Goal: Task Accomplishment & Management: Manage account settings

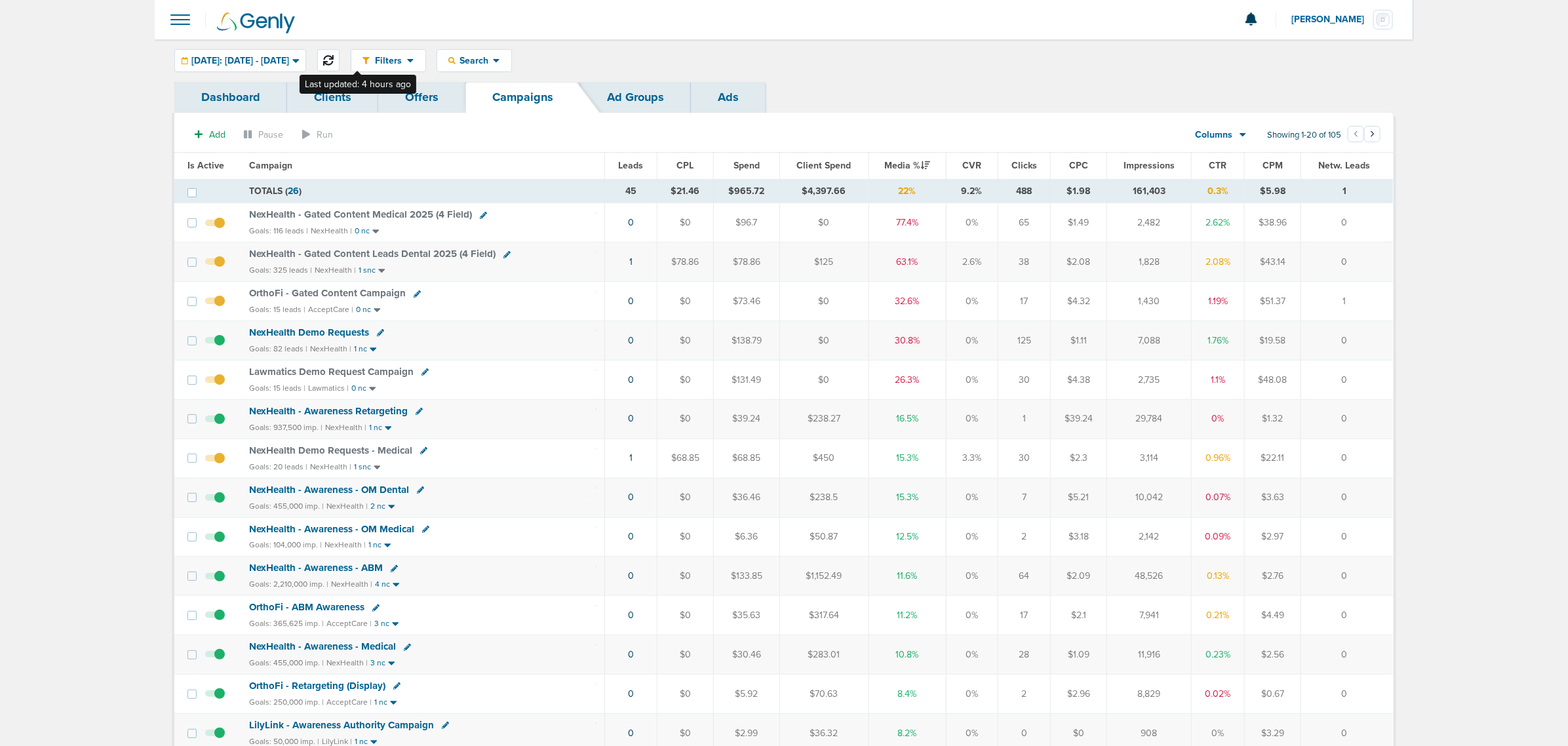
click at [334, 59] on icon at bounding box center [328, 59] width 11 height 11
click at [353, 213] on span "NexHealth - Gated Content Medical 2025 (4 Field)" at bounding box center [360, 215] width 223 height 12
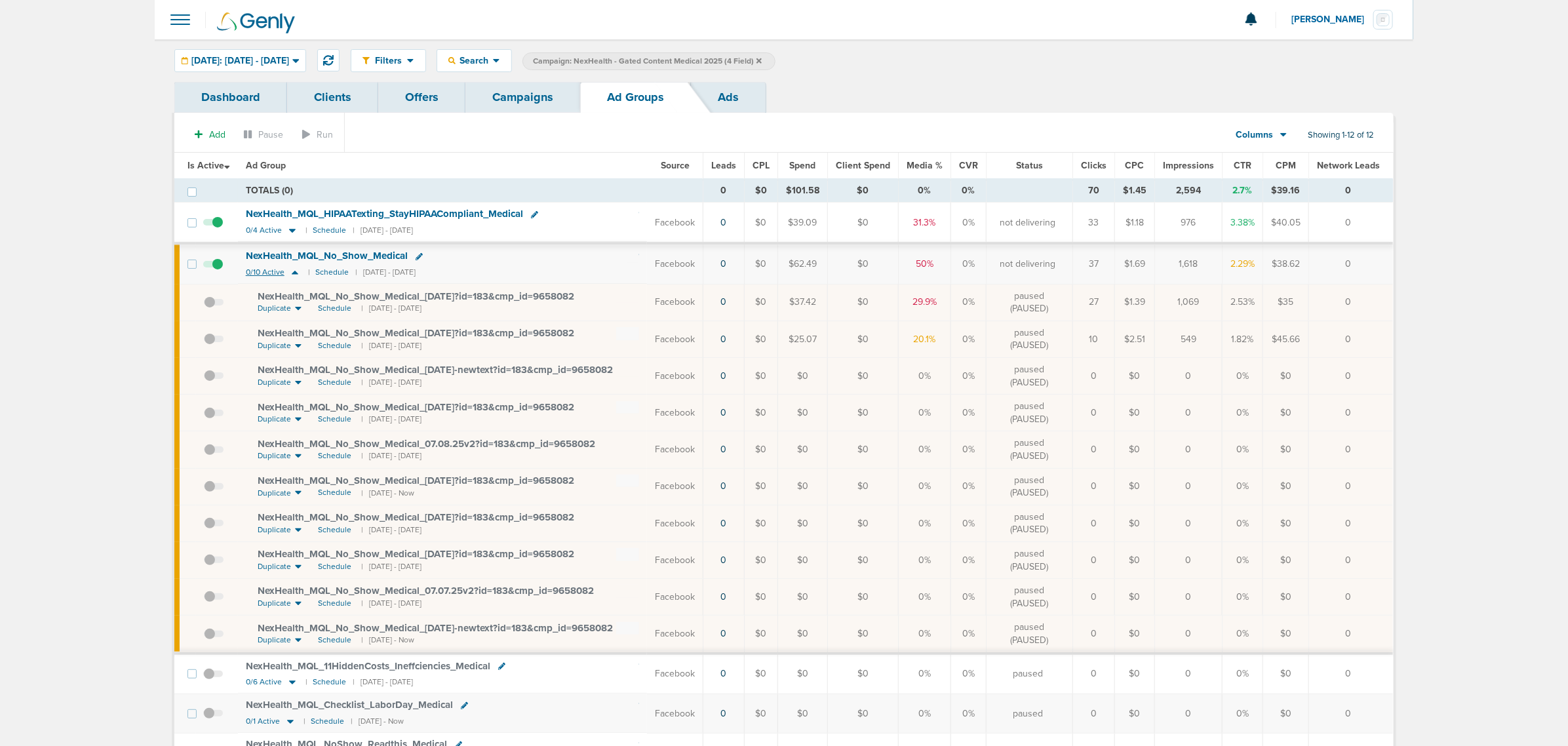
click at [296, 273] on icon at bounding box center [295, 272] width 13 height 12
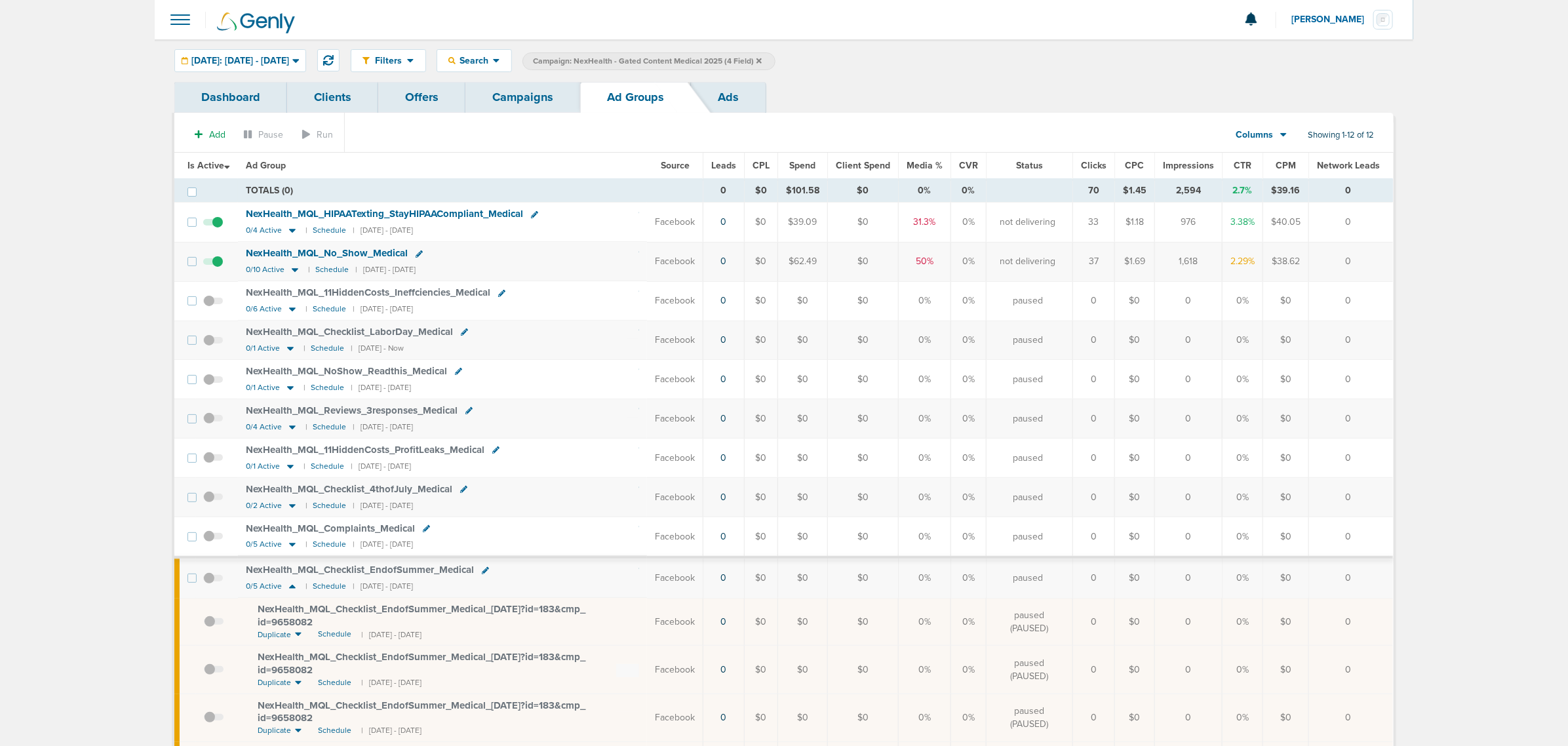
click at [218, 229] on span at bounding box center [213, 229] width 20 height 0
click at [213, 225] on input "checkbox" at bounding box center [213, 225] width 0 height 0
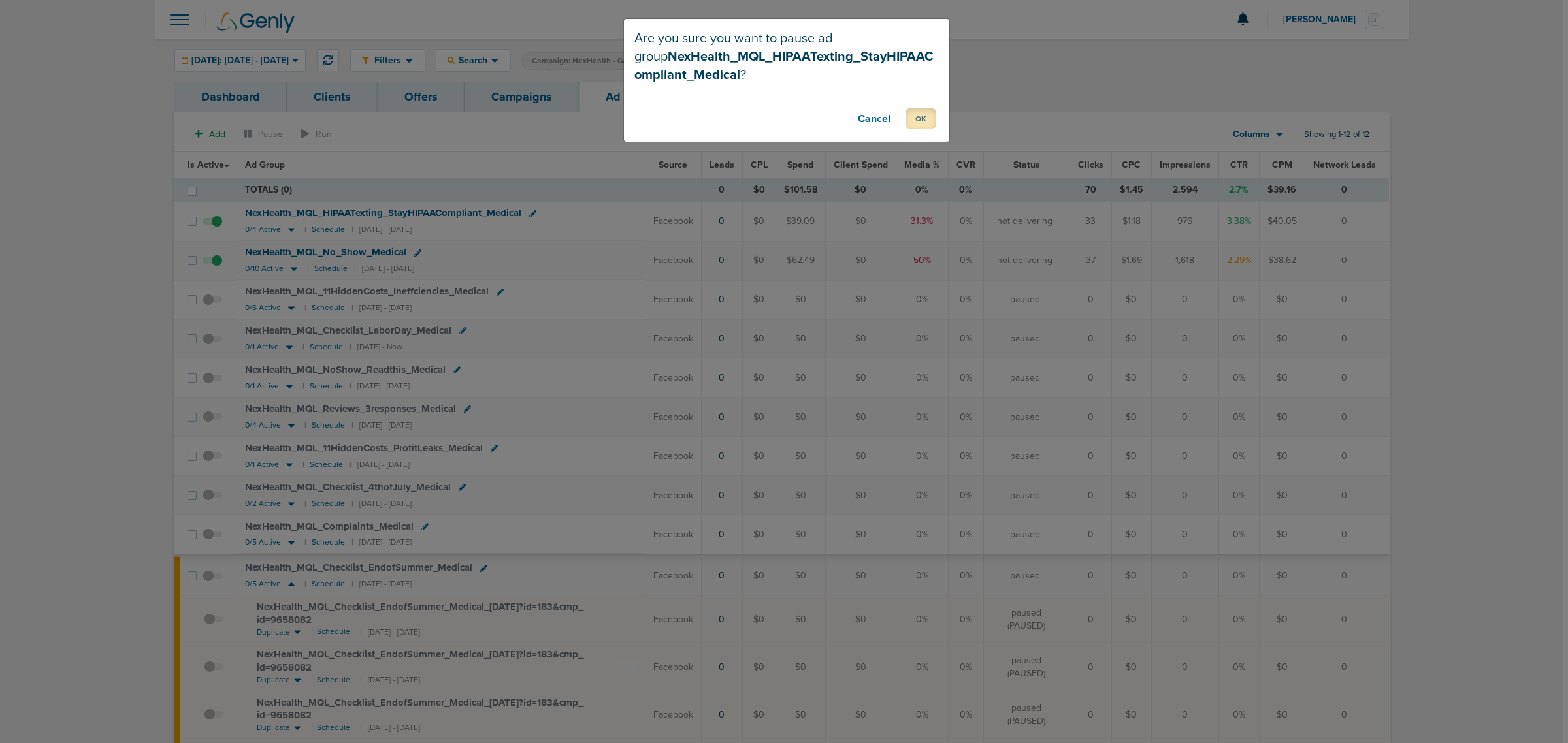
click at [923, 117] on button "OK" at bounding box center [921, 118] width 31 height 20
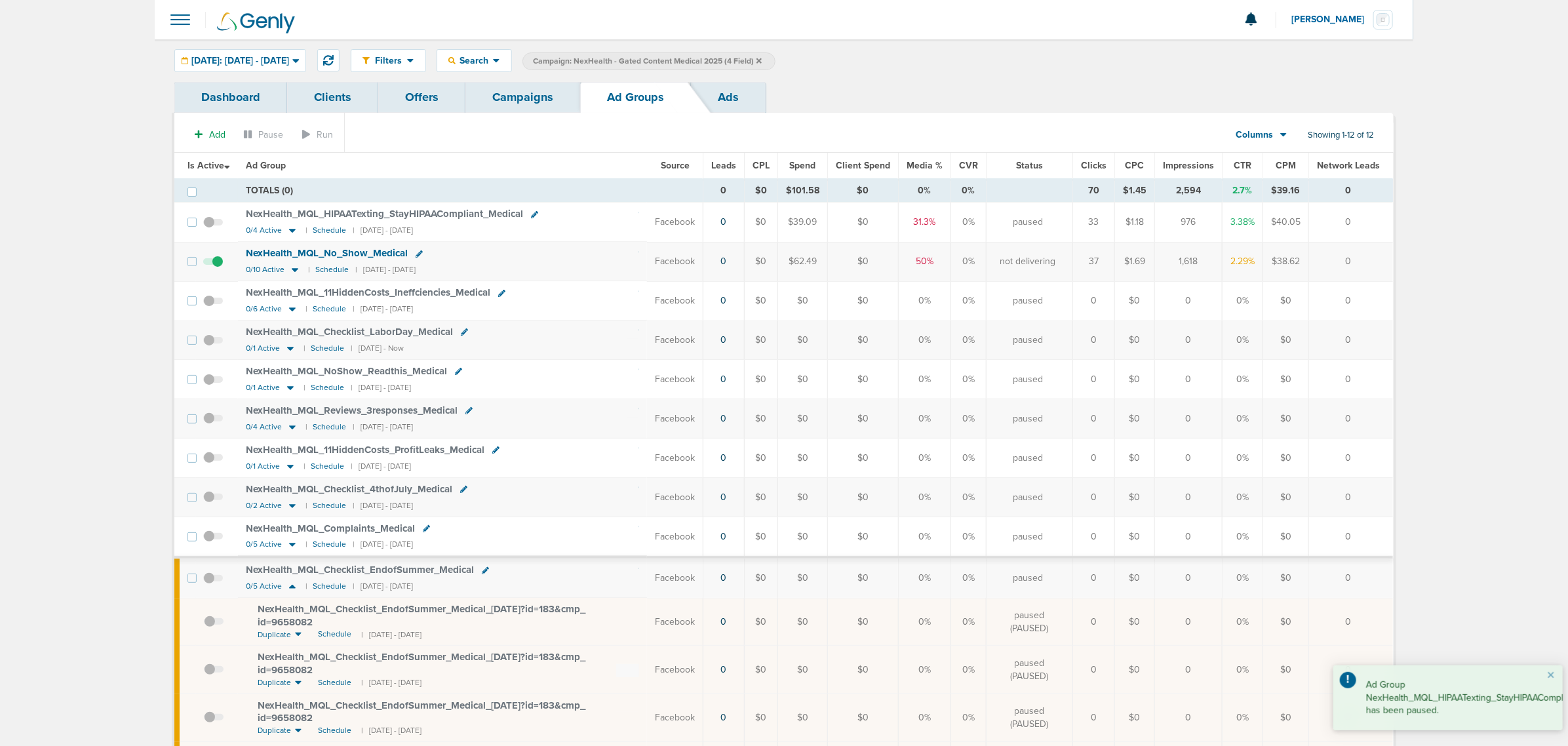
click at [221, 268] on span at bounding box center [213, 268] width 20 height 0
click at [213, 265] on input "checkbox" at bounding box center [213, 265] width 0 height 0
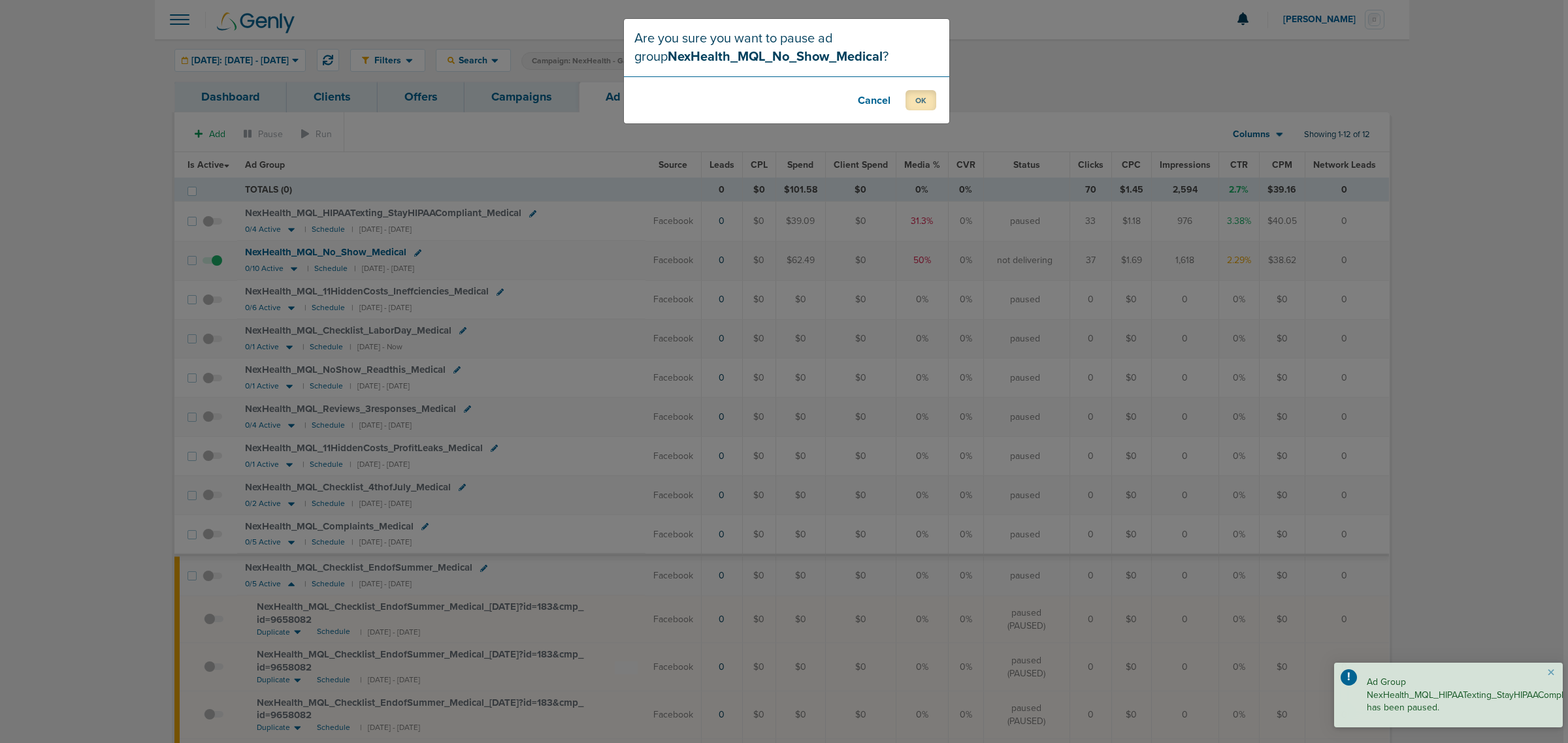
click at [919, 98] on button "OK" at bounding box center [921, 99] width 31 height 20
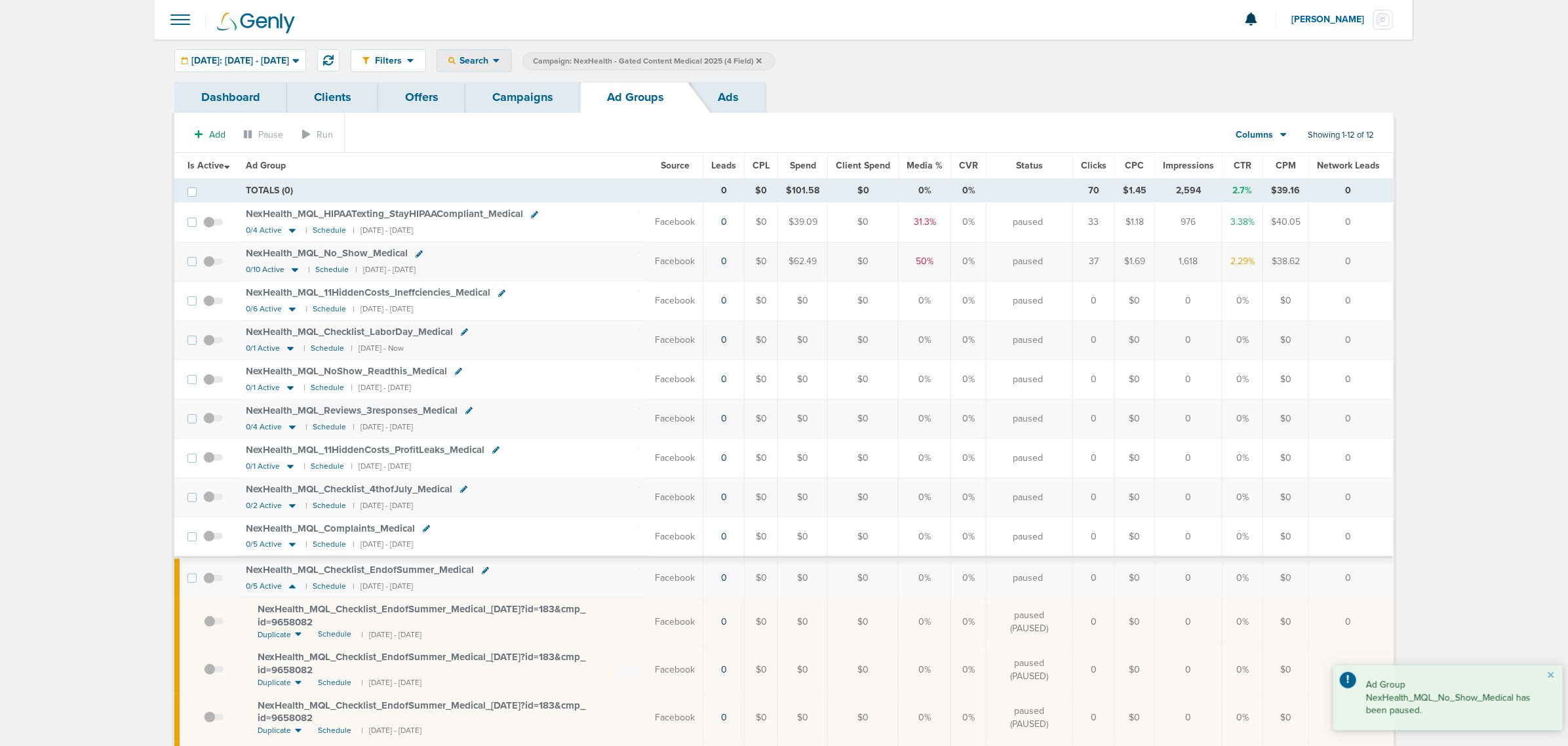
click at [499, 60] on icon at bounding box center [496, 61] width 7 height 4
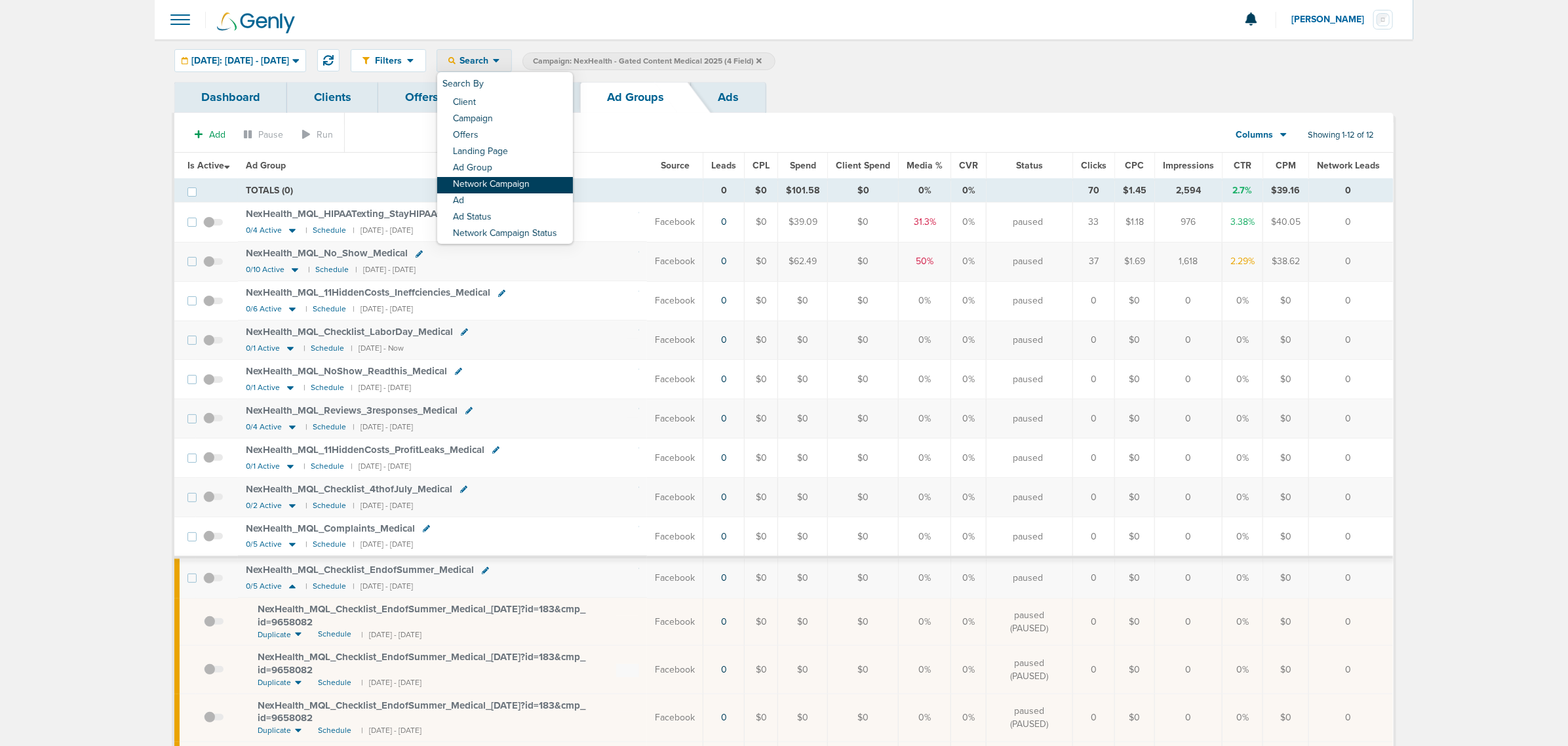
click at [522, 187] on link "Network Campaign" at bounding box center [505, 185] width 136 height 16
select select "netCmpName"
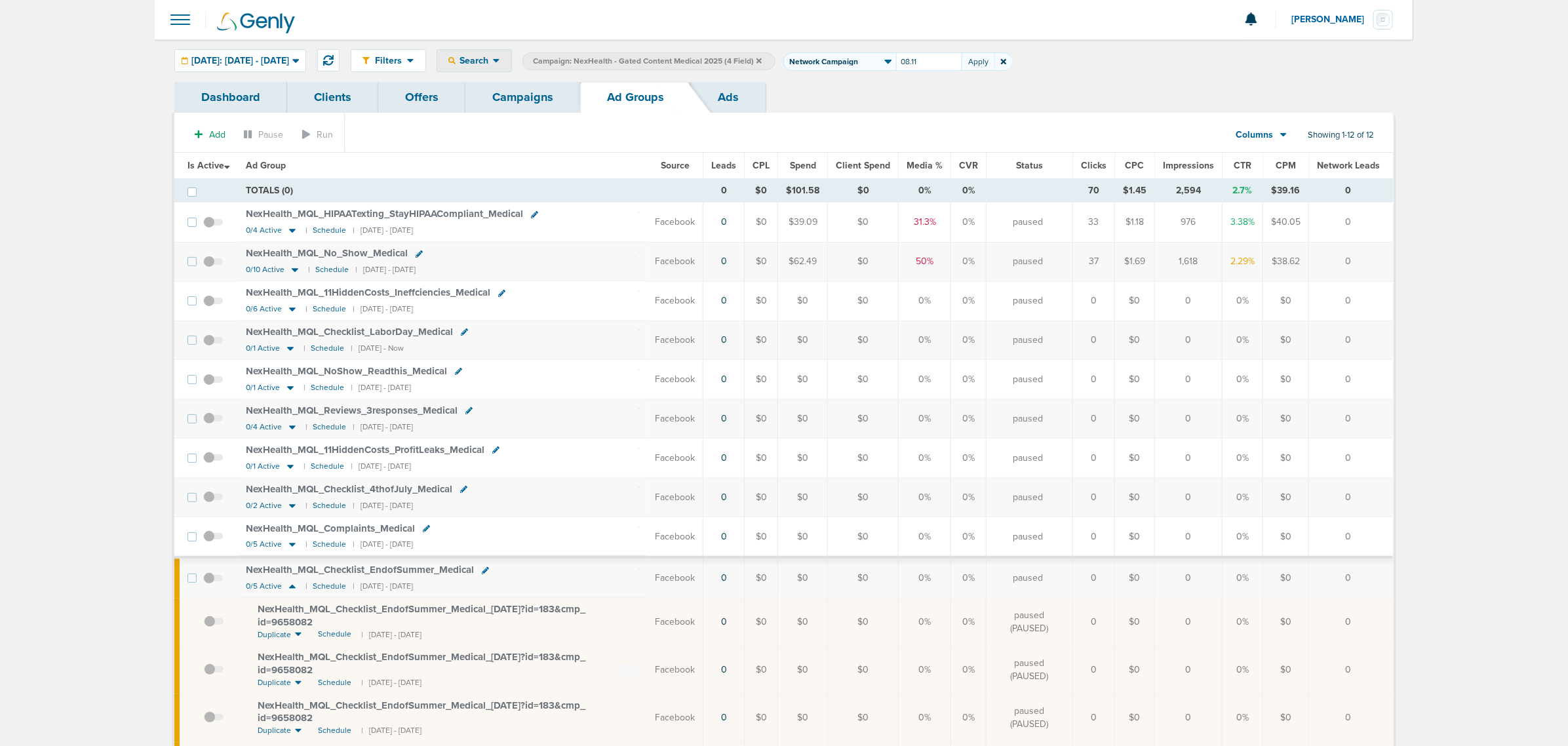
type input "08.11"
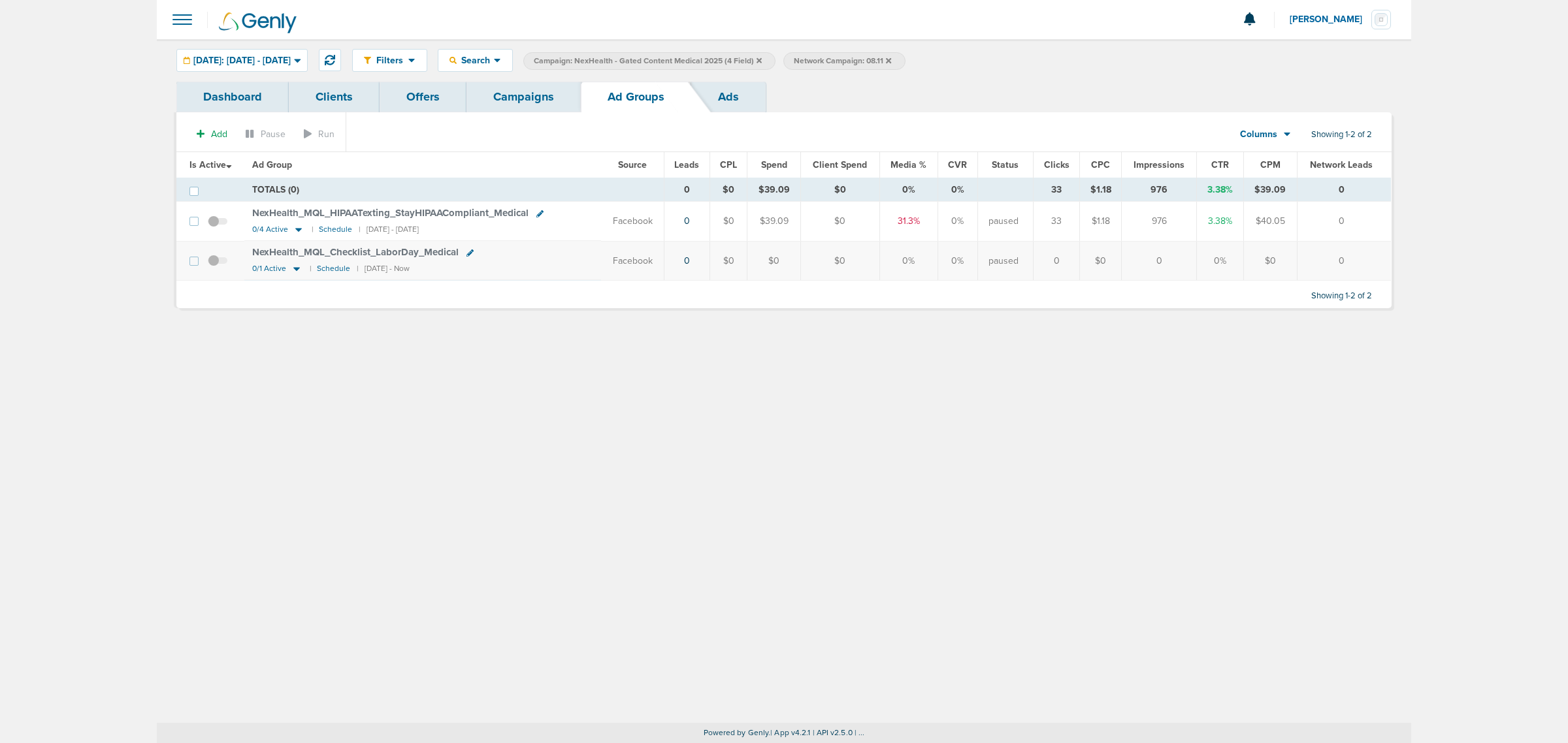
click at [216, 267] on span at bounding box center [218, 267] width 20 height 0
click at [218, 264] on input "checkbox" at bounding box center [218, 264] width 0 height 0
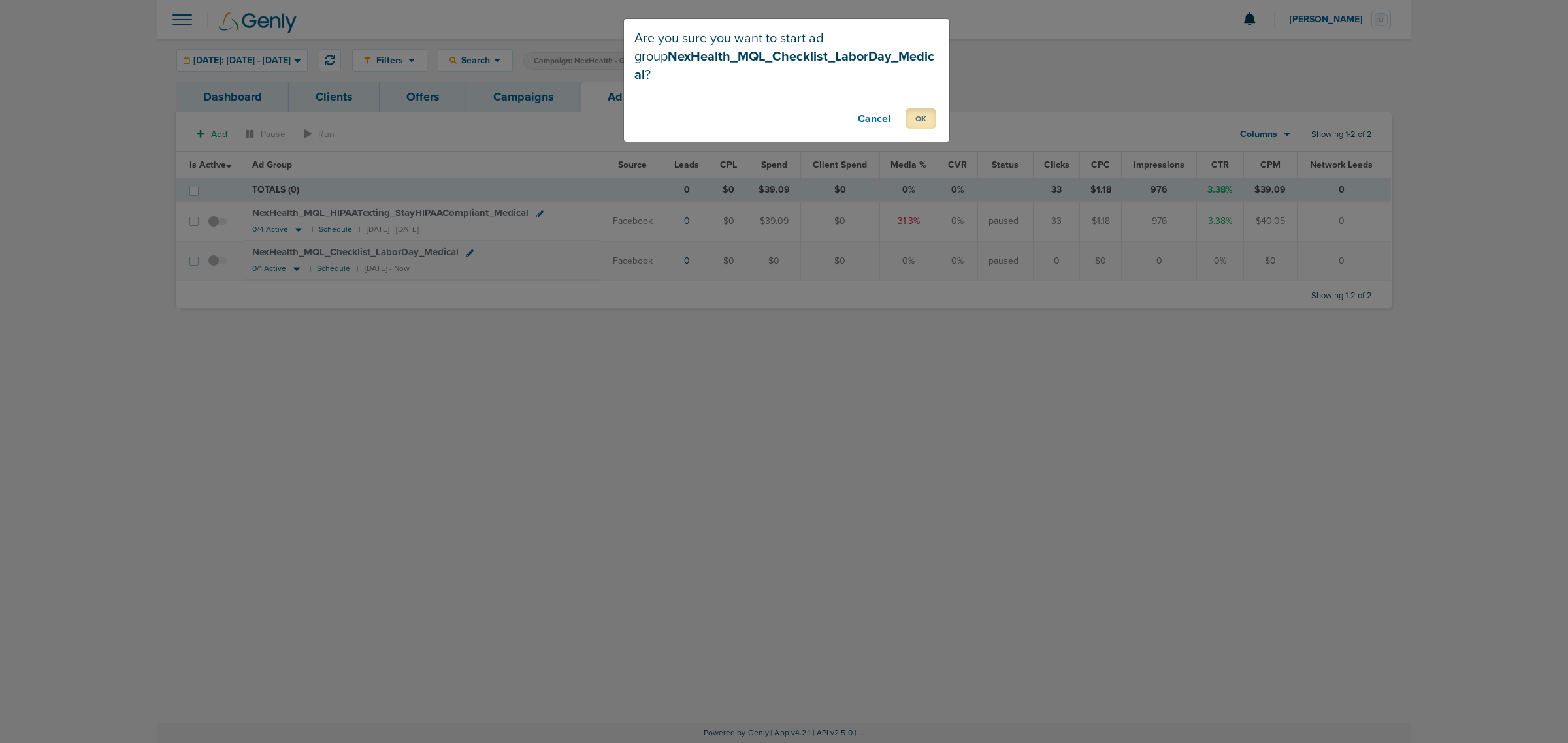
click at [913, 109] on button "OK" at bounding box center [921, 118] width 31 height 20
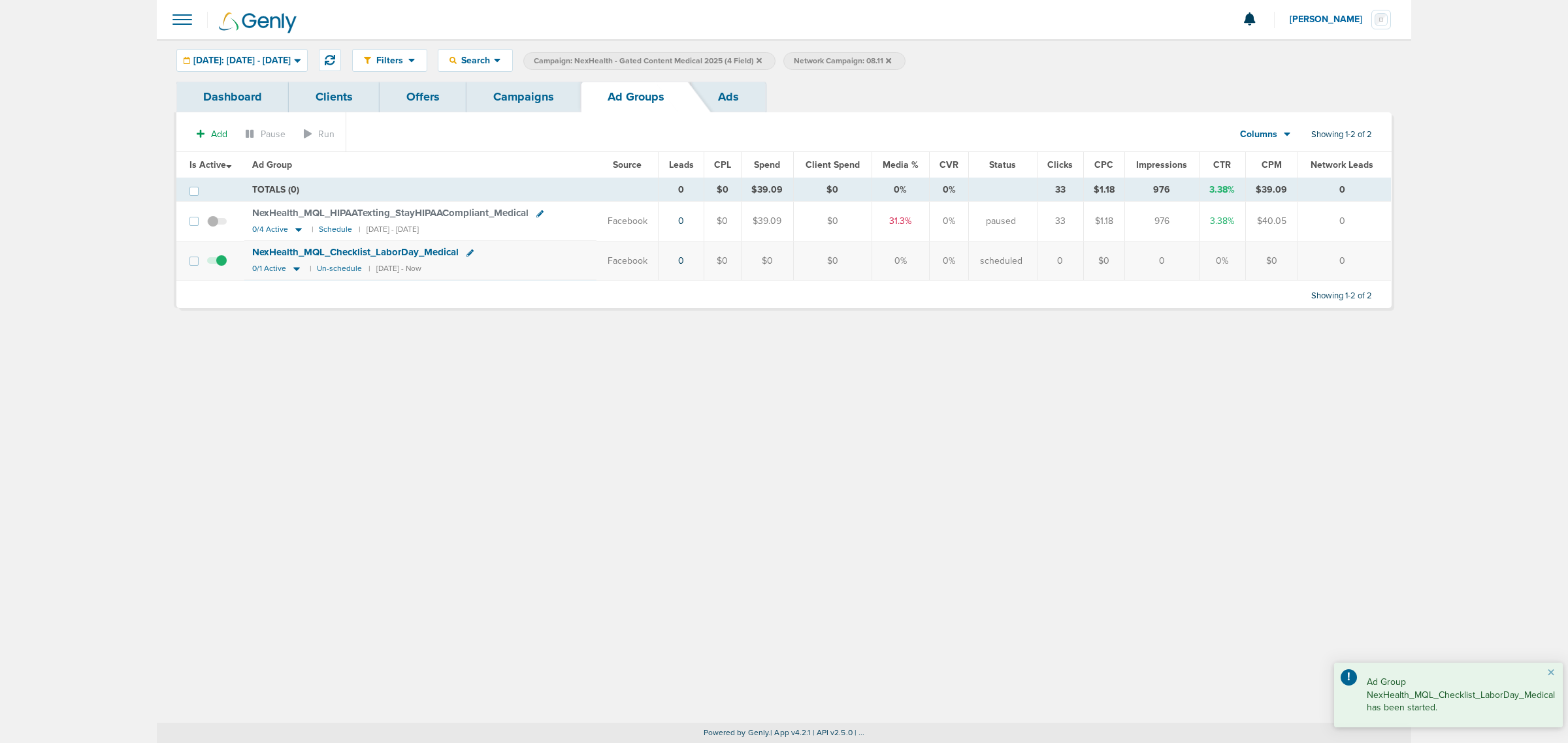
click at [529, 94] on link "Campaigns" at bounding box center [523, 97] width 115 height 31
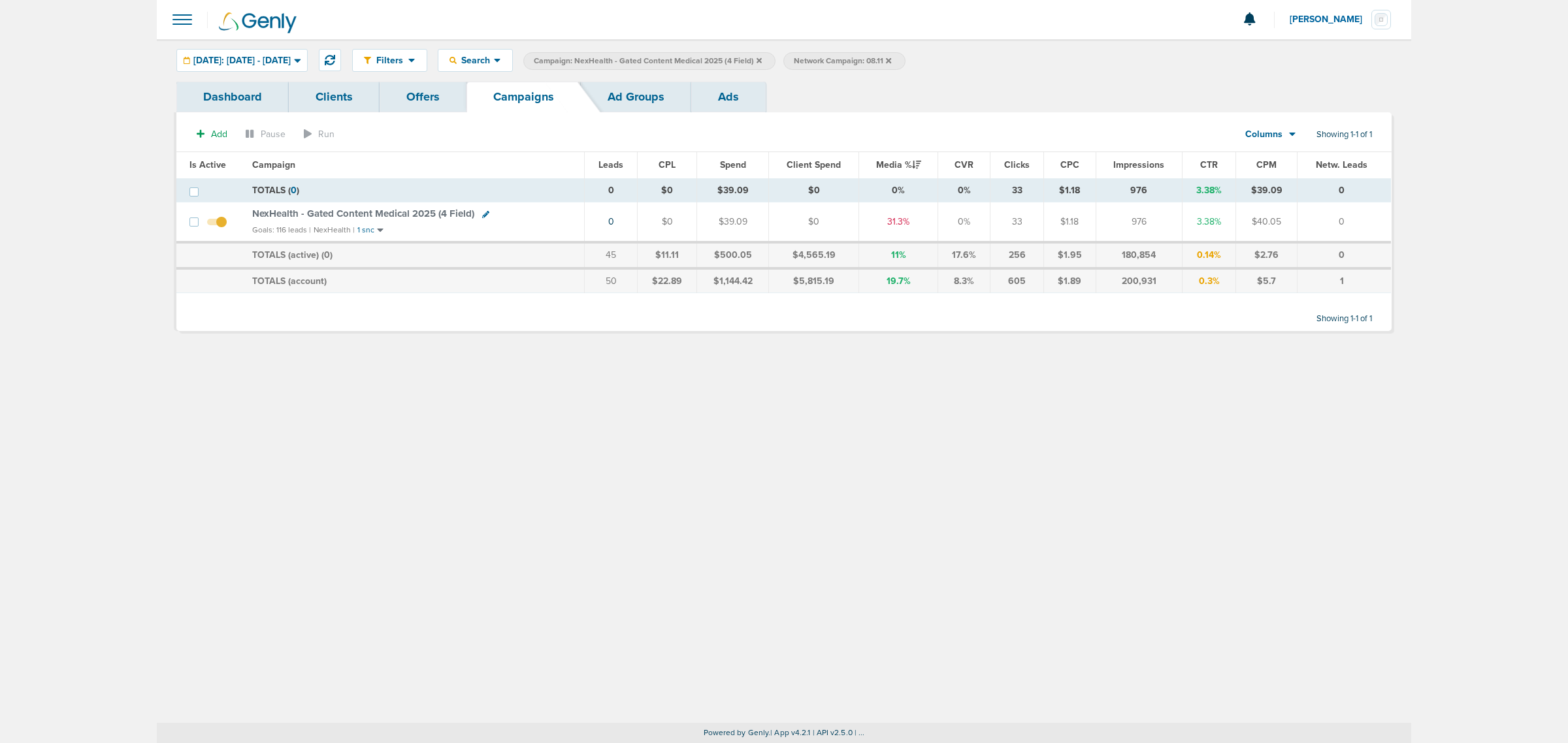
click at [762, 59] on icon at bounding box center [758, 59] width 5 height 5
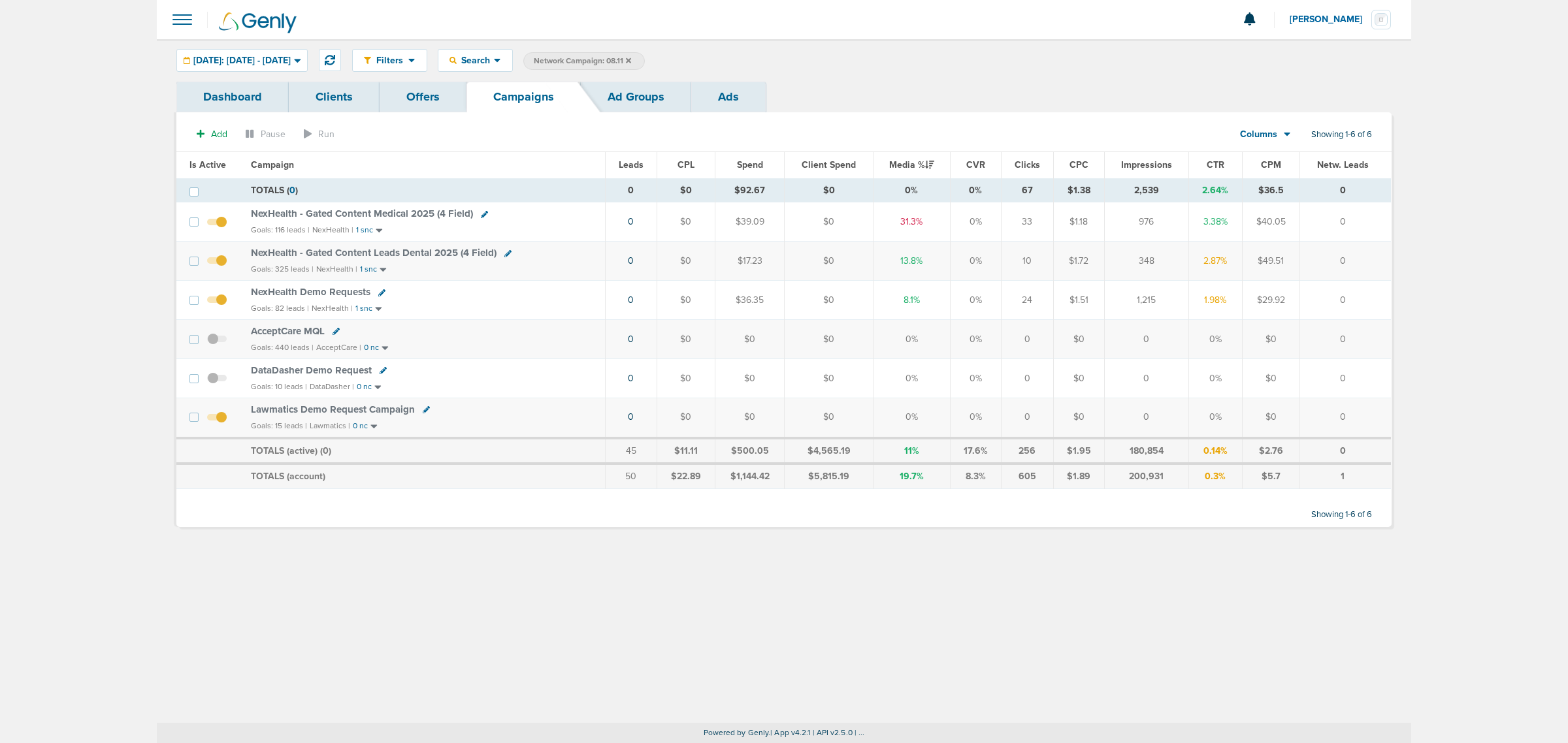
click at [426, 252] on span "NexHealth - Gated Content Leads Dental 2025 (4 Field)" at bounding box center [373, 253] width 245 height 11
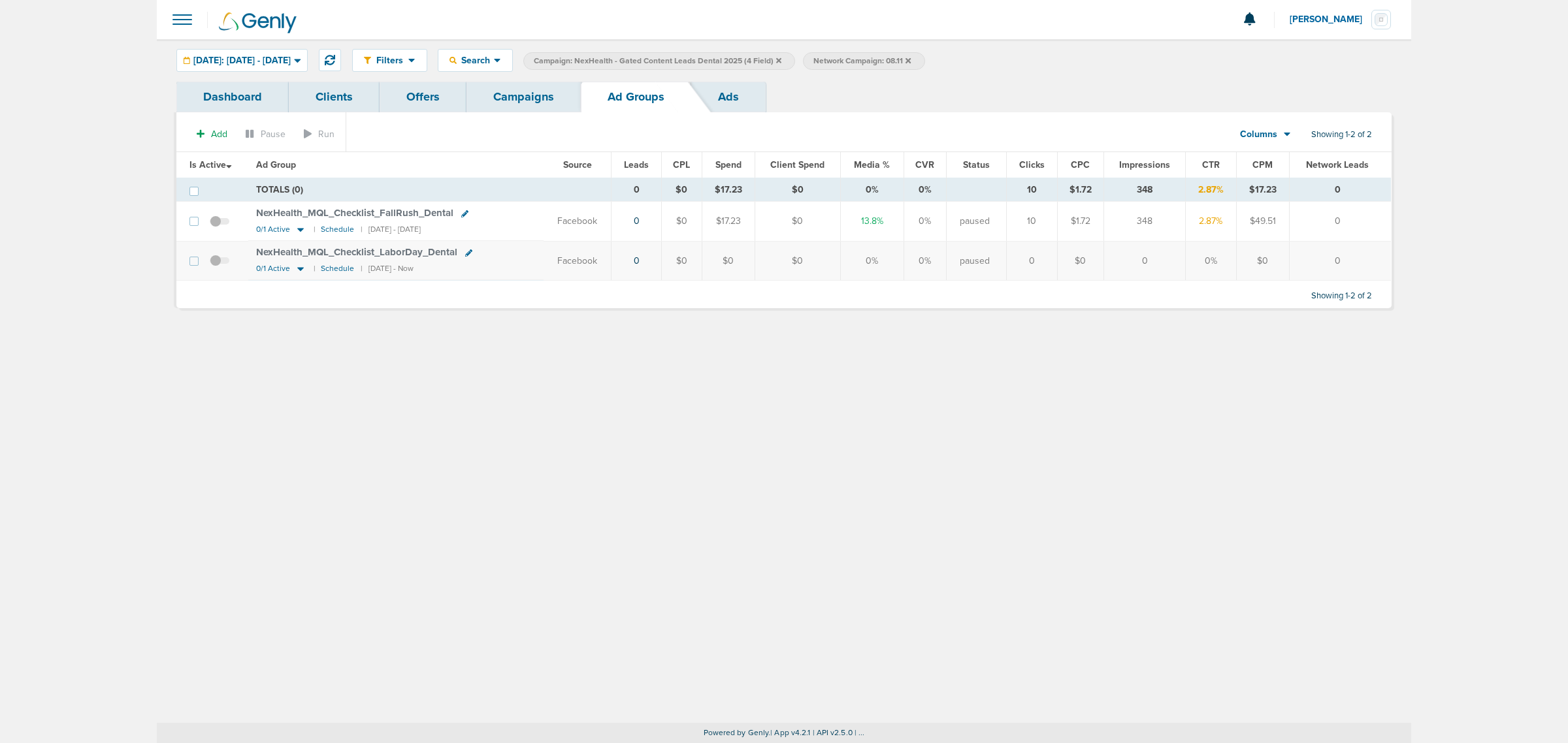
click at [216, 267] on span at bounding box center [220, 267] width 20 height 0
click at [220, 264] on input "checkbox" at bounding box center [220, 264] width 0 height 0
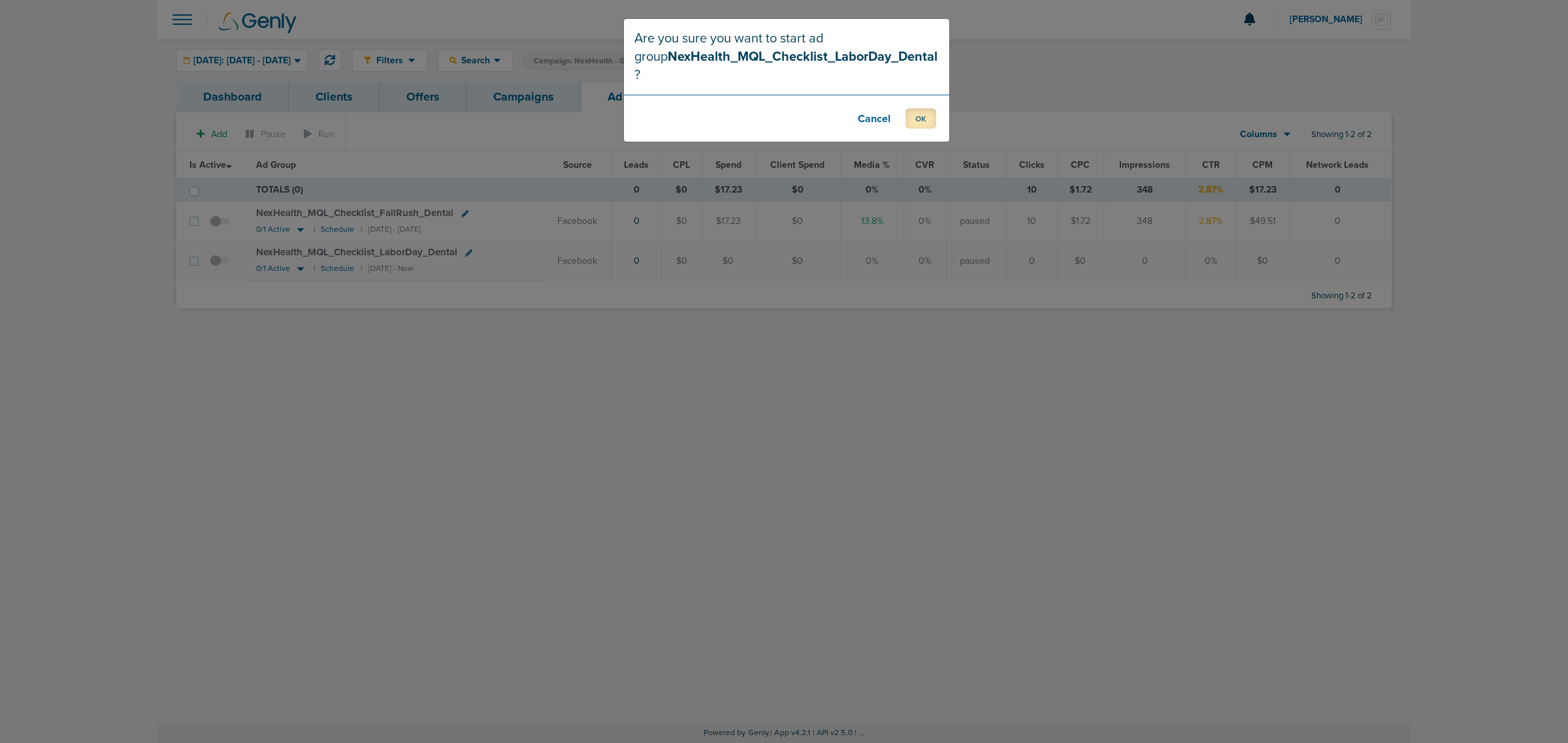
click at [922, 109] on button "OK" at bounding box center [921, 118] width 31 height 20
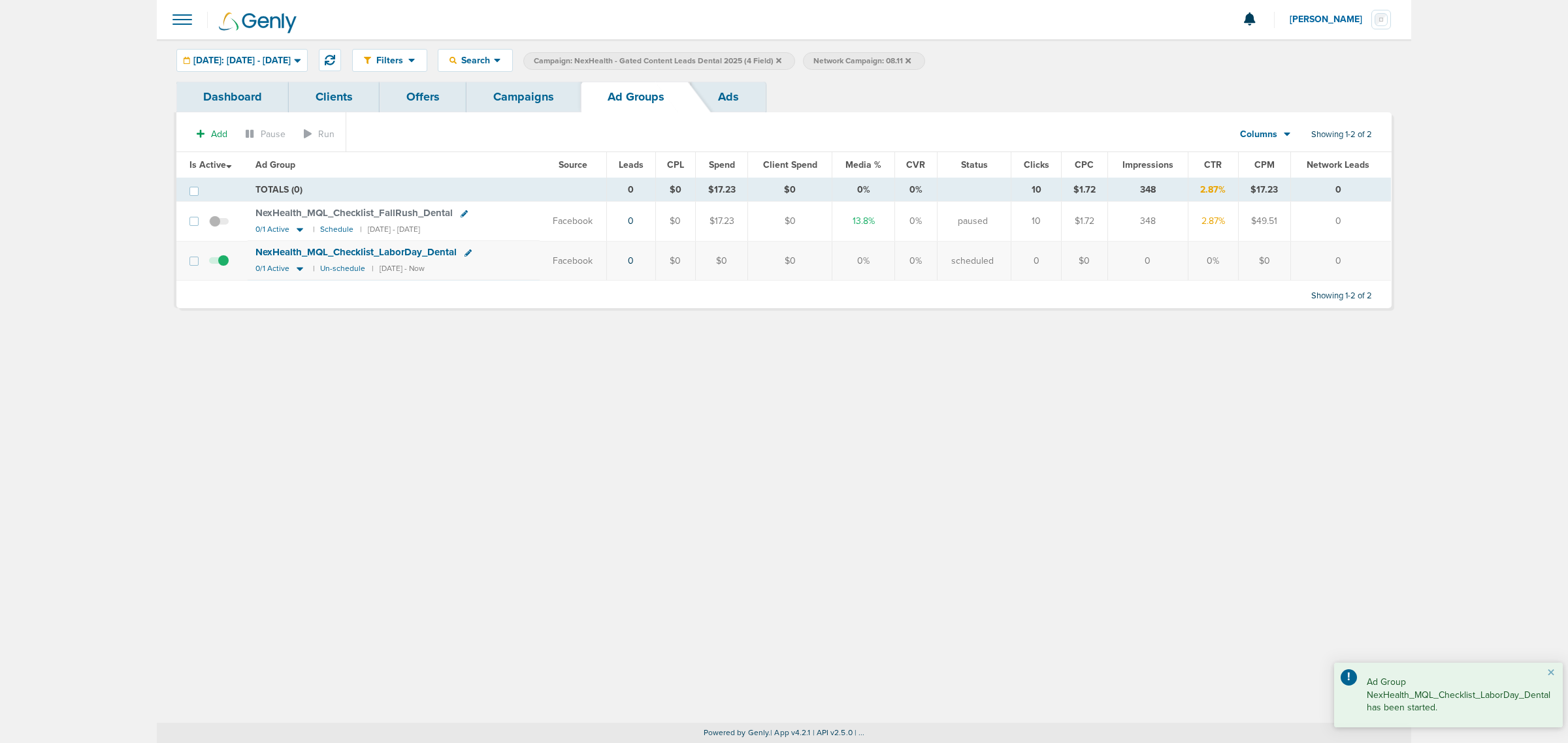
click at [523, 99] on link "Campaigns" at bounding box center [523, 97] width 115 height 31
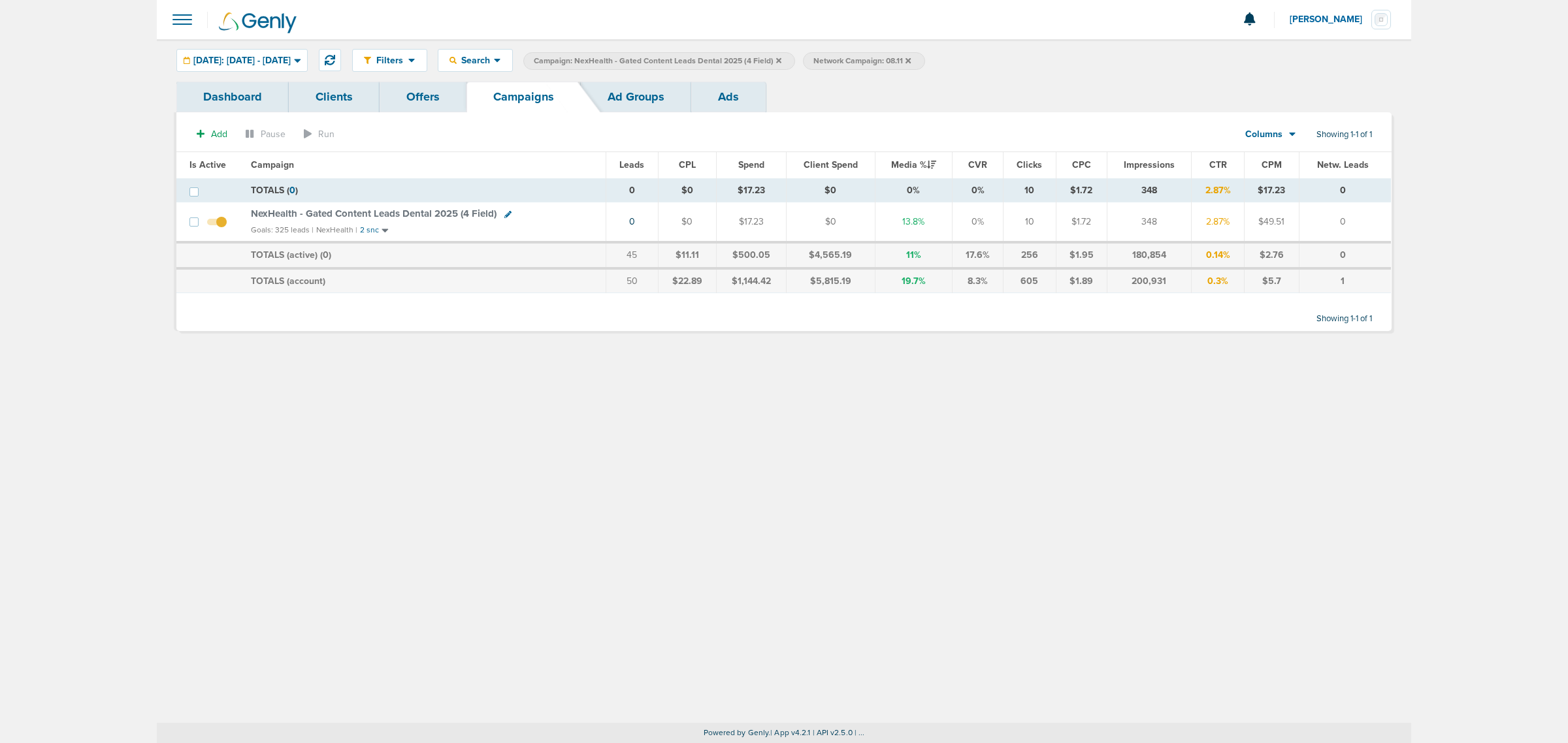
click at [911, 59] on icon at bounding box center [907, 59] width 5 height 5
click at [406, 211] on span "NexHealth - Gated Content Leads Dental 2025 (4 Field)" at bounding box center [373, 214] width 245 height 11
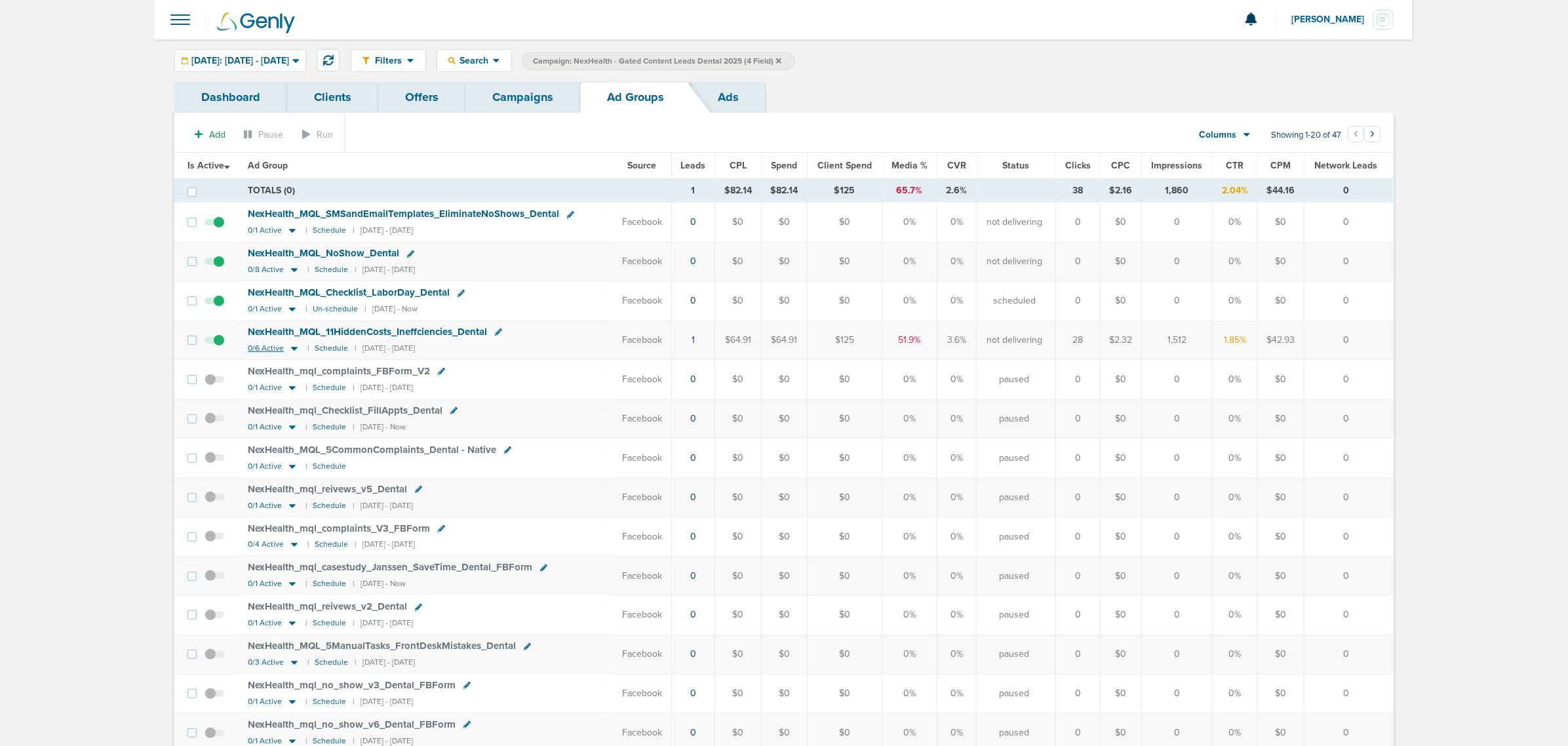
click at [295, 351] on icon at bounding box center [294, 349] width 7 height 4
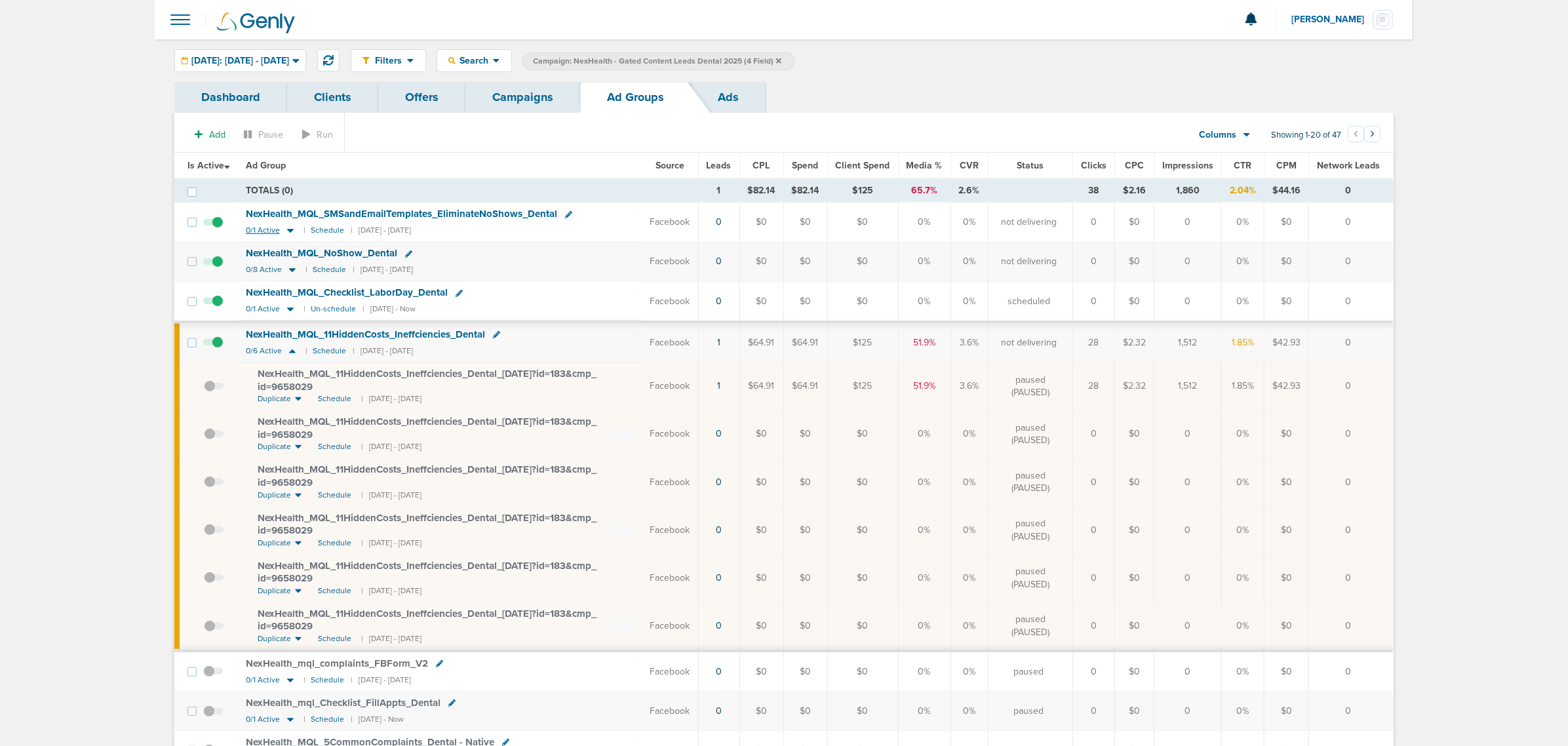
click at [293, 231] on icon at bounding box center [290, 231] width 13 height 12
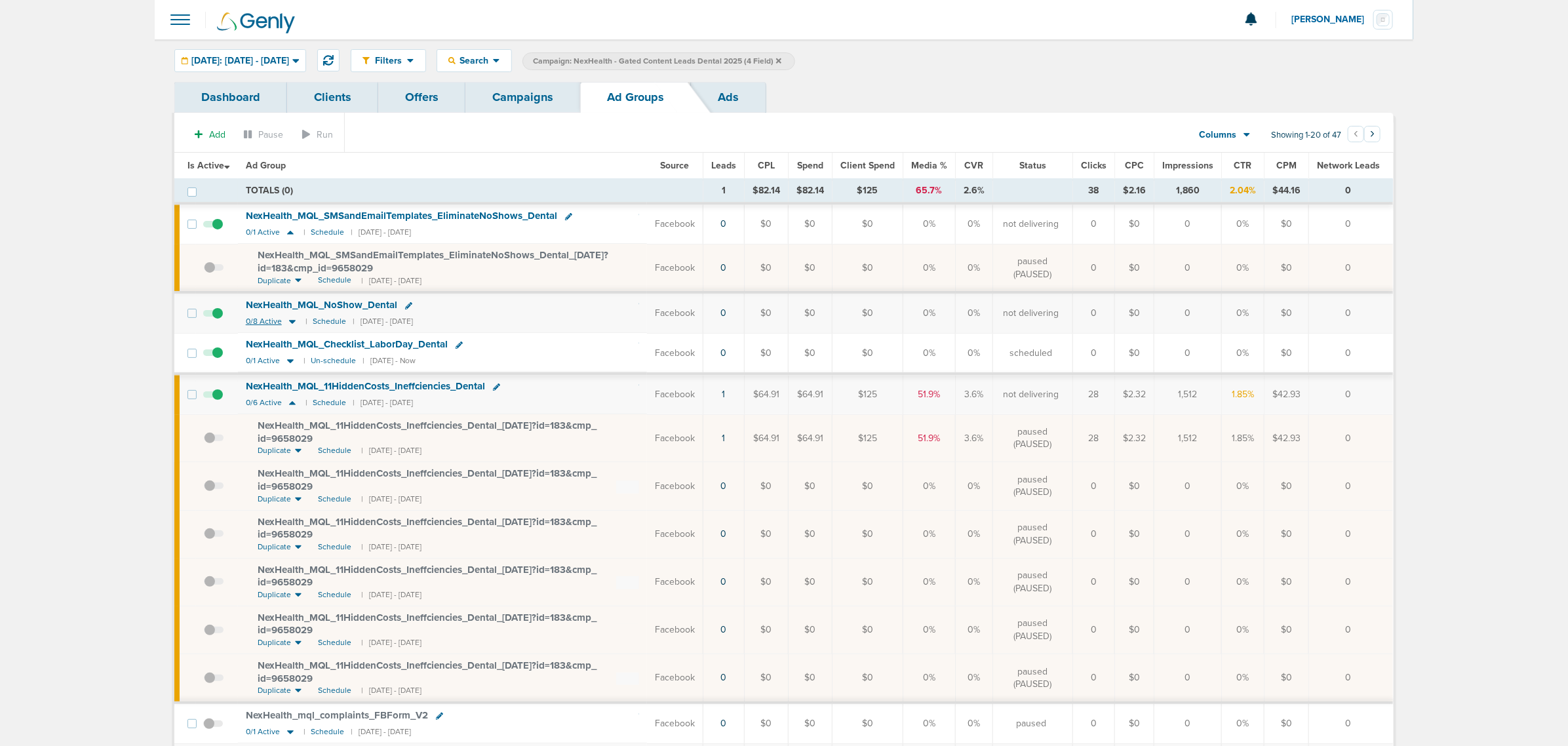
click at [298, 323] on icon at bounding box center [292, 322] width 13 height 12
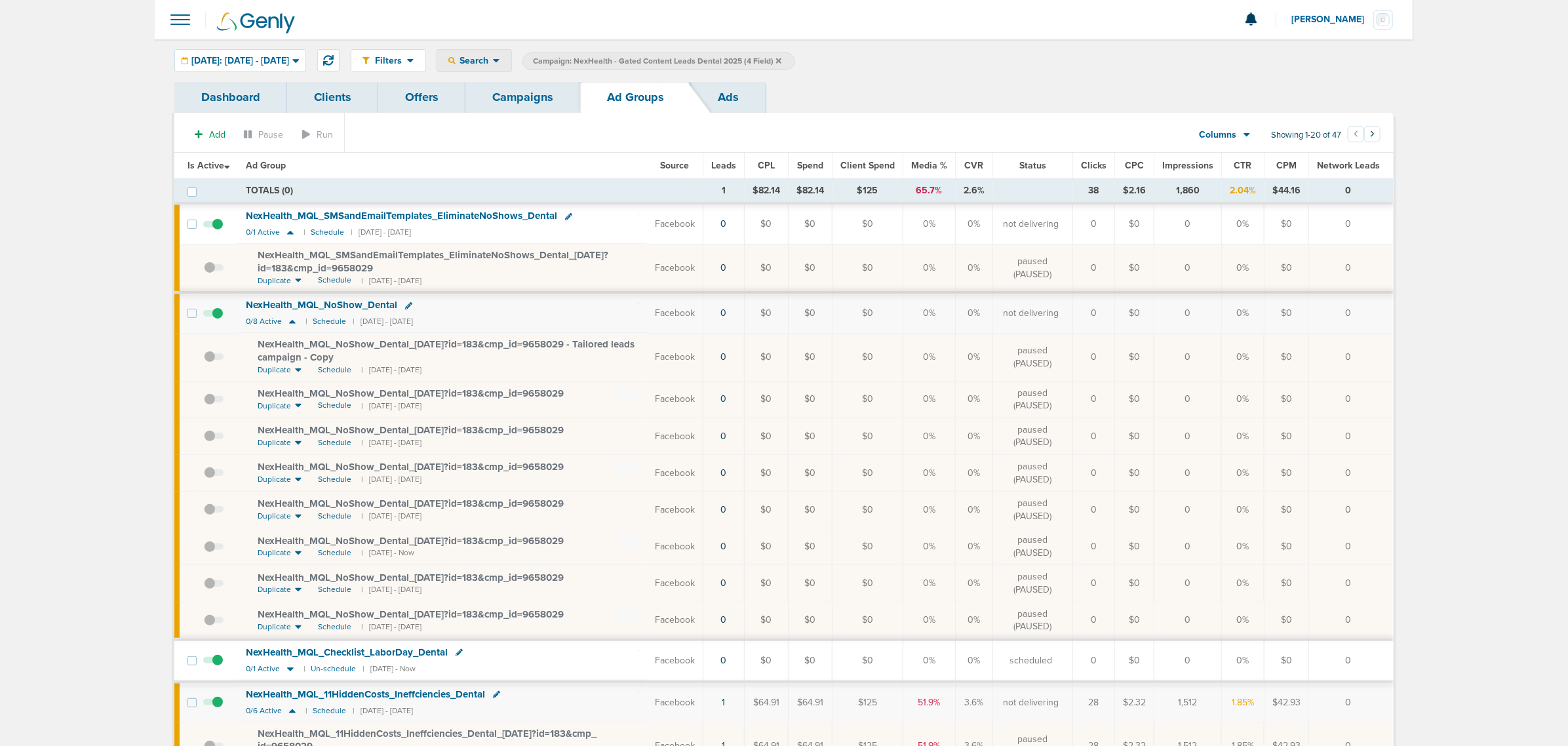
click at [493, 62] on span "Search" at bounding box center [473, 60] width 37 height 12
click at [542, 234] on link "Network Campaign Status" at bounding box center [505, 234] width 136 height 16
drag, startPoint x: 960, startPoint y: 76, endPoint x: 961, endPoint y: 66, distance: 10.0
click at [960, 74] on div "Filters Active Only Settings Status Active Inactive Objectives MQL SQL Traffic …" at bounding box center [783, 60] width 1258 height 42
click at [950, 59] on span "Select:" at bounding box center [937, 62] width 24 height 12
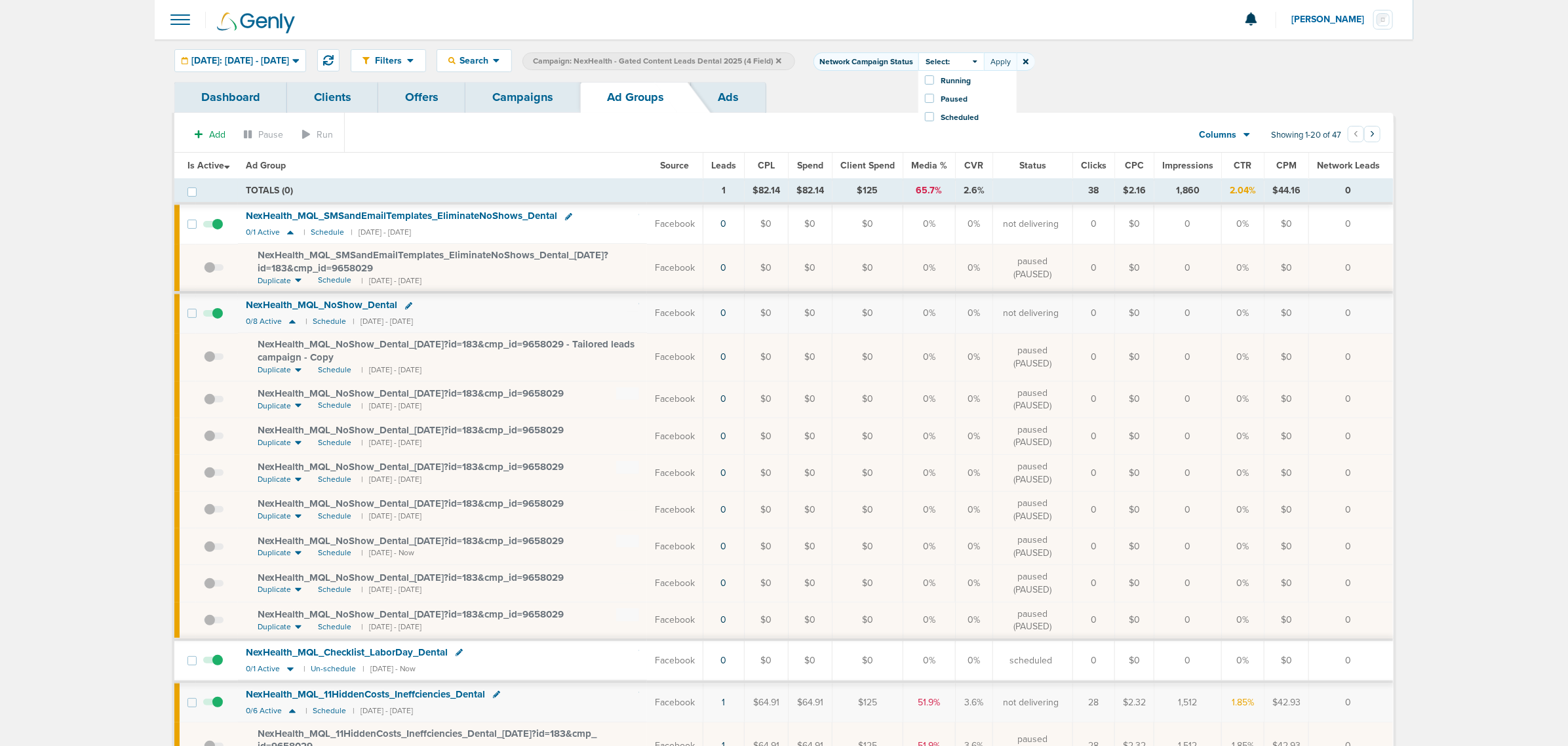
click at [952, 115] on div "Scheduled" at bounding box center [967, 116] width 99 height 18
click at [934, 116] on span at bounding box center [930, 117] width 10 height 10
click at [941, 112] on input "Scheduled" at bounding box center [941, 112] width 0 height 0
click at [1017, 59] on button "Apply" at bounding box center [1001, 61] width 33 height 18
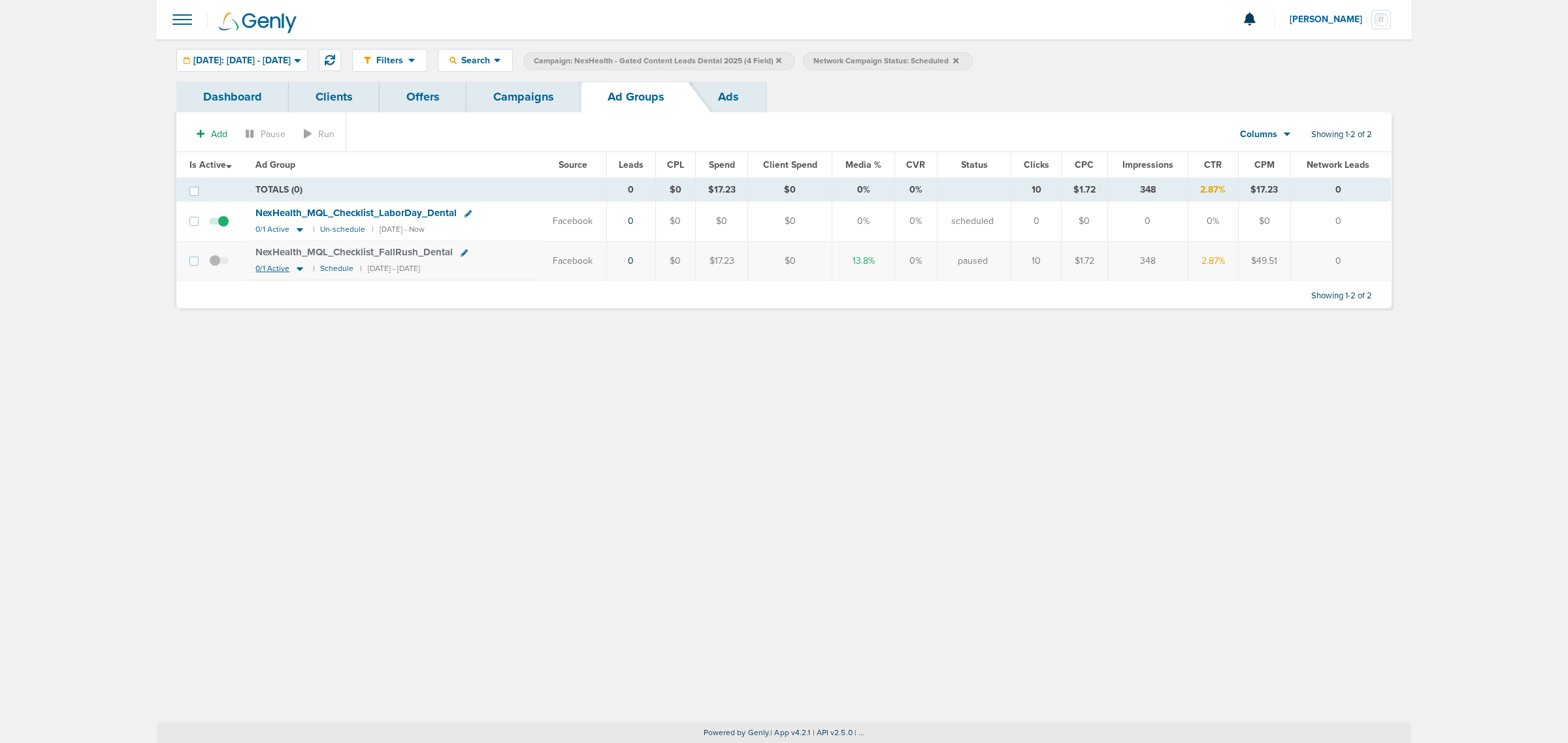
click at [301, 266] on icon at bounding box center [300, 269] width 13 height 11
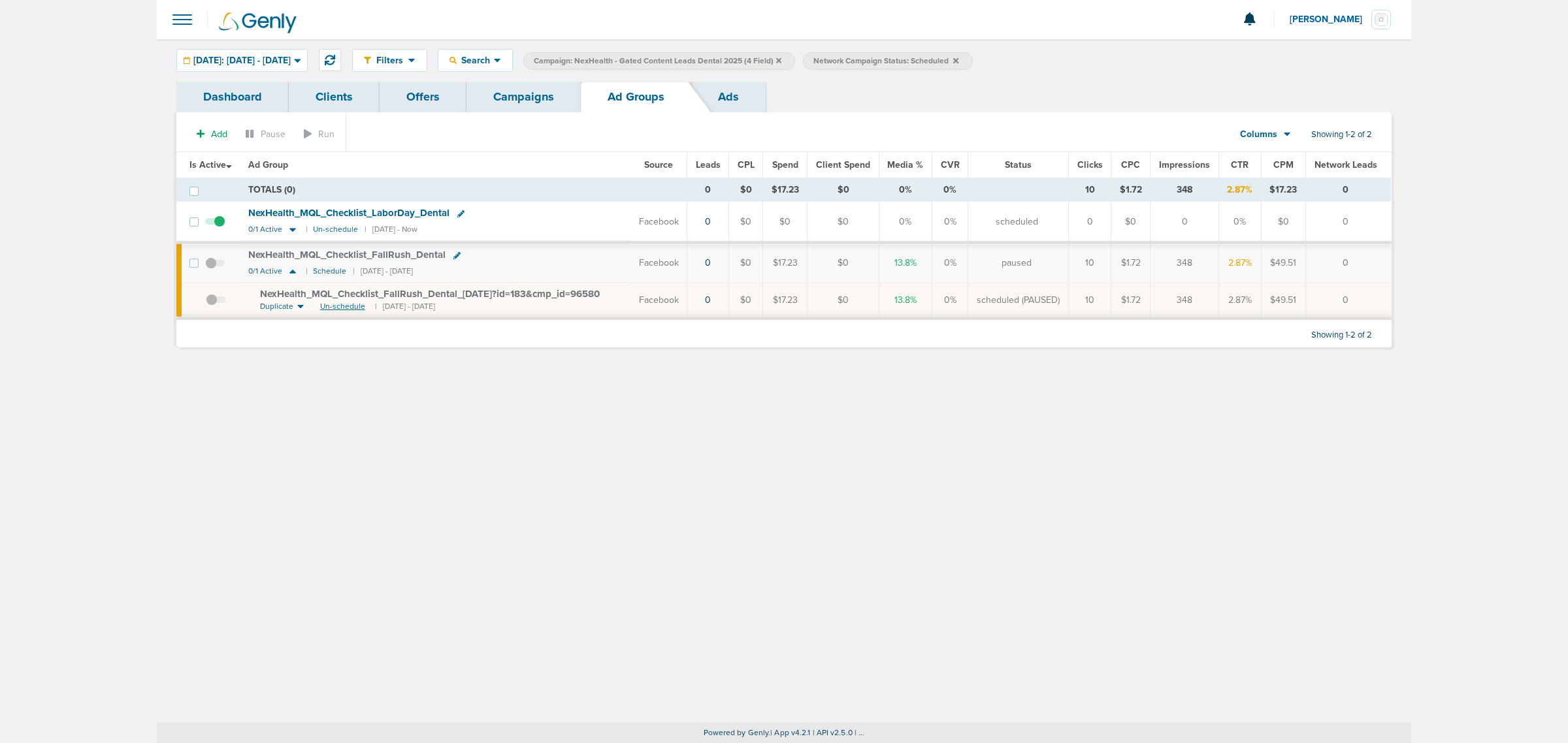
click at [349, 304] on span "Un-schedule" at bounding box center [342, 307] width 45 height 11
click at [524, 95] on link "Campaigns" at bounding box center [523, 97] width 115 height 31
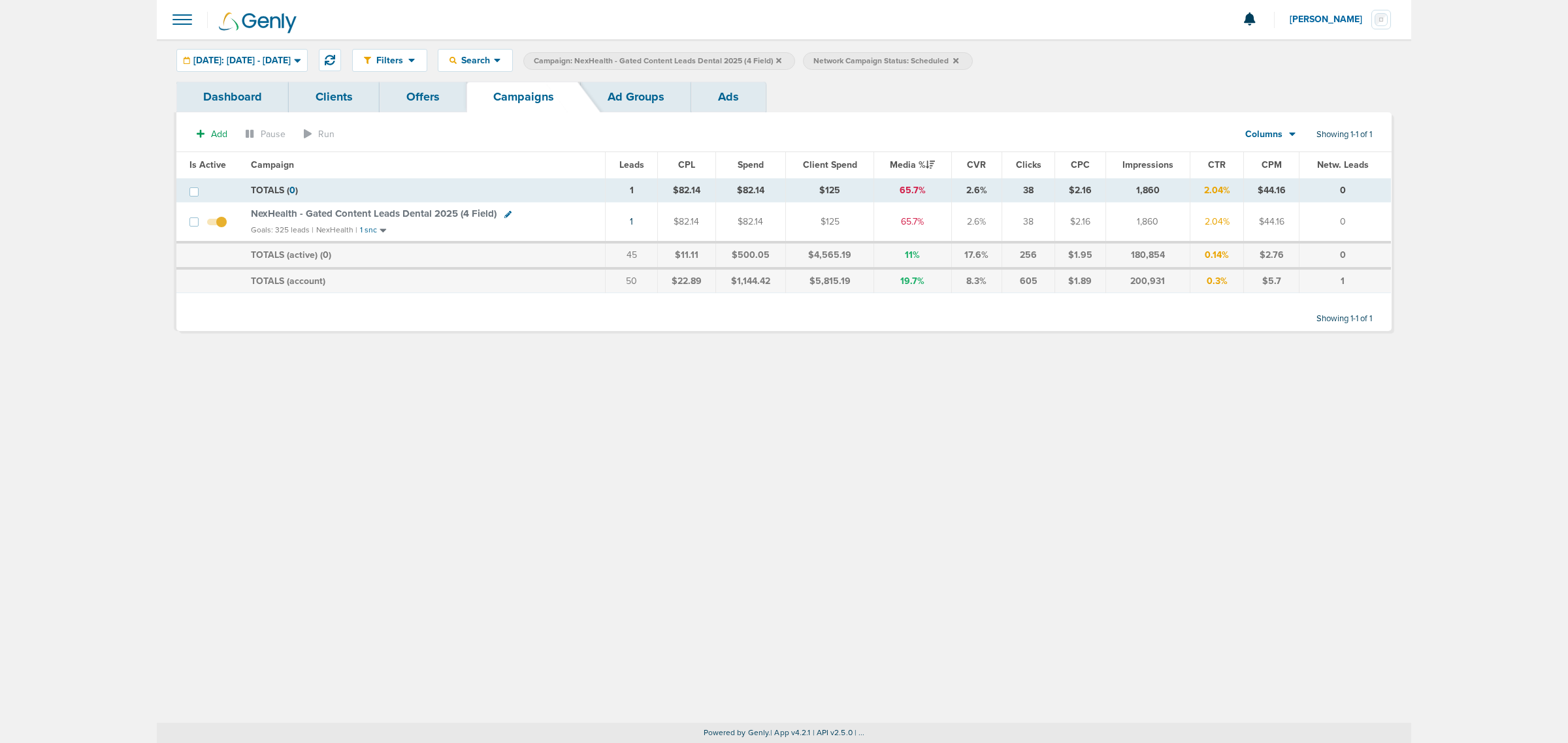
click at [781, 59] on icon at bounding box center [778, 59] width 5 height 5
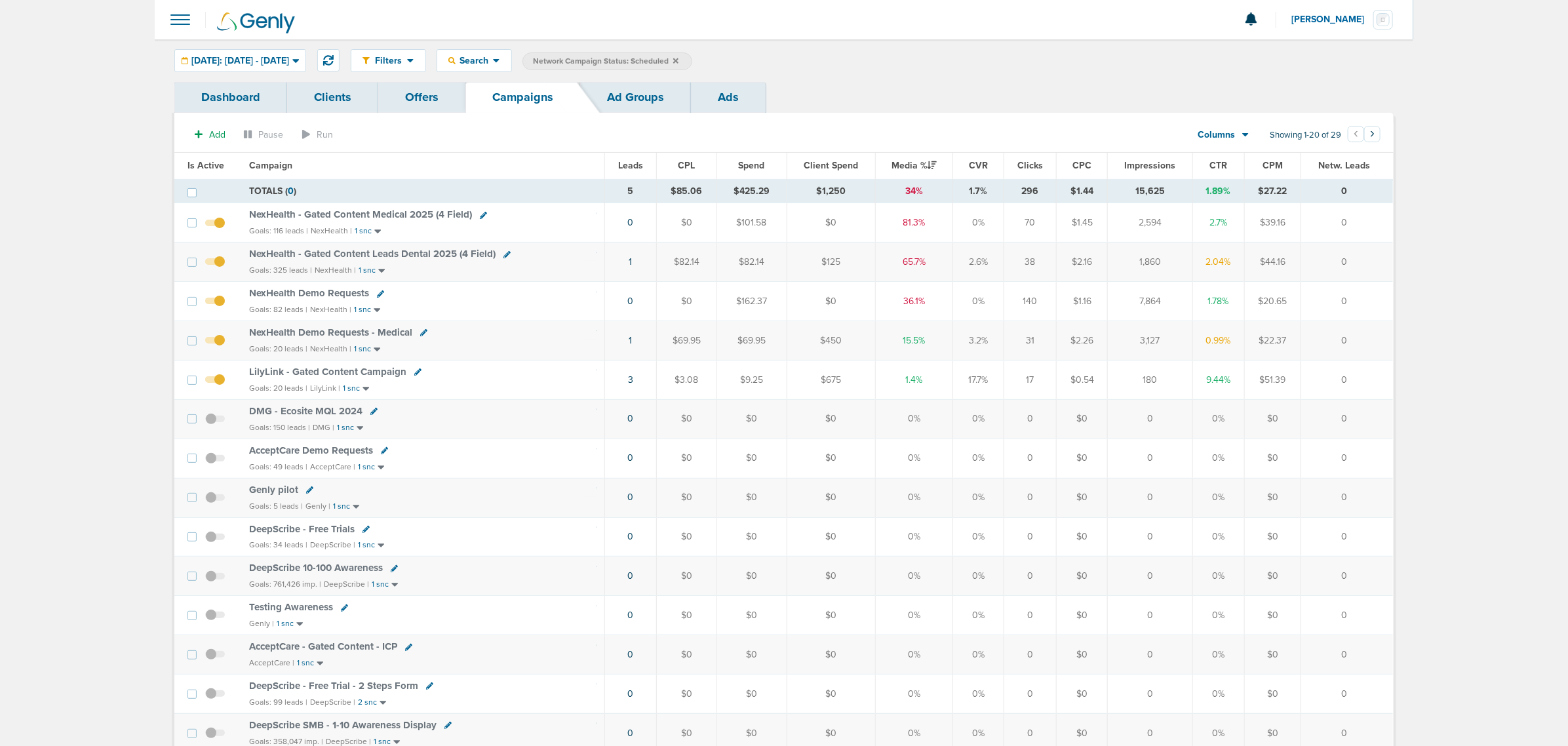
click at [414, 375] on icon at bounding box center [418, 372] width 8 height 8
select select
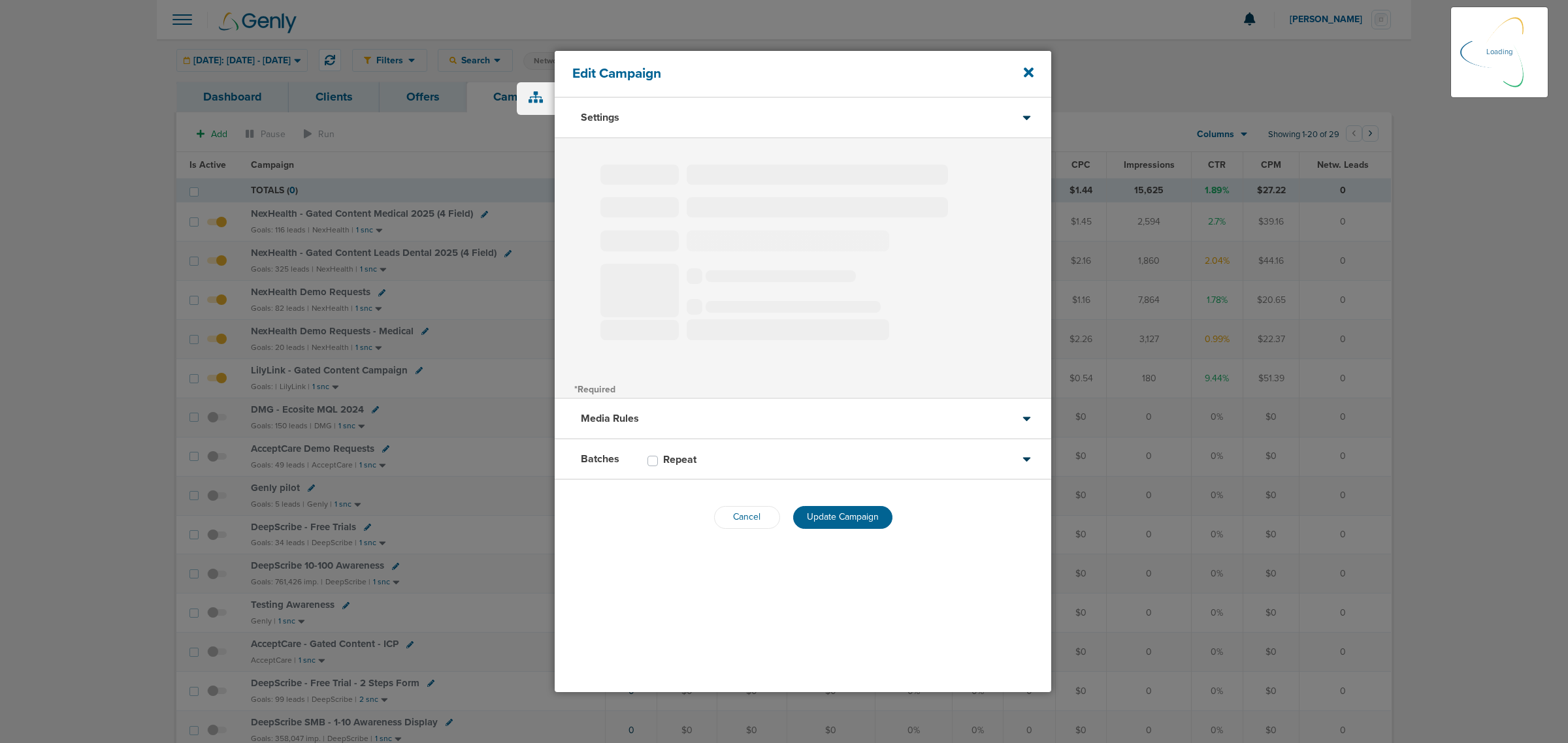
type input "LilyLink - Gated Content Campaign"
select select "Leads"
radio input "true"
select select "readOnly"
select select "1"
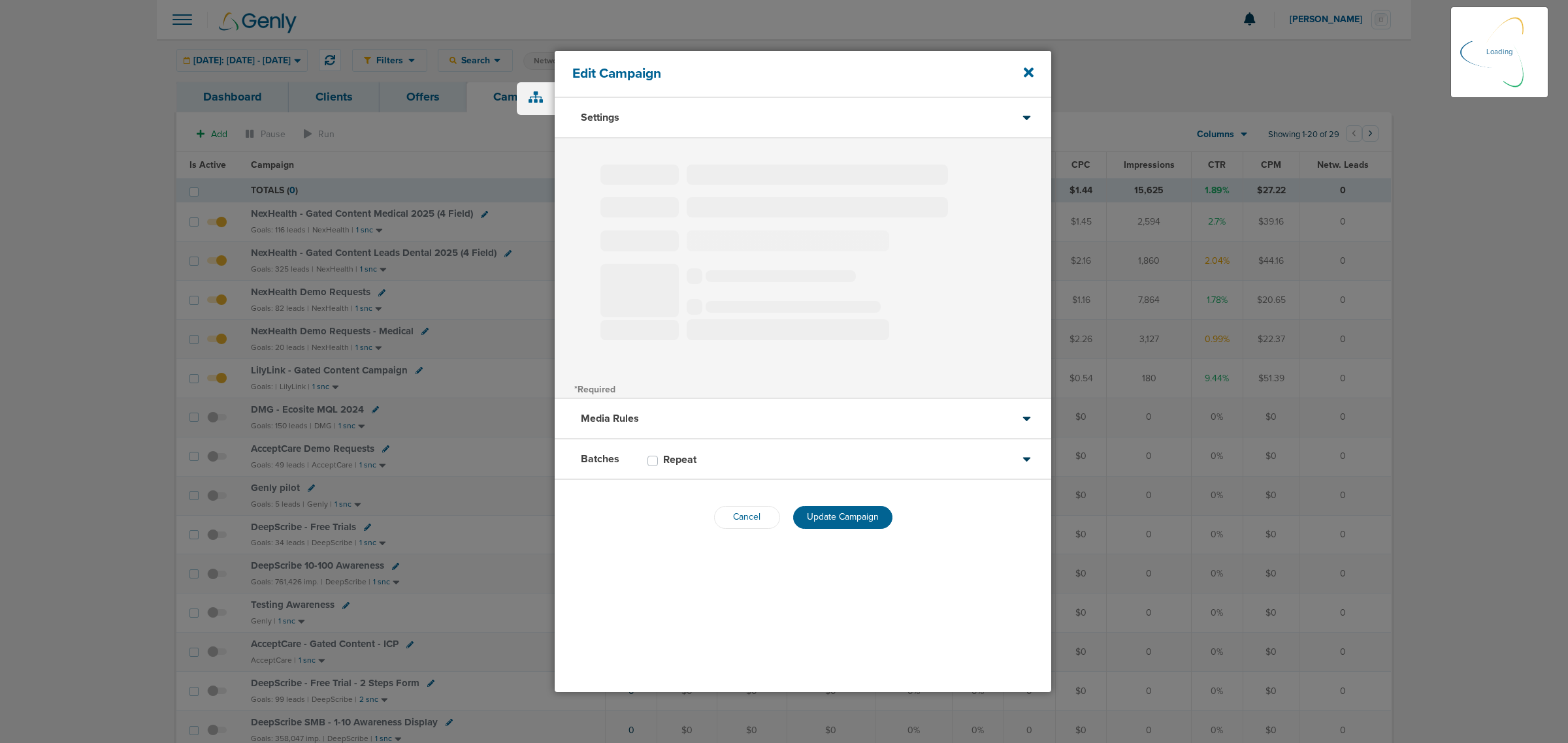
select select "3"
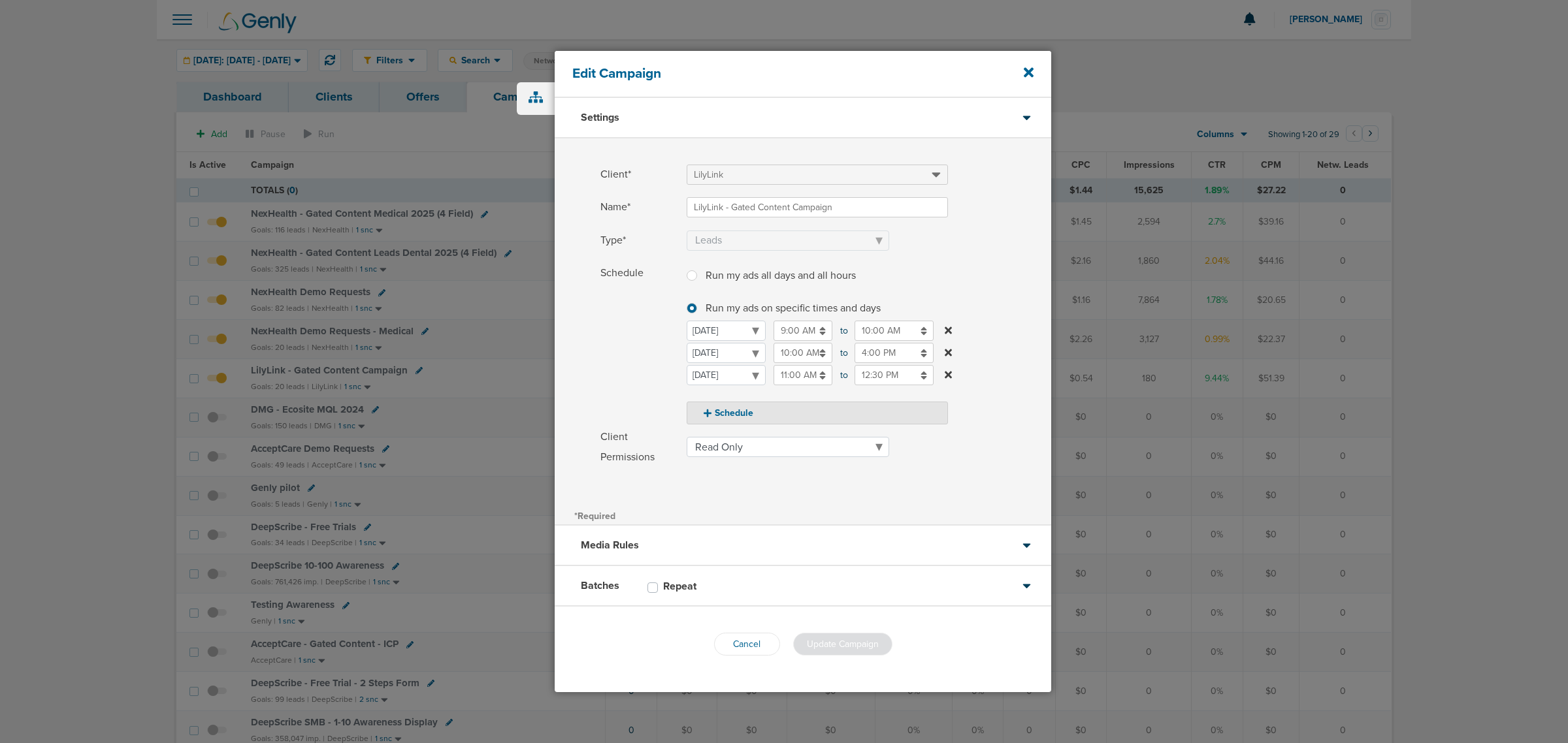
click at [795, 353] on input "10:00 AM" at bounding box center [803, 352] width 59 height 20
click at [944, 352] on icon at bounding box center [948, 352] width 8 height 11
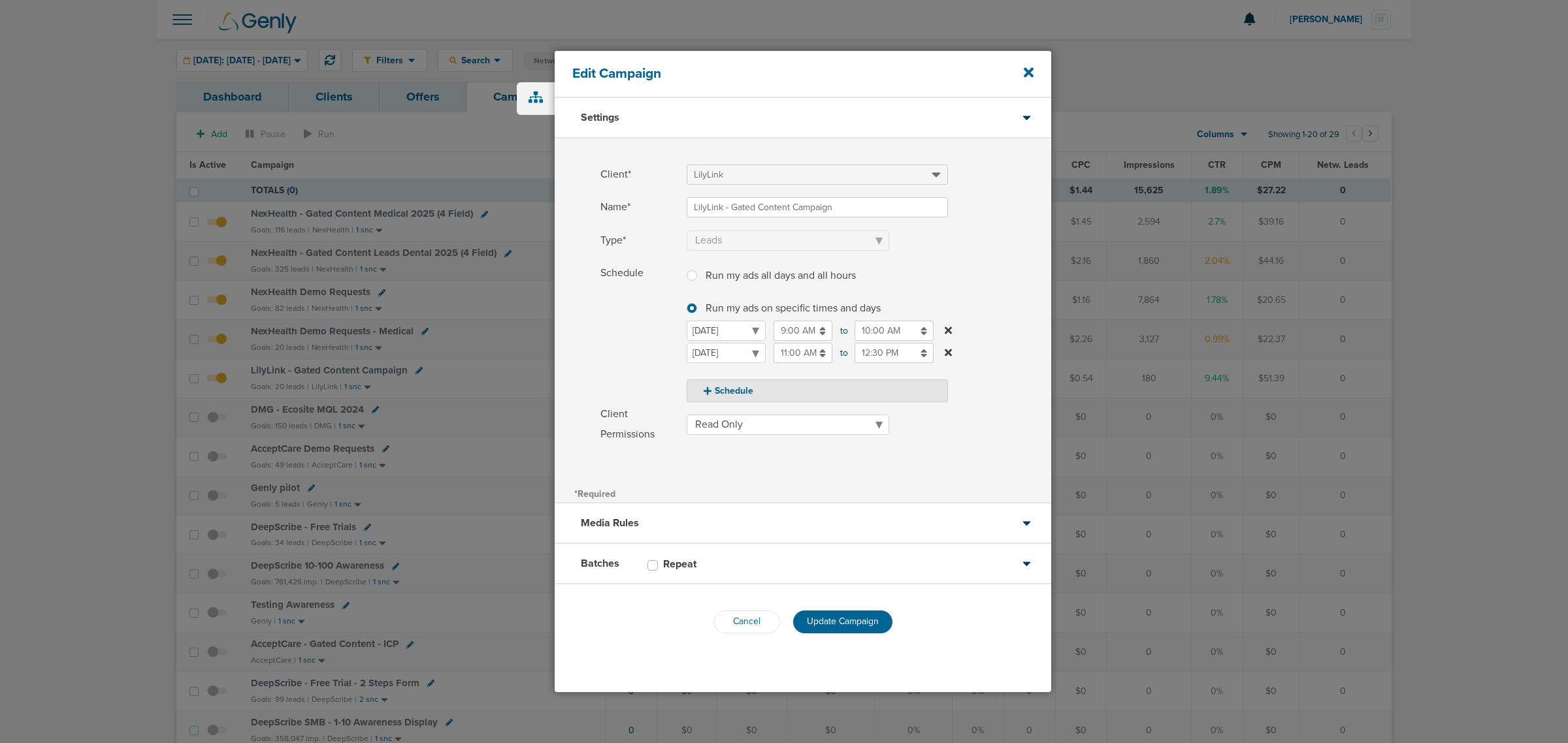
click at [942, 477] on div "Client* LilyLink Name* LilyLink - Gated Content Campaign Type* Awareness Traffi…" at bounding box center [803, 311] width 497 height 346
click at [861, 616] on span "Update Campaign" at bounding box center [842, 622] width 72 height 11
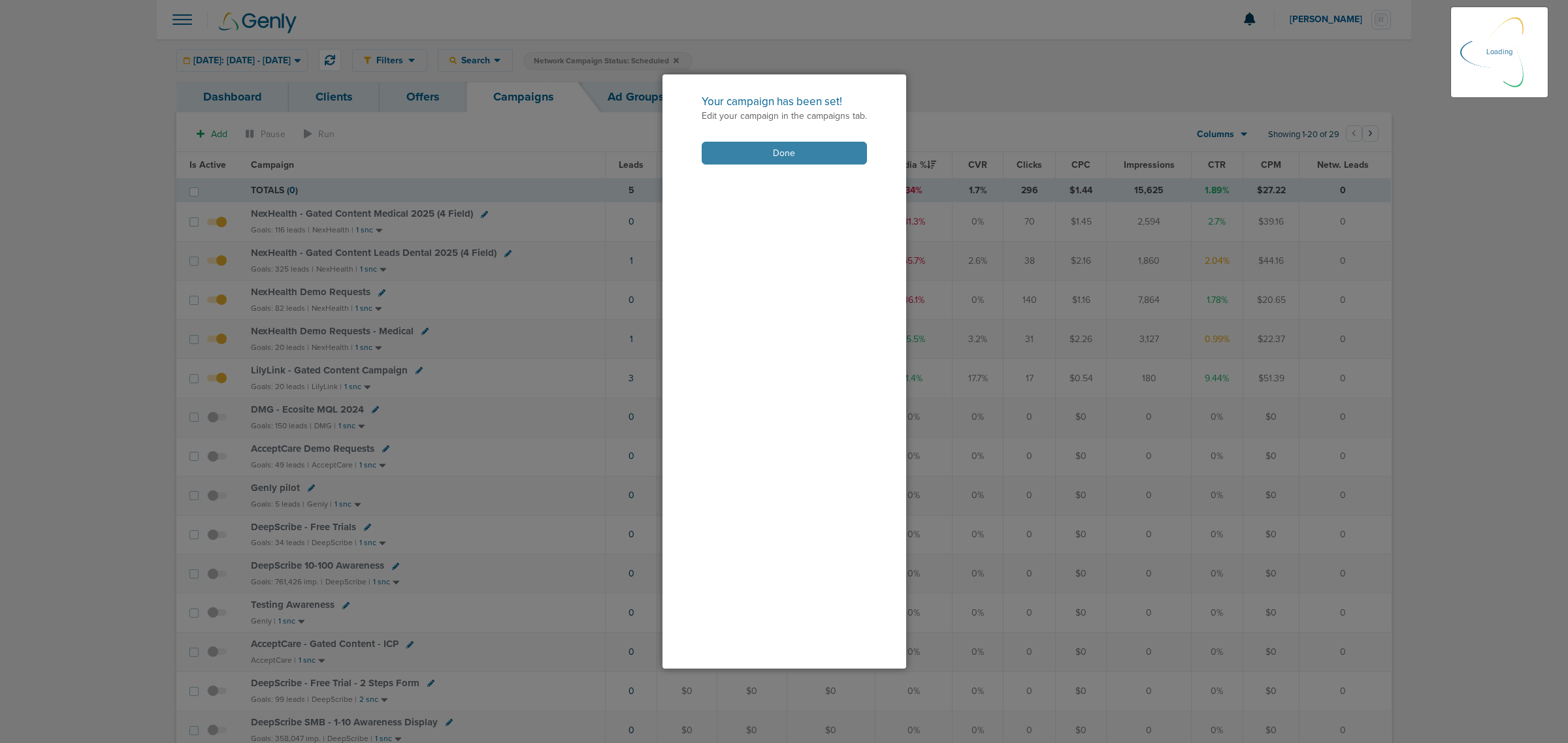
click at [820, 150] on button "Done" at bounding box center [784, 153] width 165 height 23
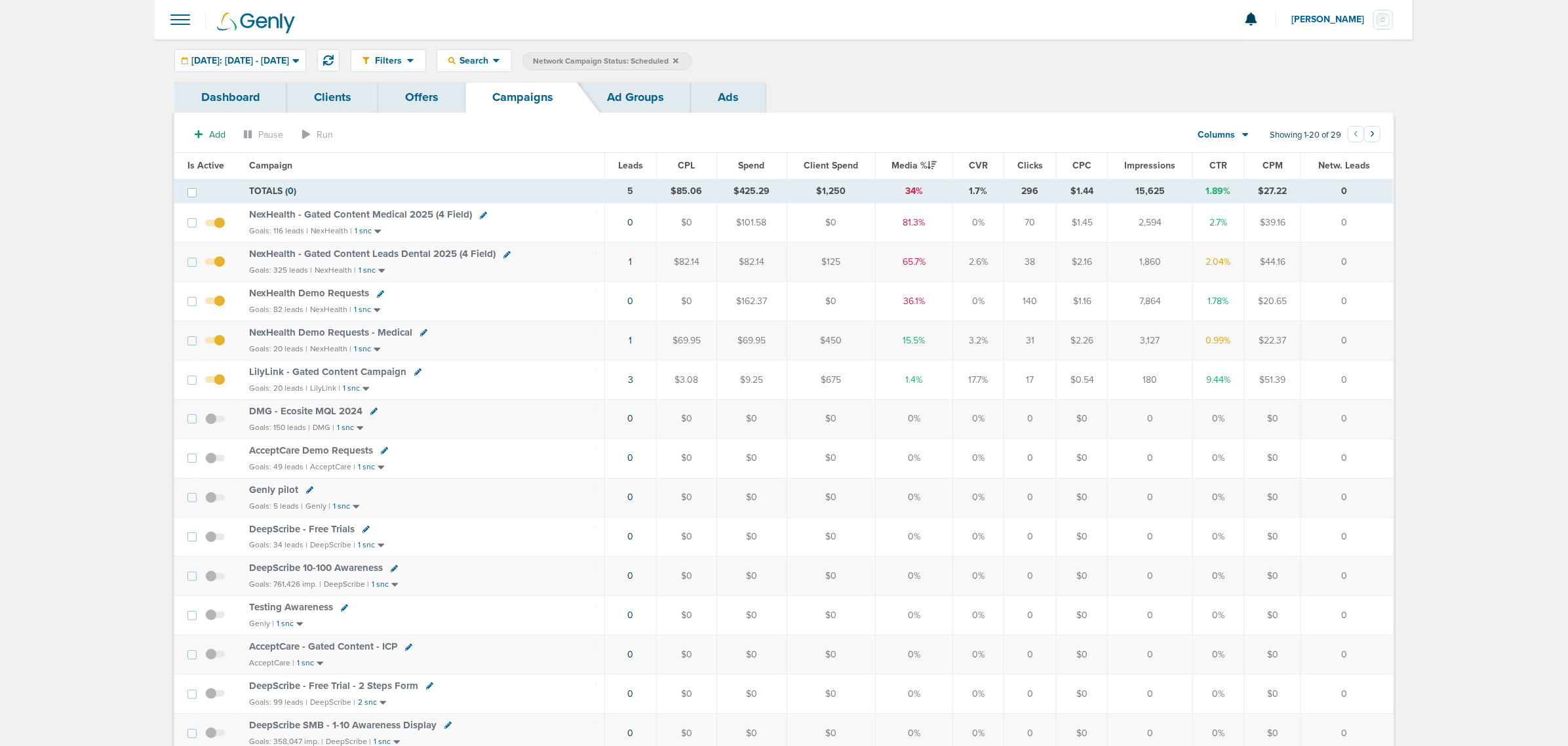
click at [679, 59] on icon at bounding box center [676, 59] width 5 height 5
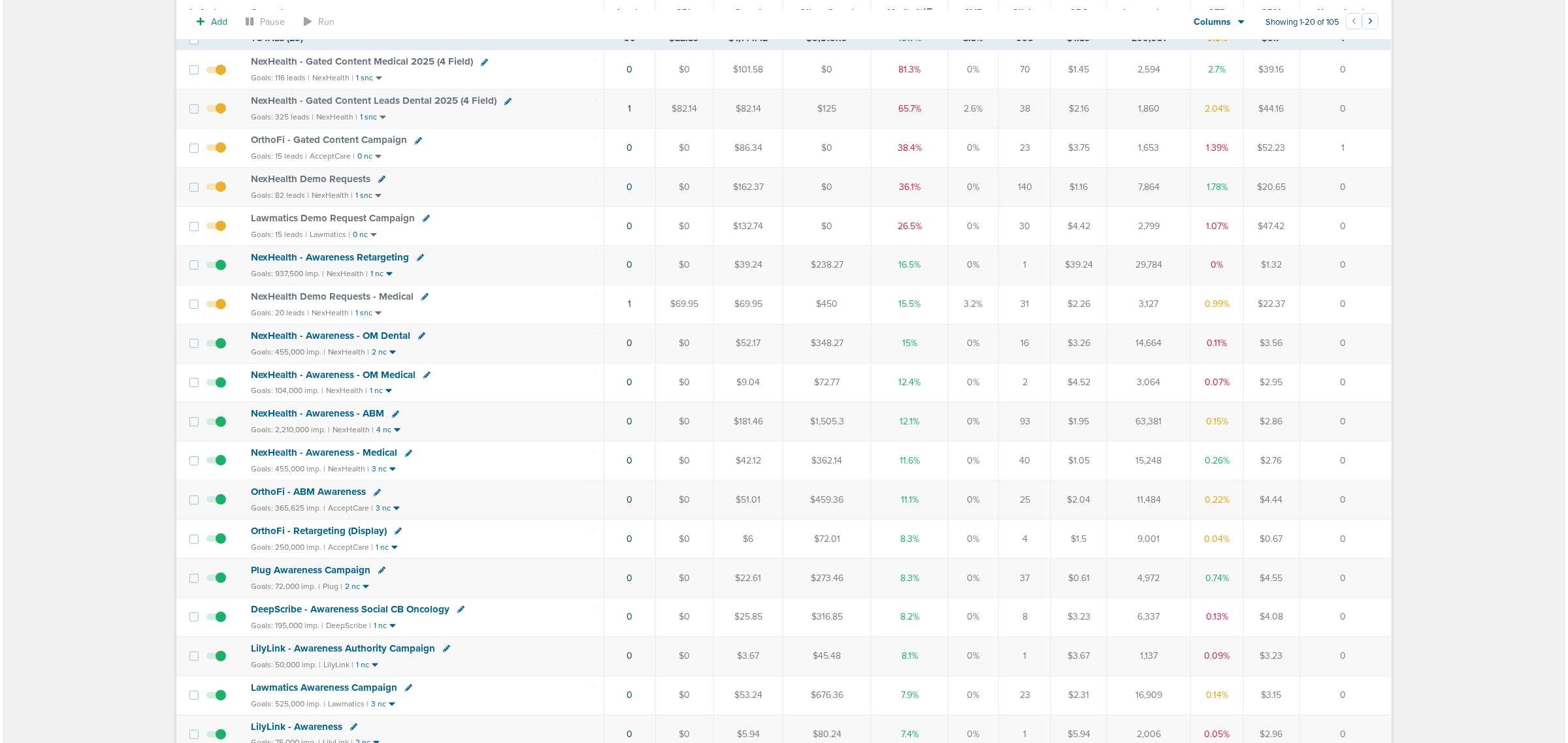
scroll to position [163, 0]
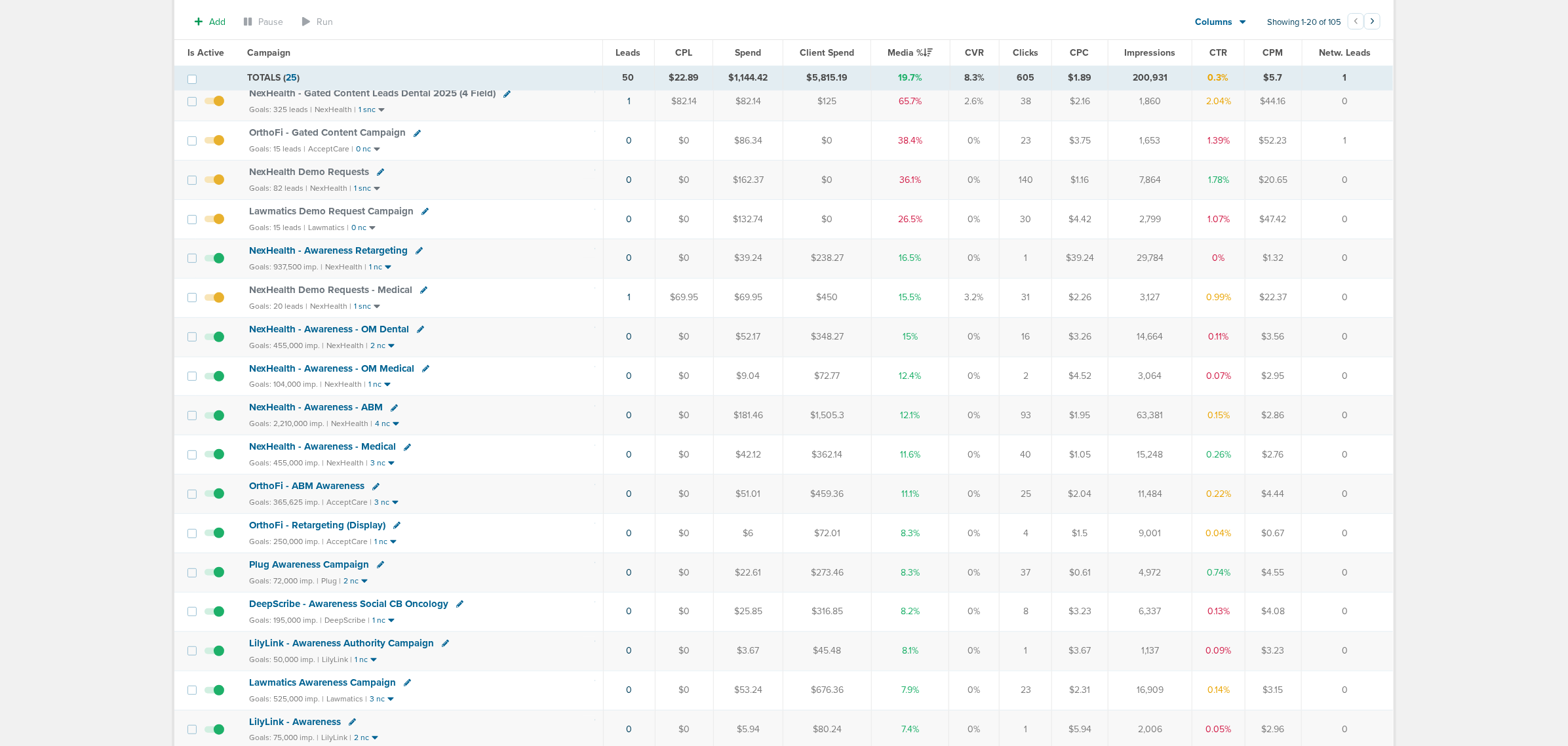
click at [420, 291] on icon at bounding box center [424, 291] width 8 height 8
select select
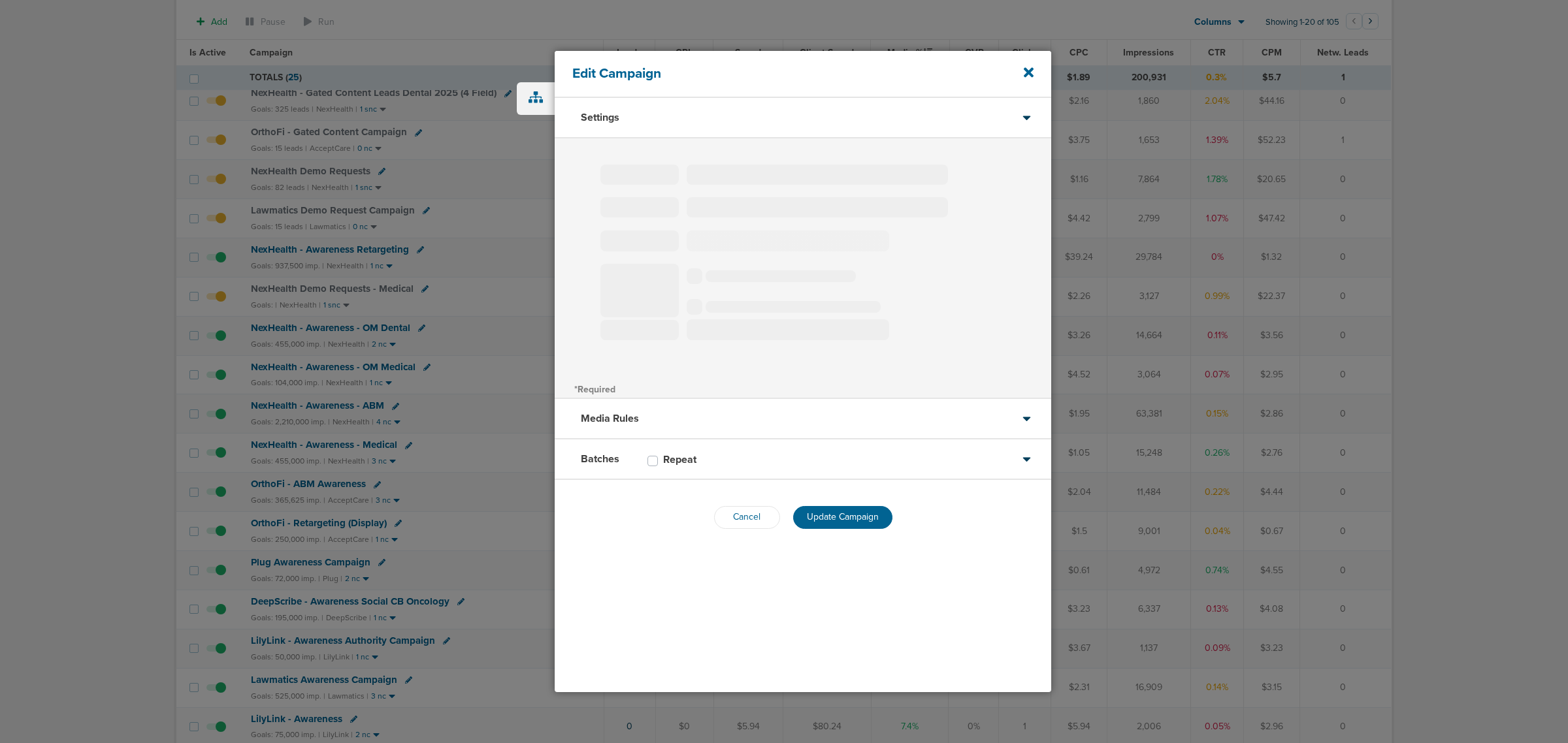
type input "NexHealth Demo Requests - Medical"
select select "Leads"
radio input "true"
select select "readOnly"
select select "1"
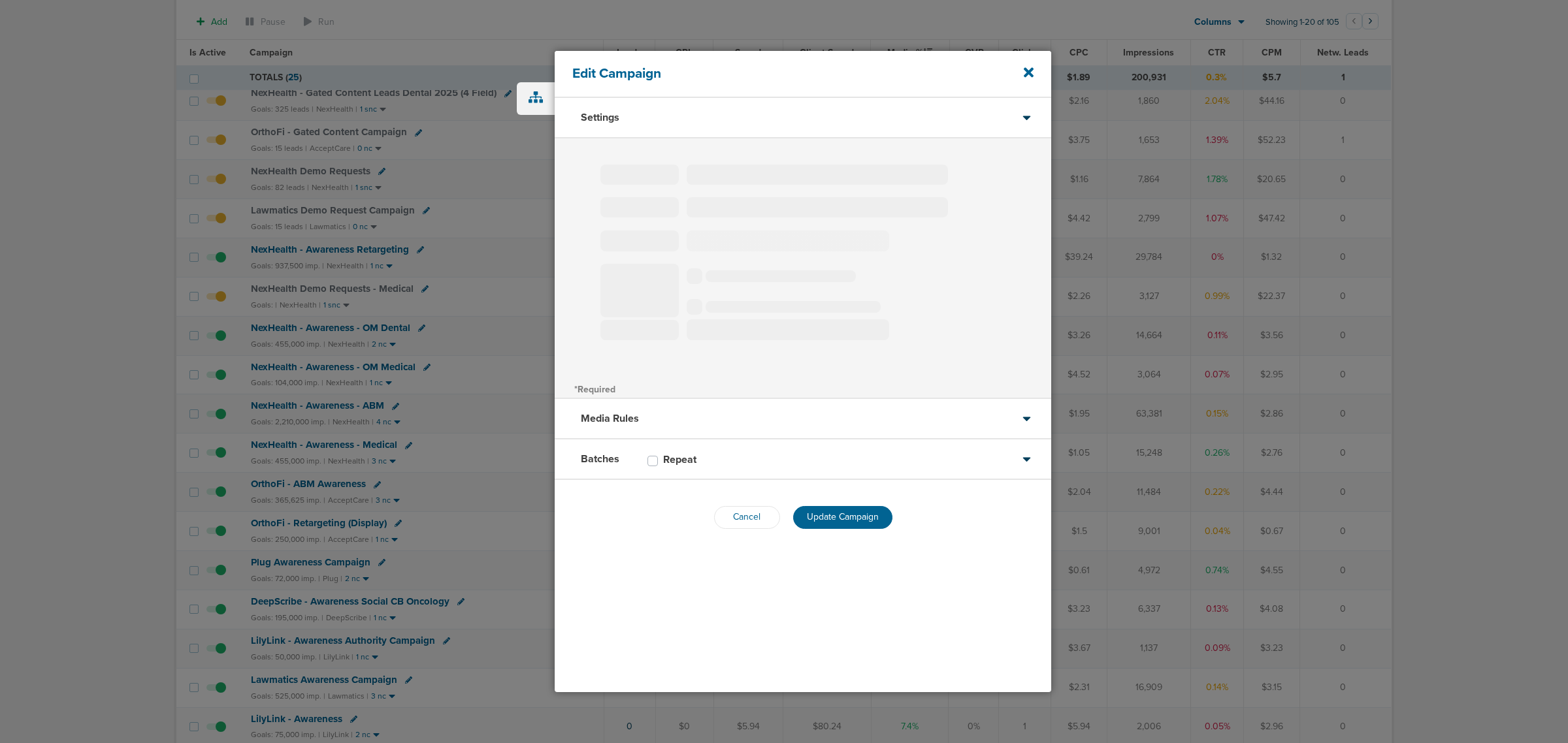
select select "2"
select select "3"
select select "4"
select select "6"
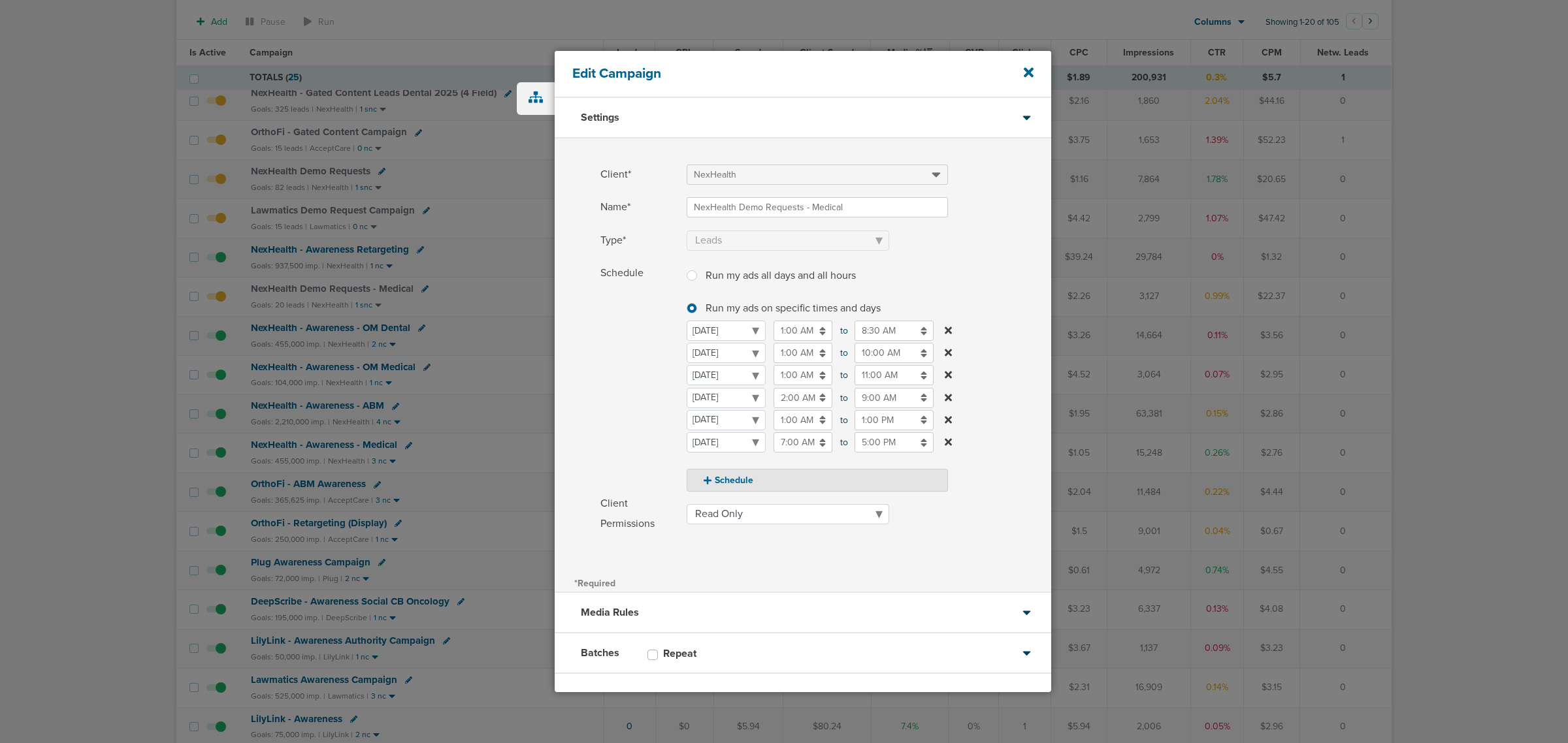
click at [890, 354] on input "10:00 AM" at bounding box center [894, 352] width 79 height 20
click at [977, 416] on button "AM" at bounding box center [982, 415] width 20 height 20
type input "10:00 PM"
click at [1023, 264] on label "Schedule Run my ads all days and all hours Run my ads all days and all hours Ru…" at bounding box center [826, 377] width 451 height 228
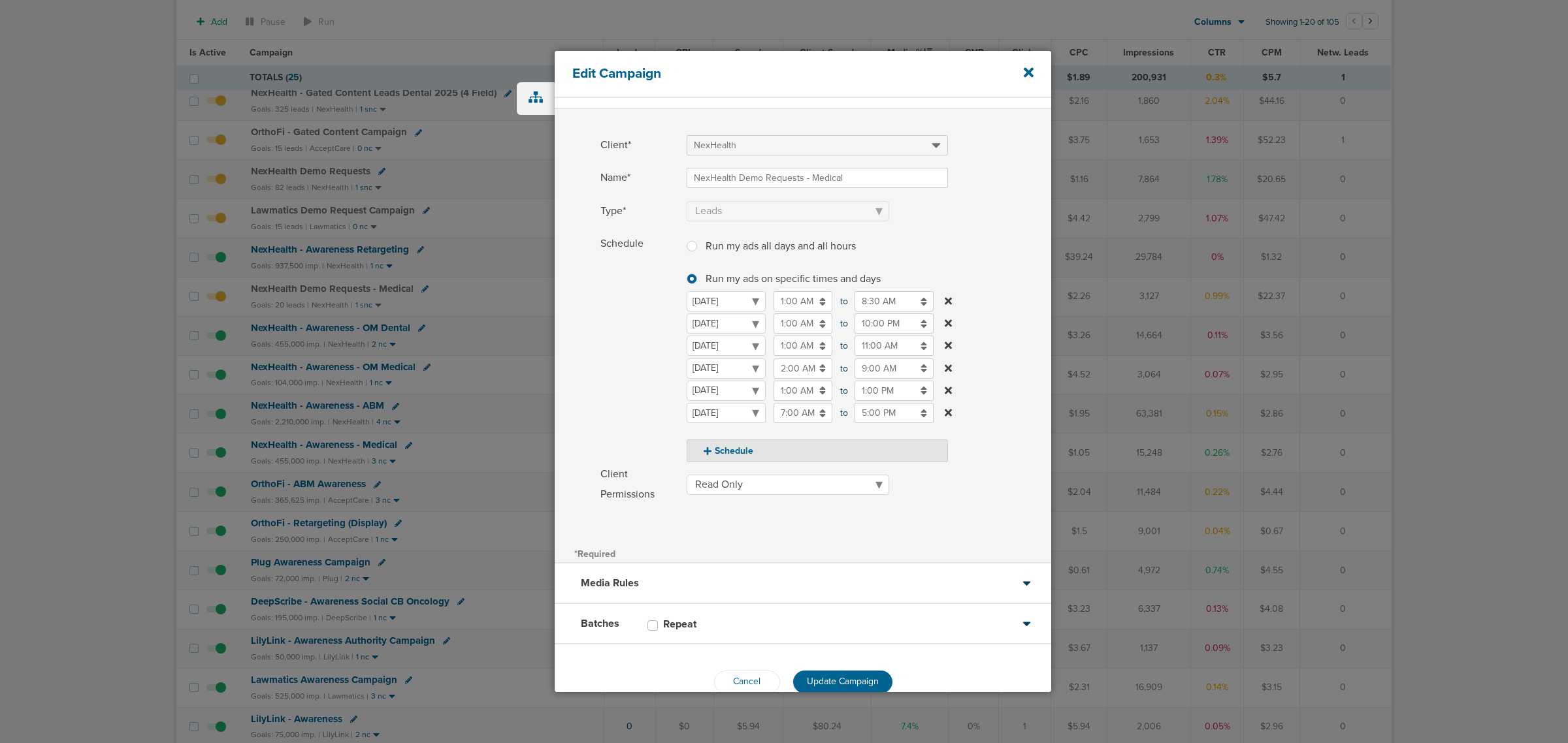
scroll to position [55, 0]
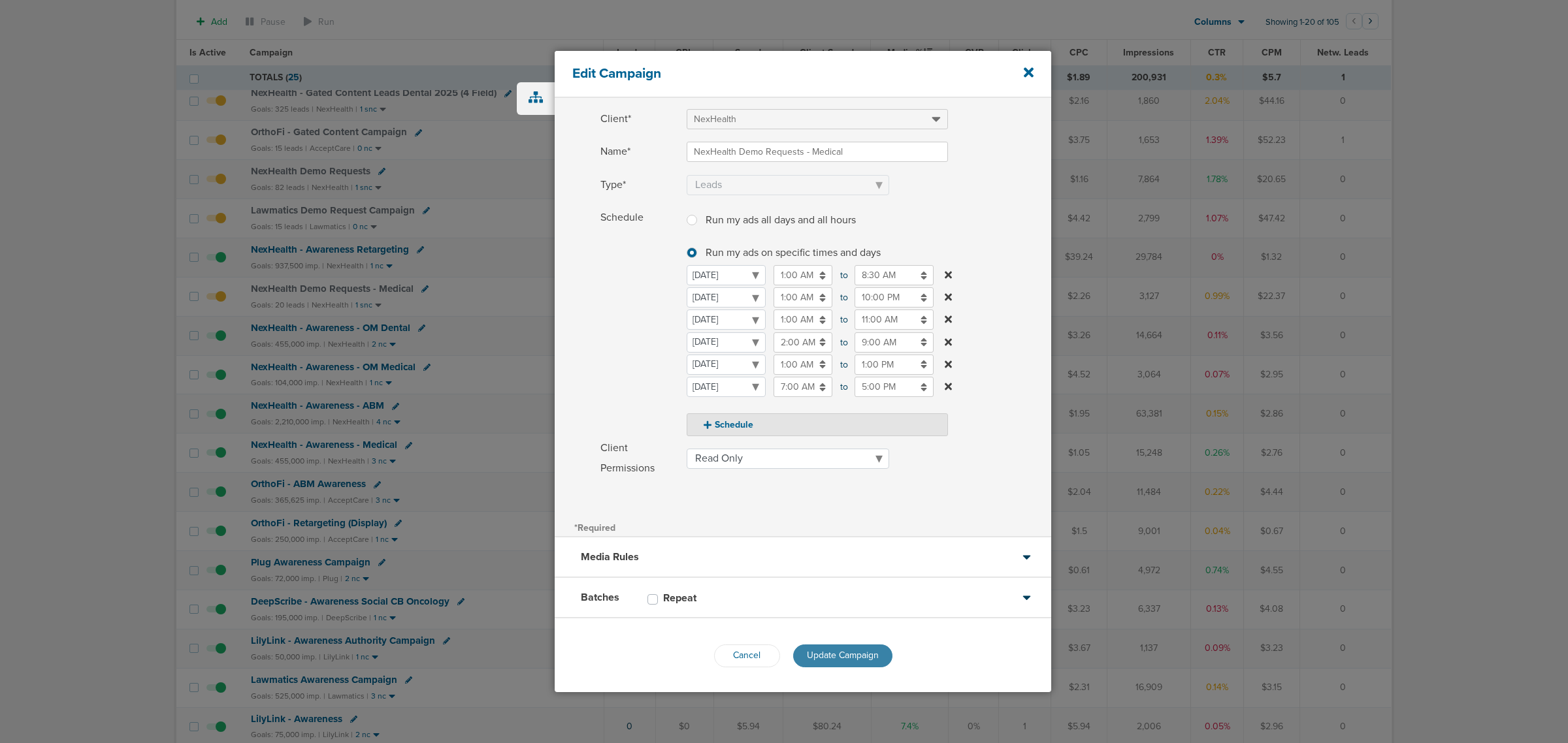
click at [860, 661] on button "Update Campaign" at bounding box center [842, 656] width 99 height 23
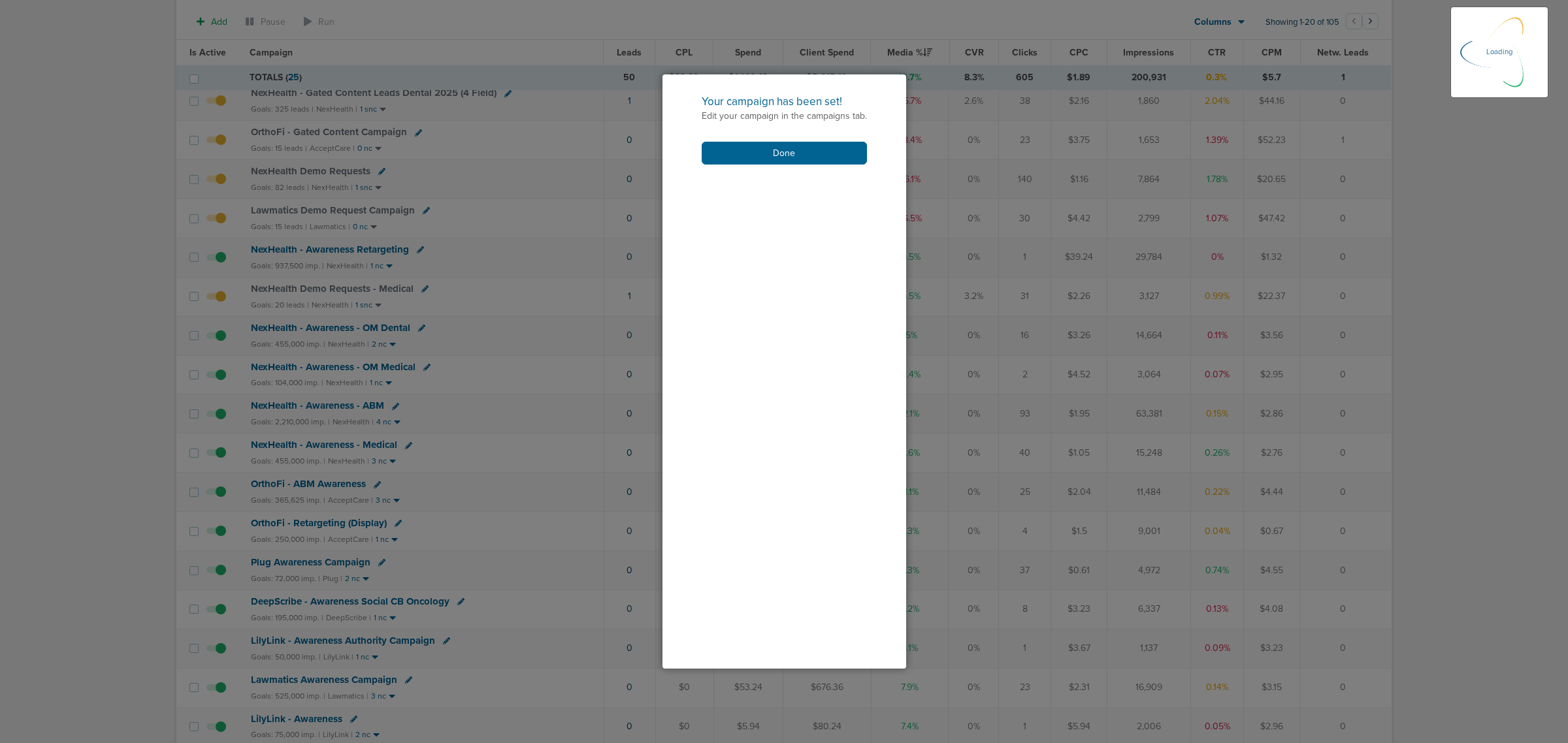
scroll to position [13, 0]
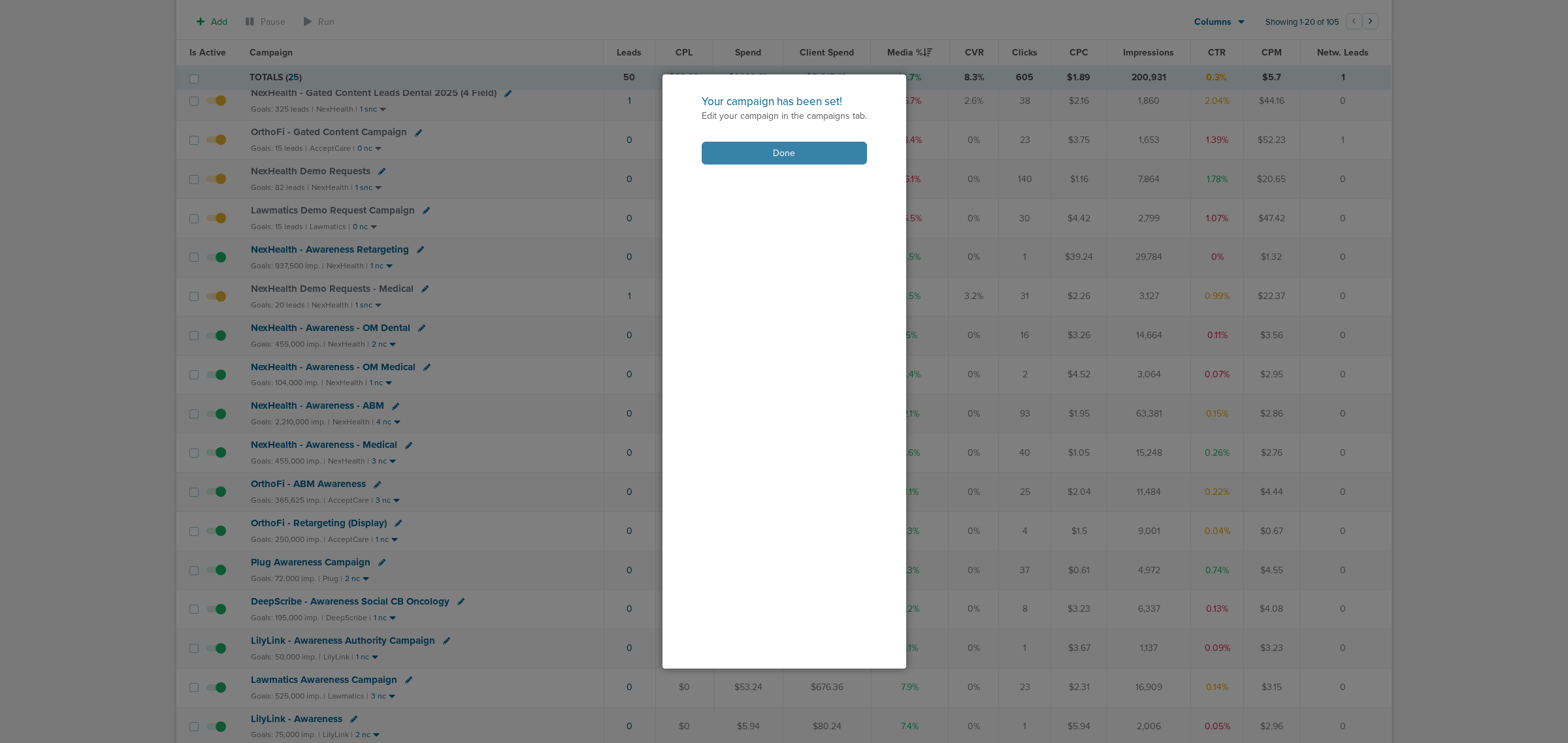
click at [814, 148] on button "Done" at bounding box center [784, 153] width 165 height 23
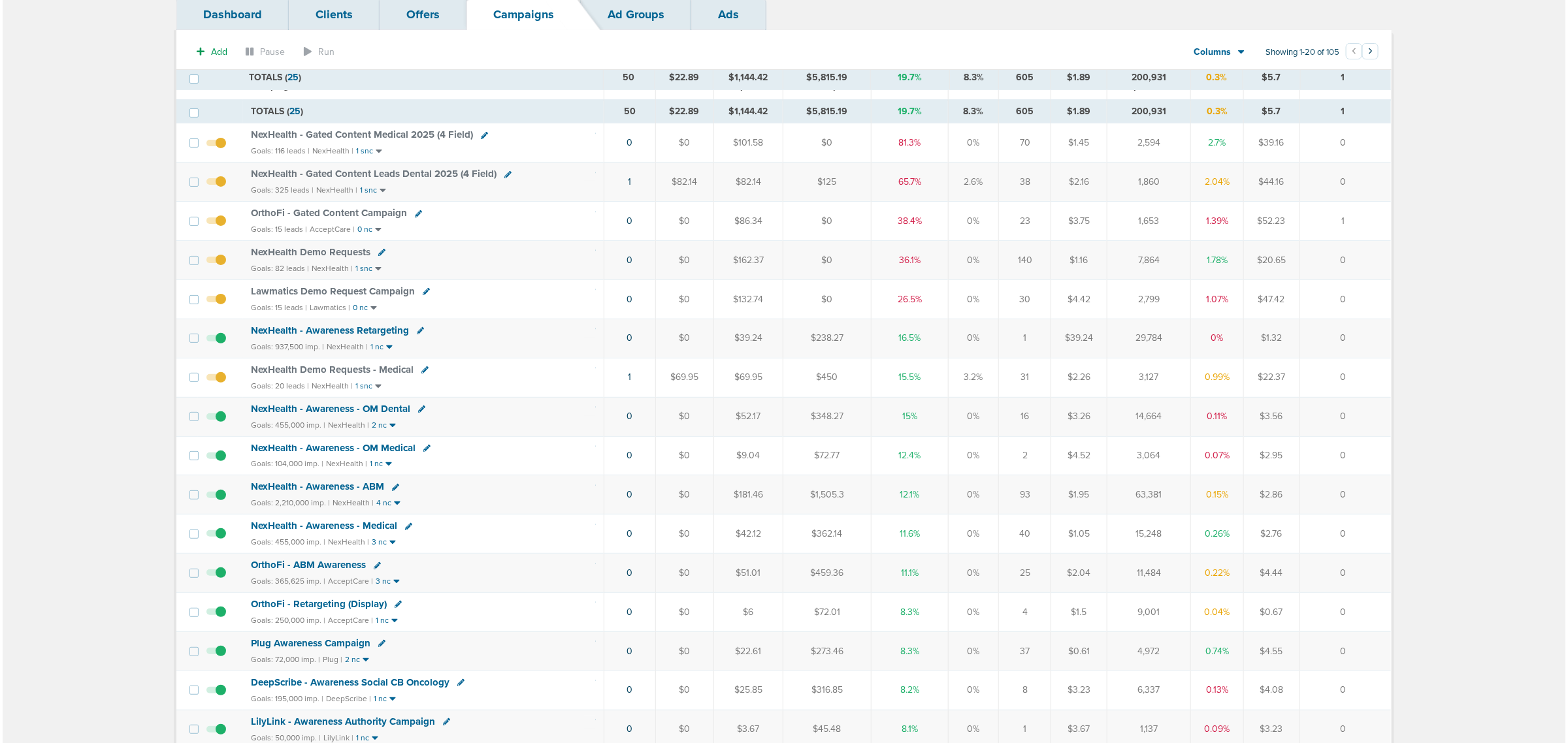
scroll to position [82, 0]
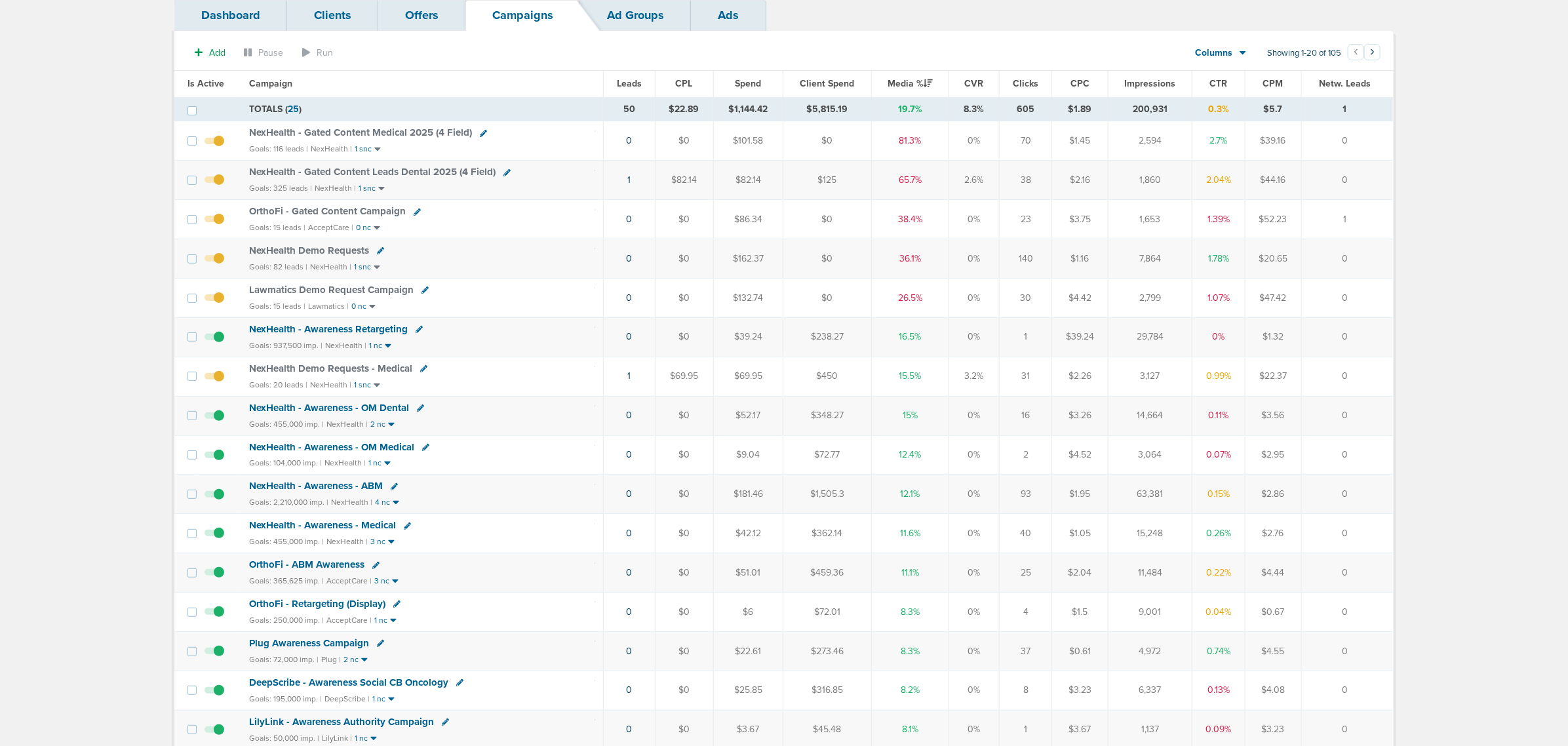
click at [482, 134] on icon at bounding box center [484, 133] width 8 height 8
select select
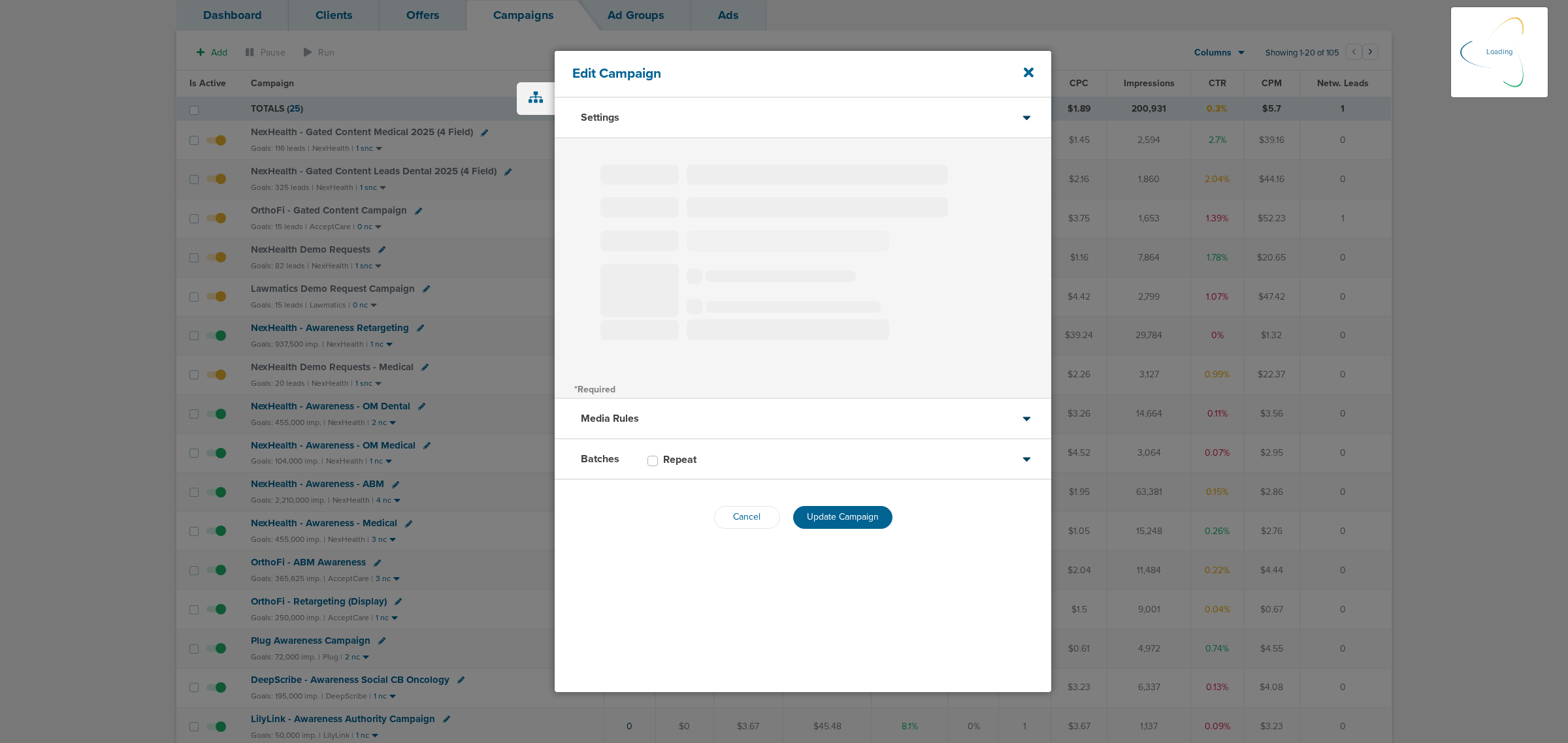
type input "NexHealth - Gated Content Medical 2025 (4 Field)"
select select "Leads"
radio input "true"
select select "readWrite"
checkbox input "true"
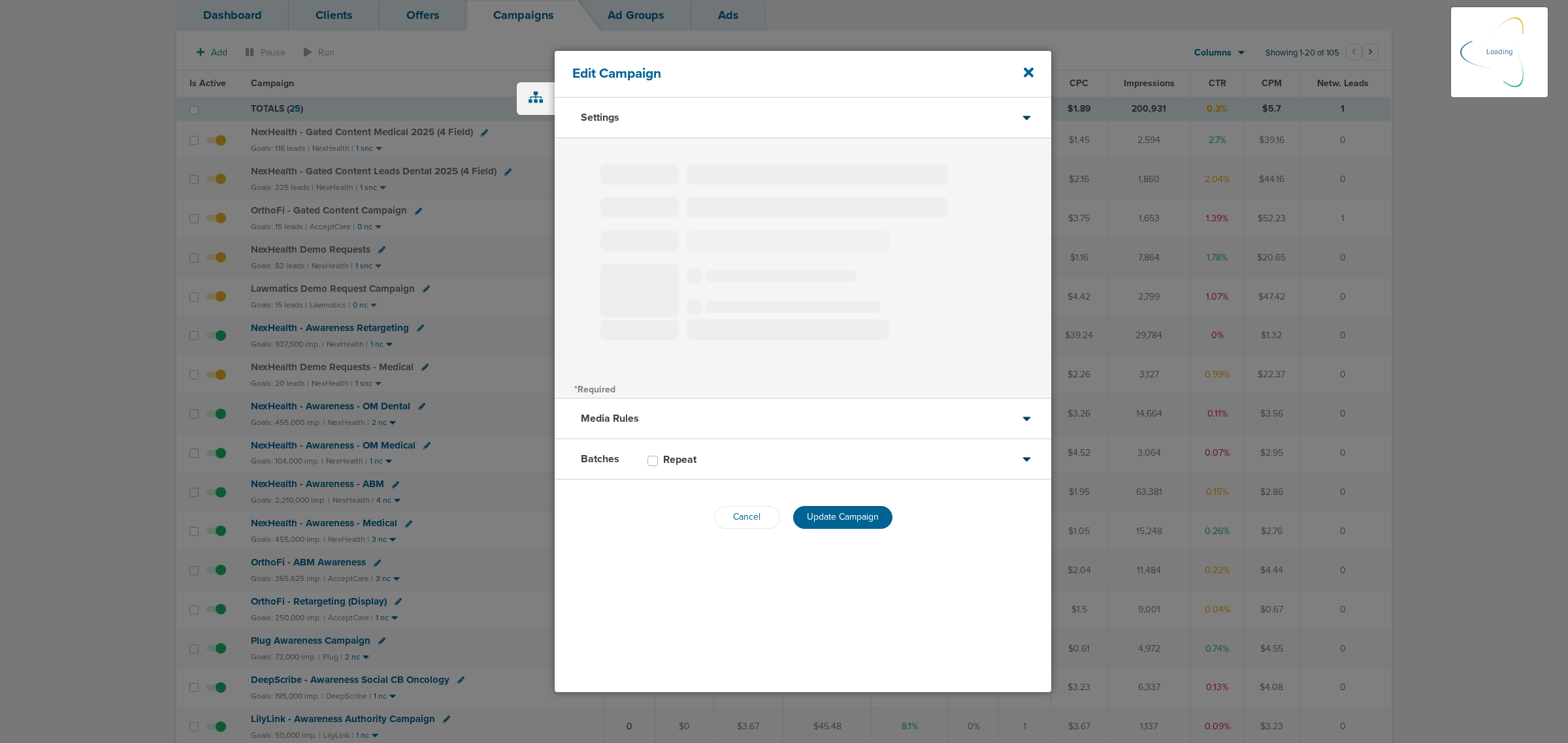
select select "1"
select select "2"
select select "3"
select select "4"
select select "6"
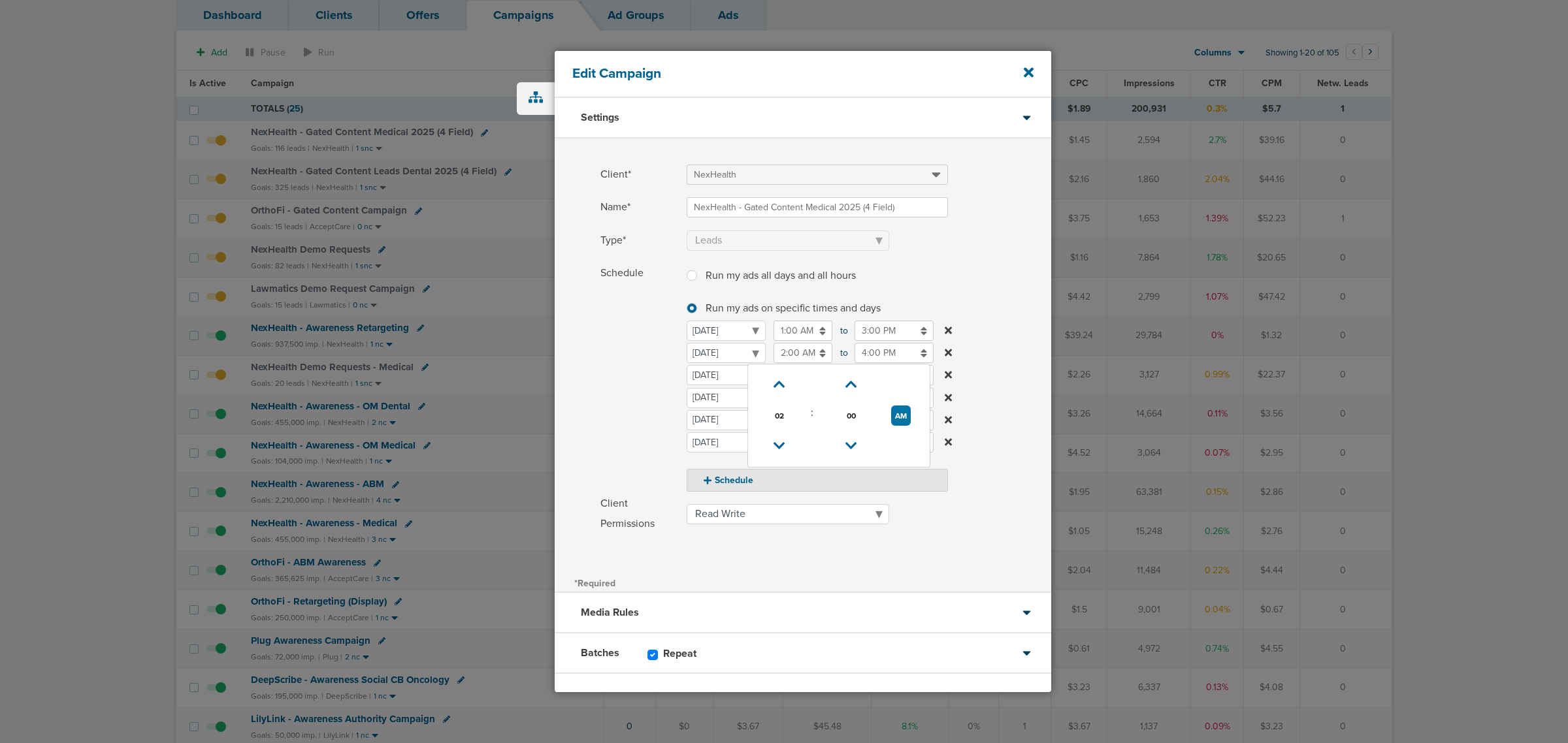
drag, startPoint x: 814, startPoint y: 352, endPoint x: 795, endPoint y: 397, distance: 48.8
click at [812, 352] on input "2:00 AM" at bounding box center [803, 352] width 59 height 20
click at [599, 353] on div "Schedule Run my ads all days and all hours Run my ads all days and all hours Ru…" at bounding box center [803, 377] width 497 height 228
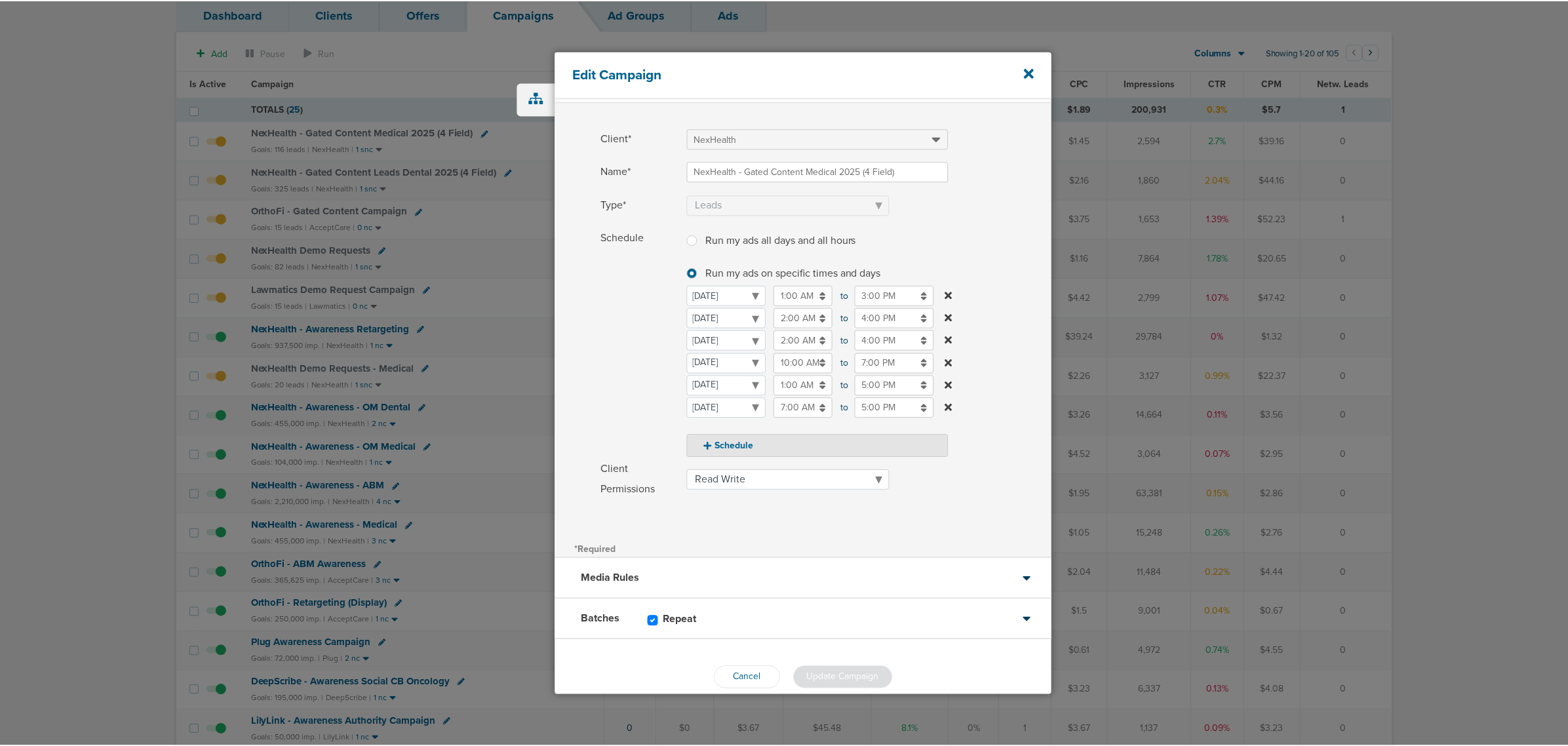
scroll to position [56, 0]
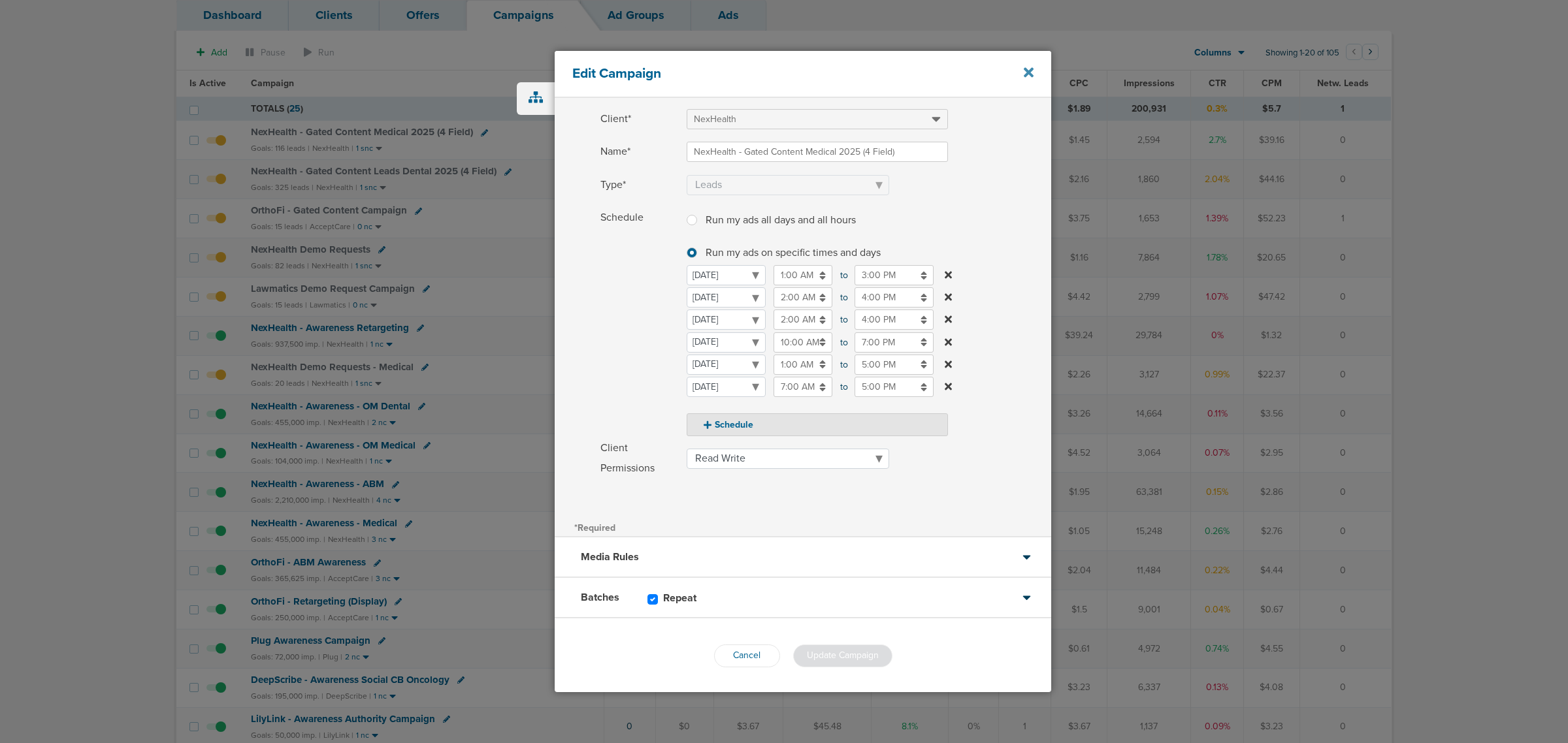
click at [1028, 70] on icon at bounding box center [1028, 72] width 10 height 14
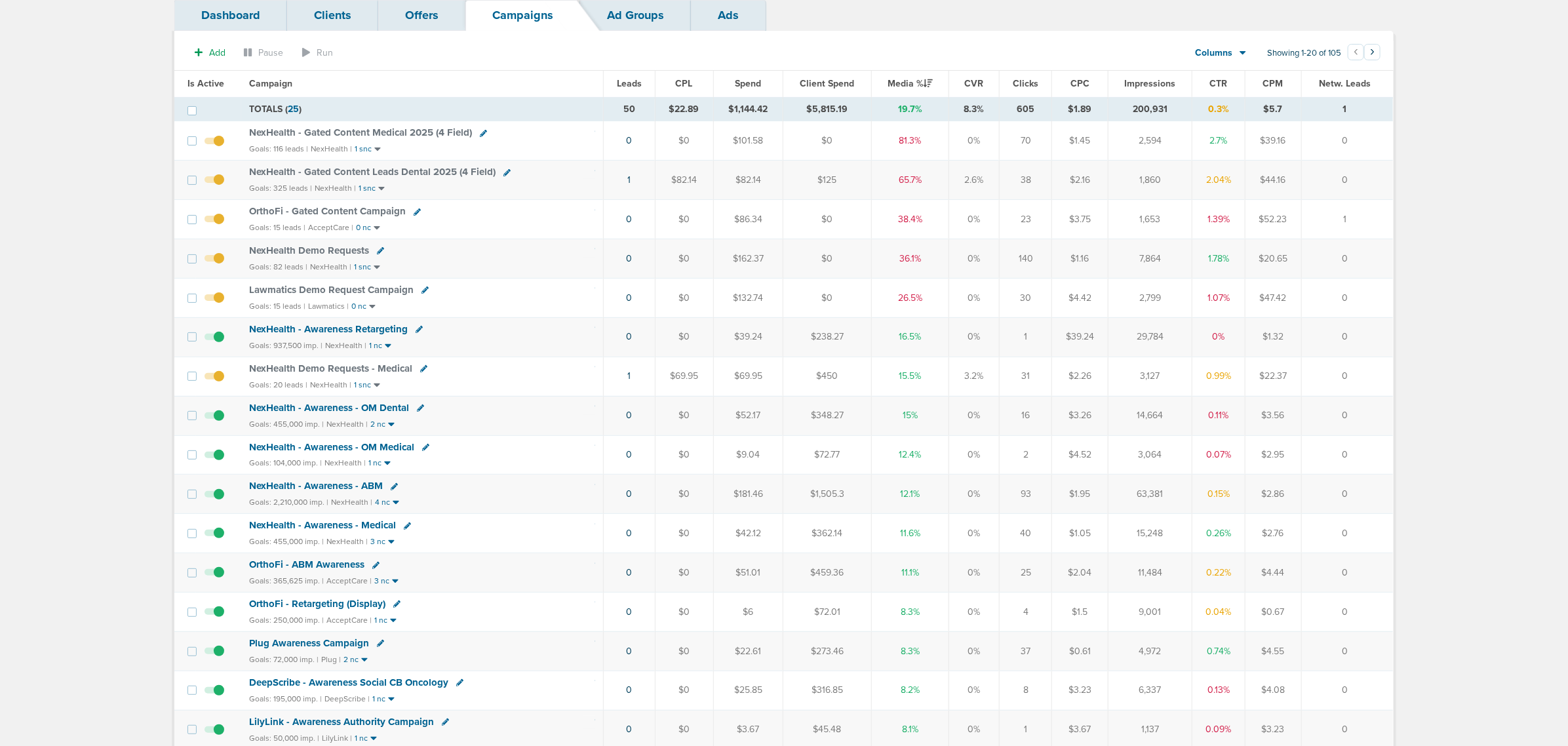
click at [414, 215] on icon at bounding box center [418, 213] width 8 height 8
select select
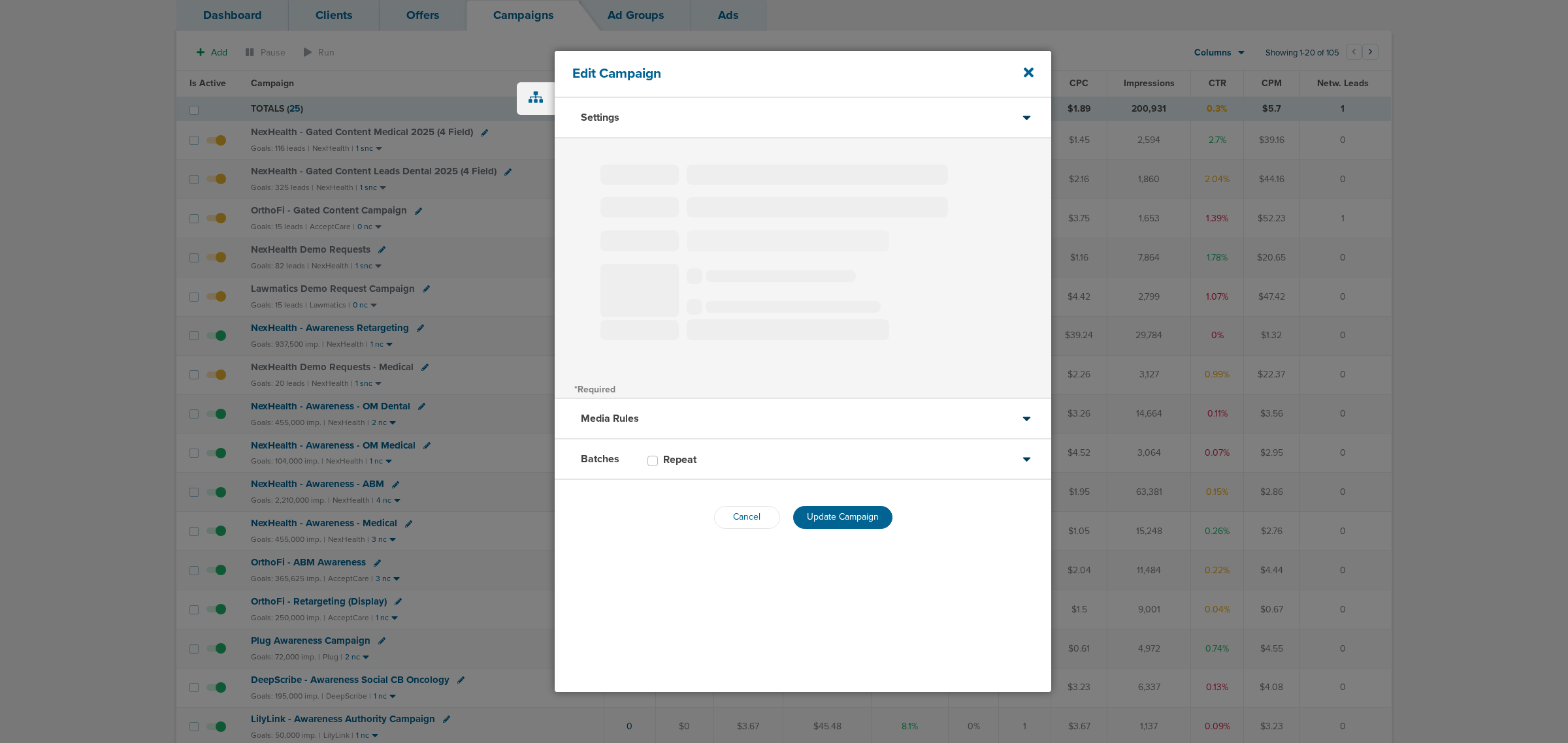
type input "OrthoFi - Gated Content Campaign"
select select "Leads"
radio input "true"
select select "readWrite"
select select "1"
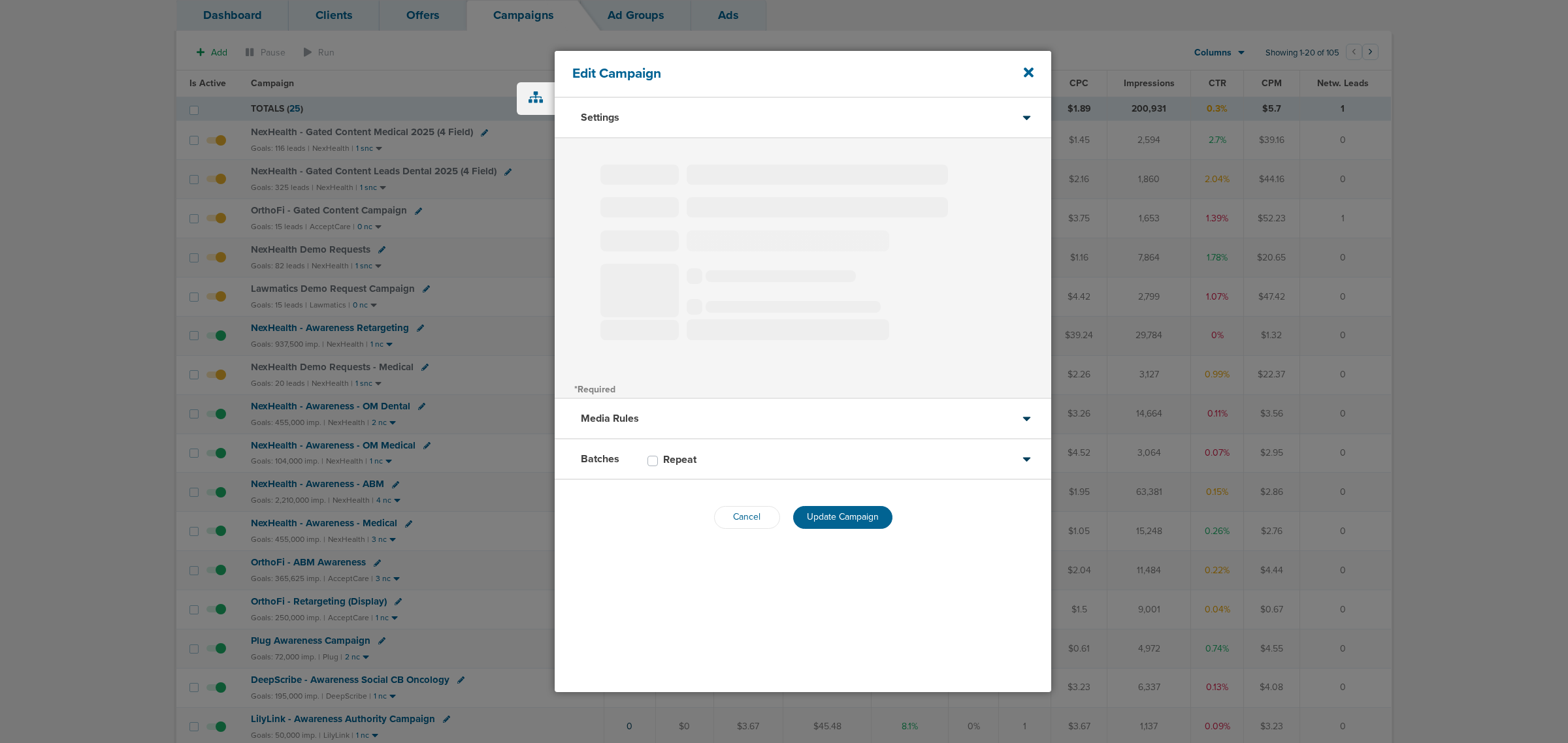
select select "4"
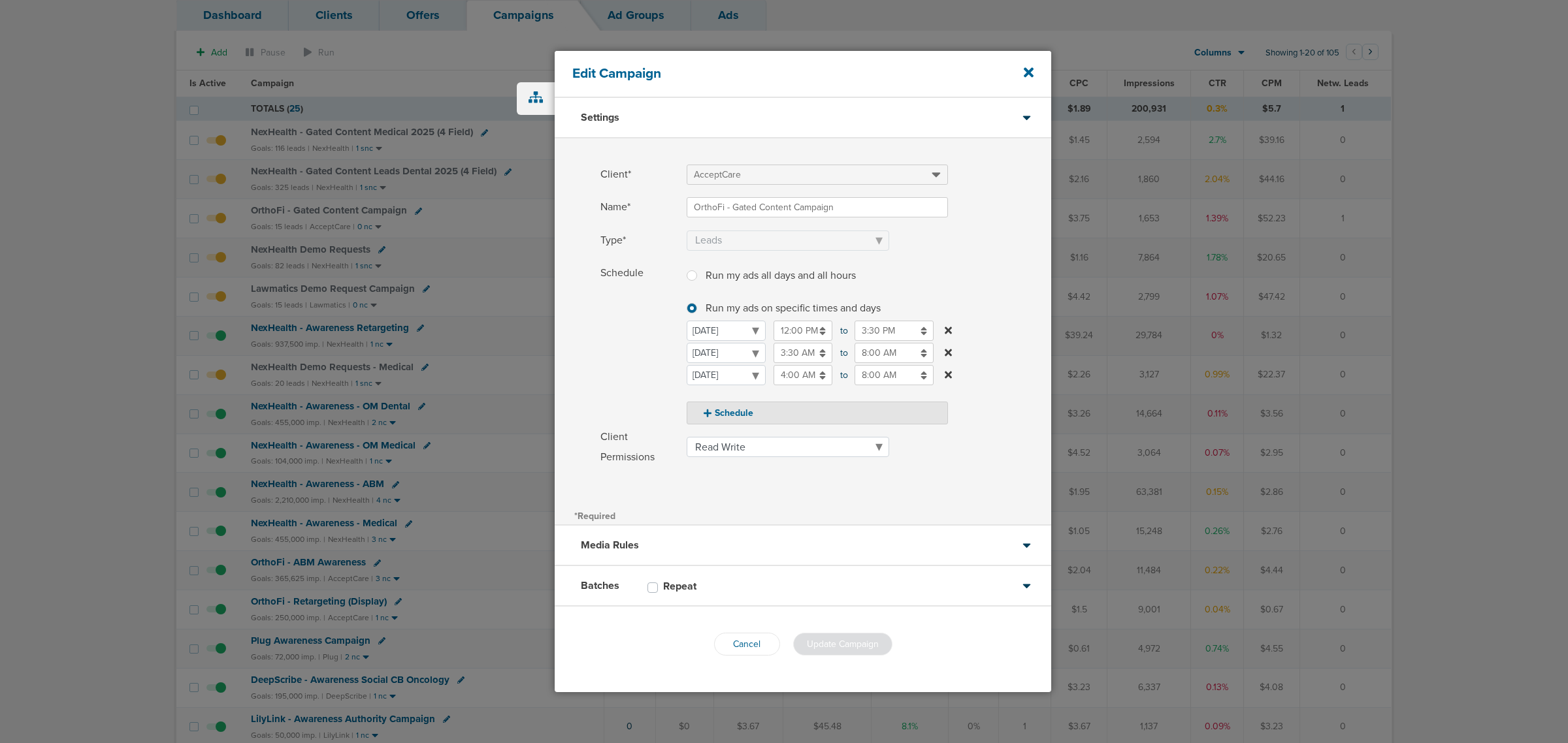
click at [947, 356] on icon at bounding box center [948, 352] width 8 height 11
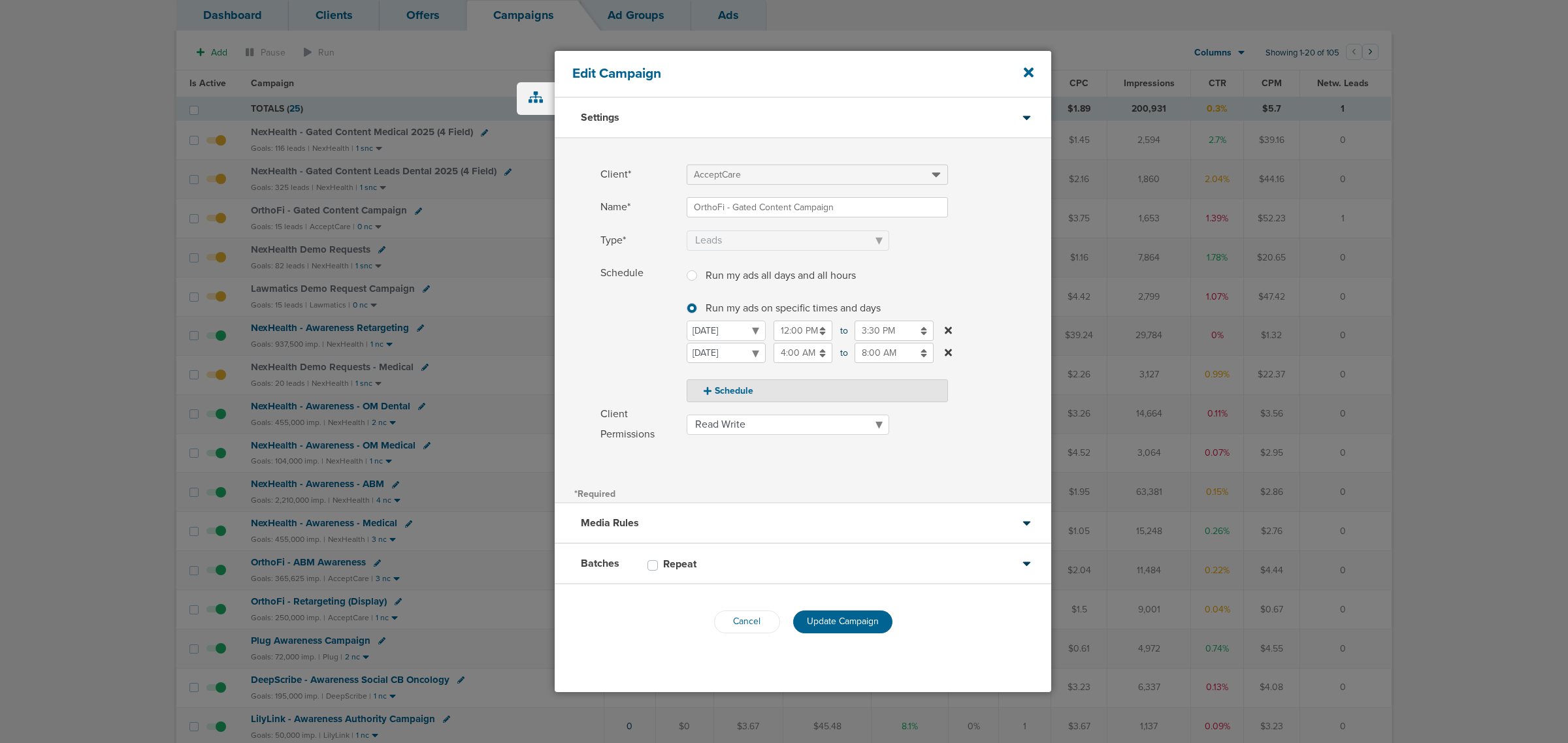
click at [730, 354] on select "[DATE] [DATE] [DATE] [DATE] [DATE] [DATE] [DATE]" at bounding box center [726, 352] width 79 height 20
select select "2"
click at [821, 356] on icon at bounding box center [823, 353] width 6 height 8
click at [766, 356] on select "[DATE] [DATE] [DATE] [DATE] [DATE] [DATE] [DATE]" at bounding box center [726, 352] width 79 height 20
click at [797, 357] on input "4:00 AM" at bounding box center [803, 352] width 59 height 20
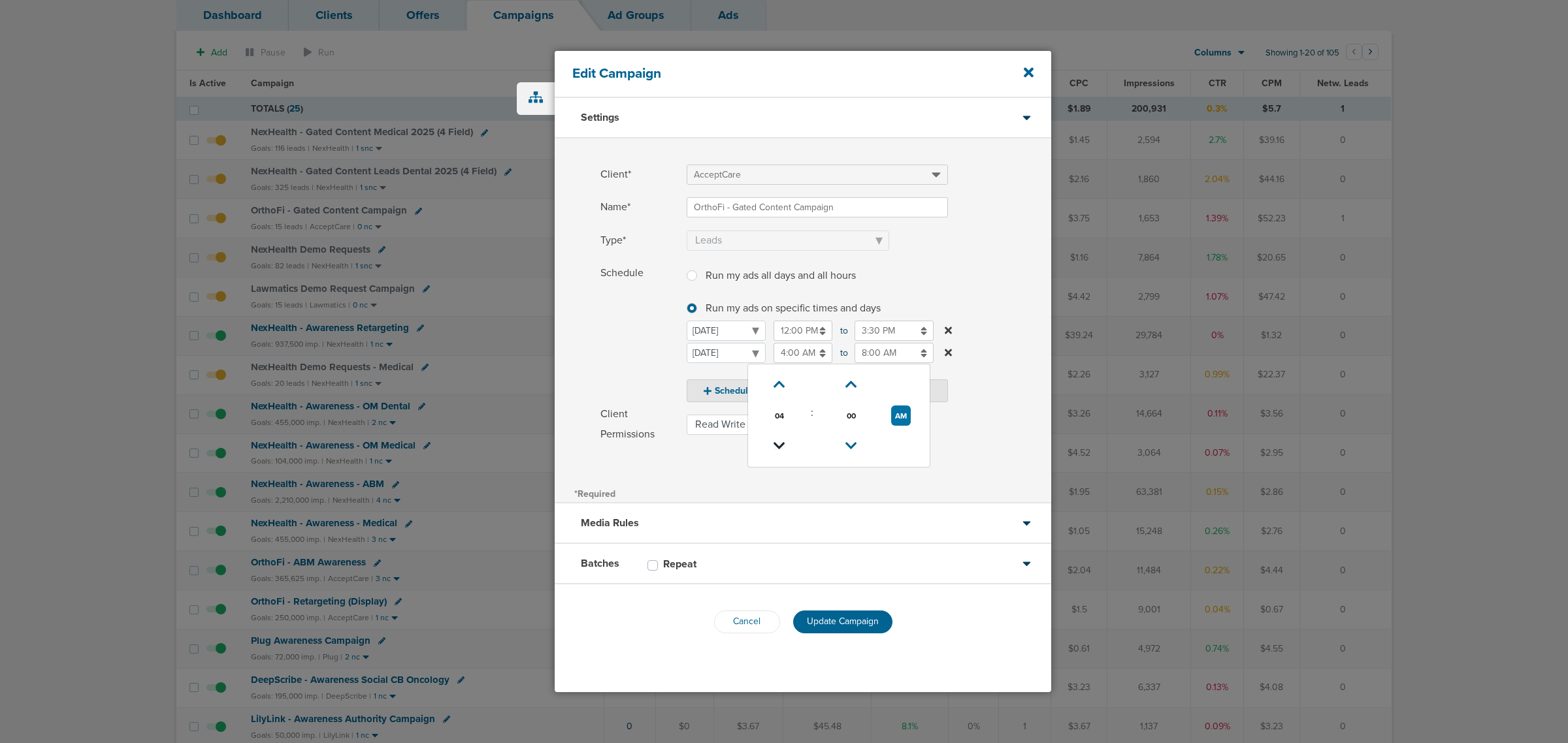
click at [781, 443] on icon at bounding box center [779, 446] width 11 height 8
click at [778, 445] on icon at bounding box center [779, 446] width 11 height 8
type input "1:00 AM"
click at [712, 462] on div "Client* AcceptCare Name* OrthoFi - Gated Content Campaign Type* Awareness Traff…" at bounding box center [803, 311] width 497 height 346
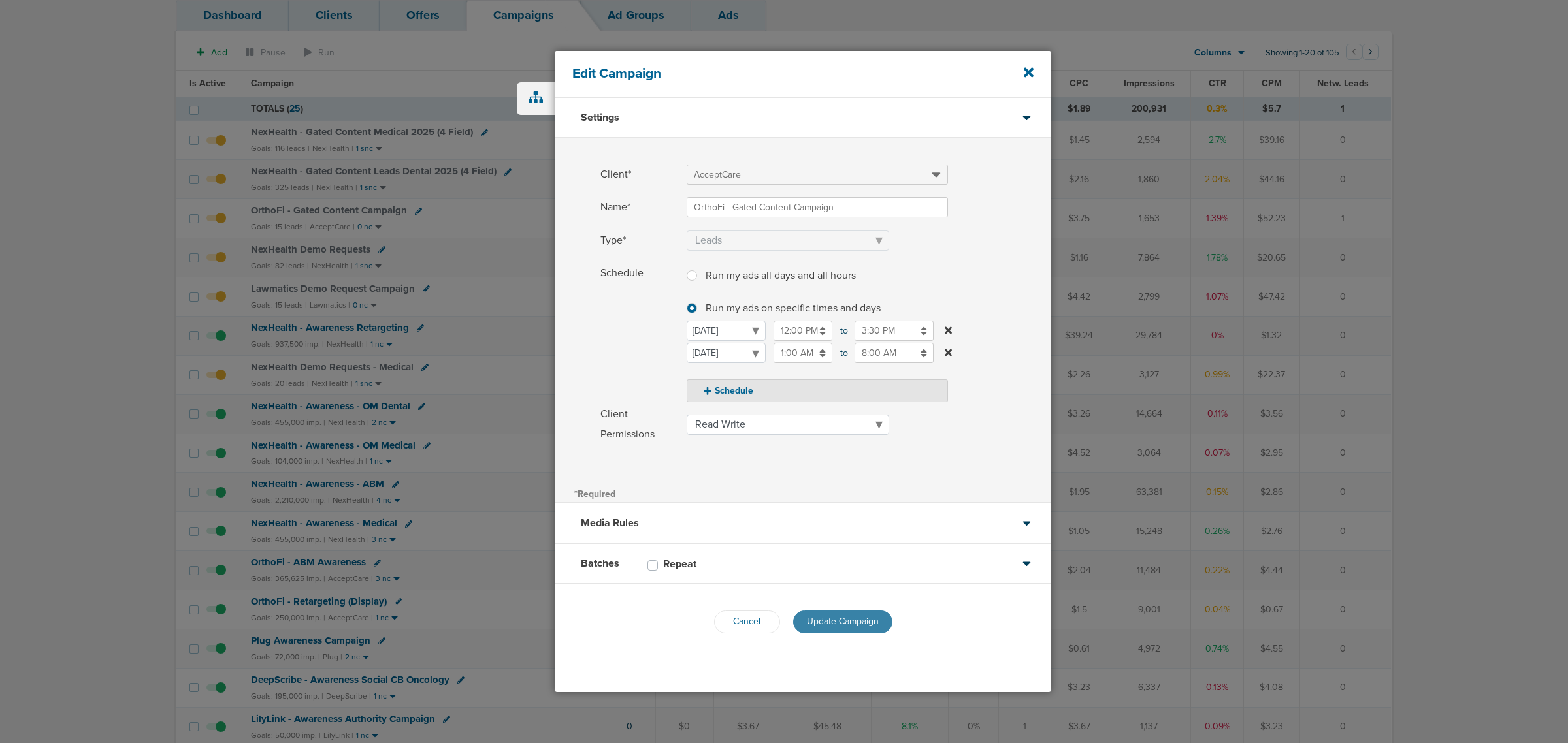
click at [839, 621] on span "Update Campaign" at bounding box center [842, 622] width 72 height 11
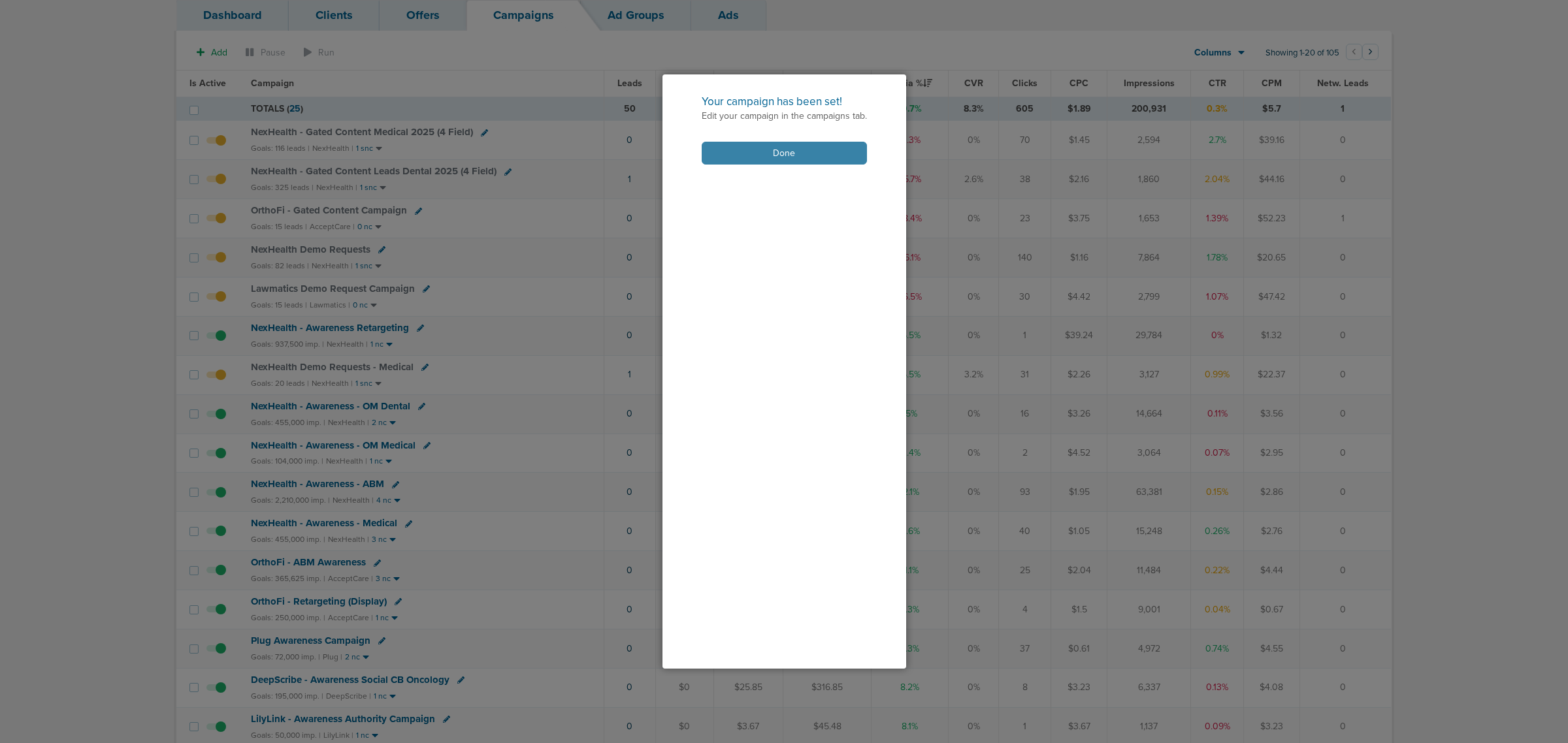
click at [800, 143] on button "Done" at bounding box center [784, 153] width 165 height 23
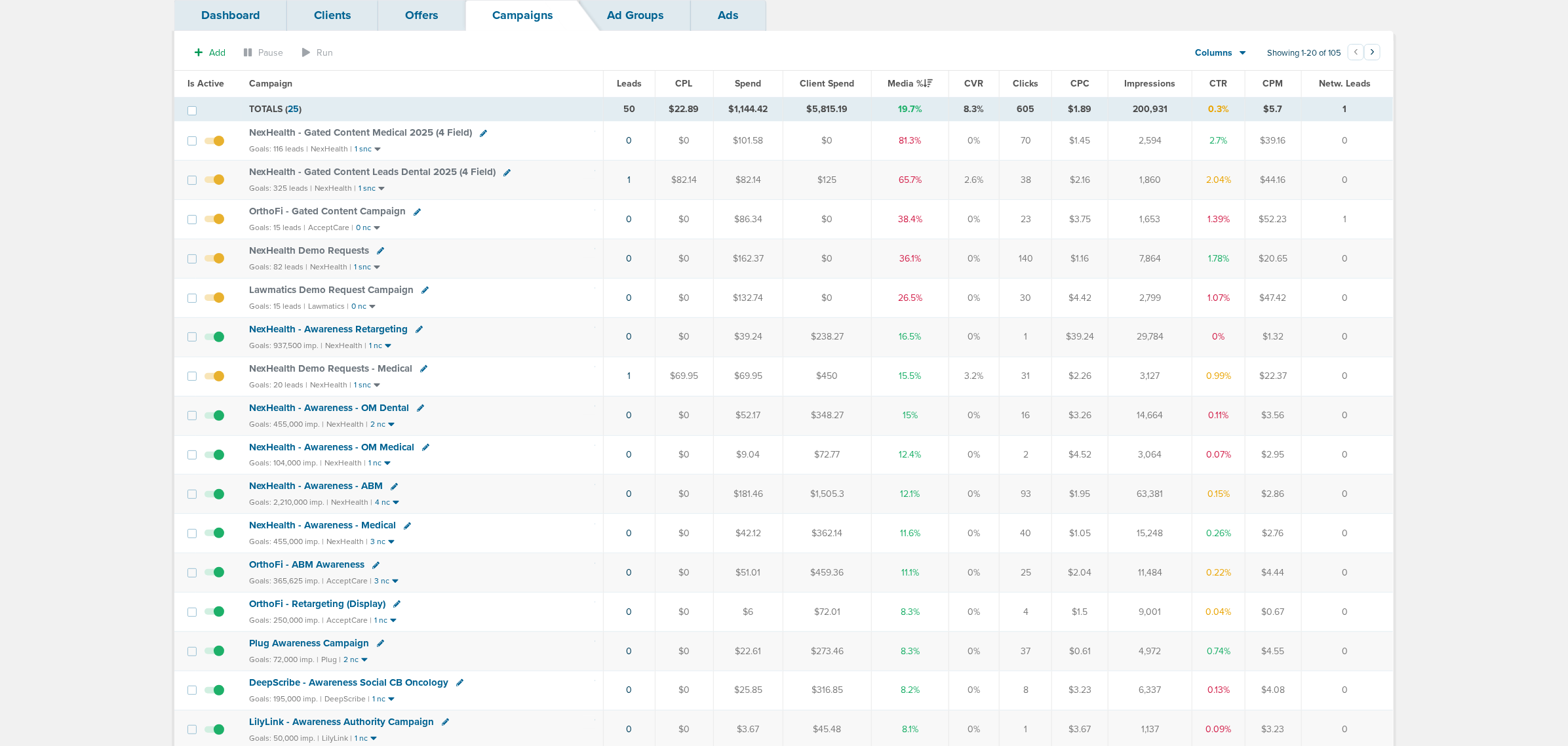
click at [371, 290] on span "Lawmatics Demo Request Campaign" at bounding box center [332, 290] width 165 height 12
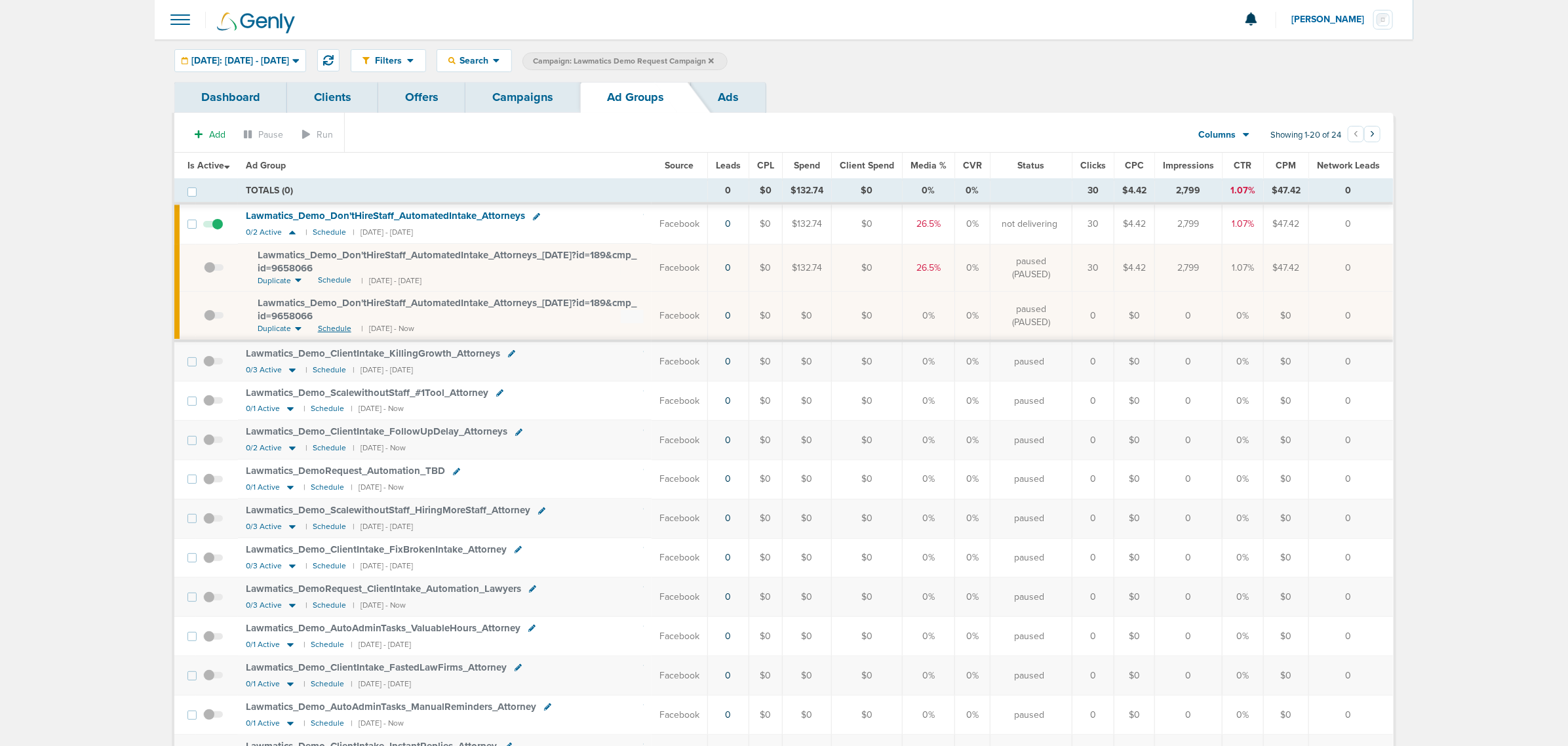
click at [337, 326] on span "Schedule" at bounding box center [334, 329] width 34 height 12
click at [501, 97] on link "Campaigns" at bounding box center [523, 98] width 115 height 31
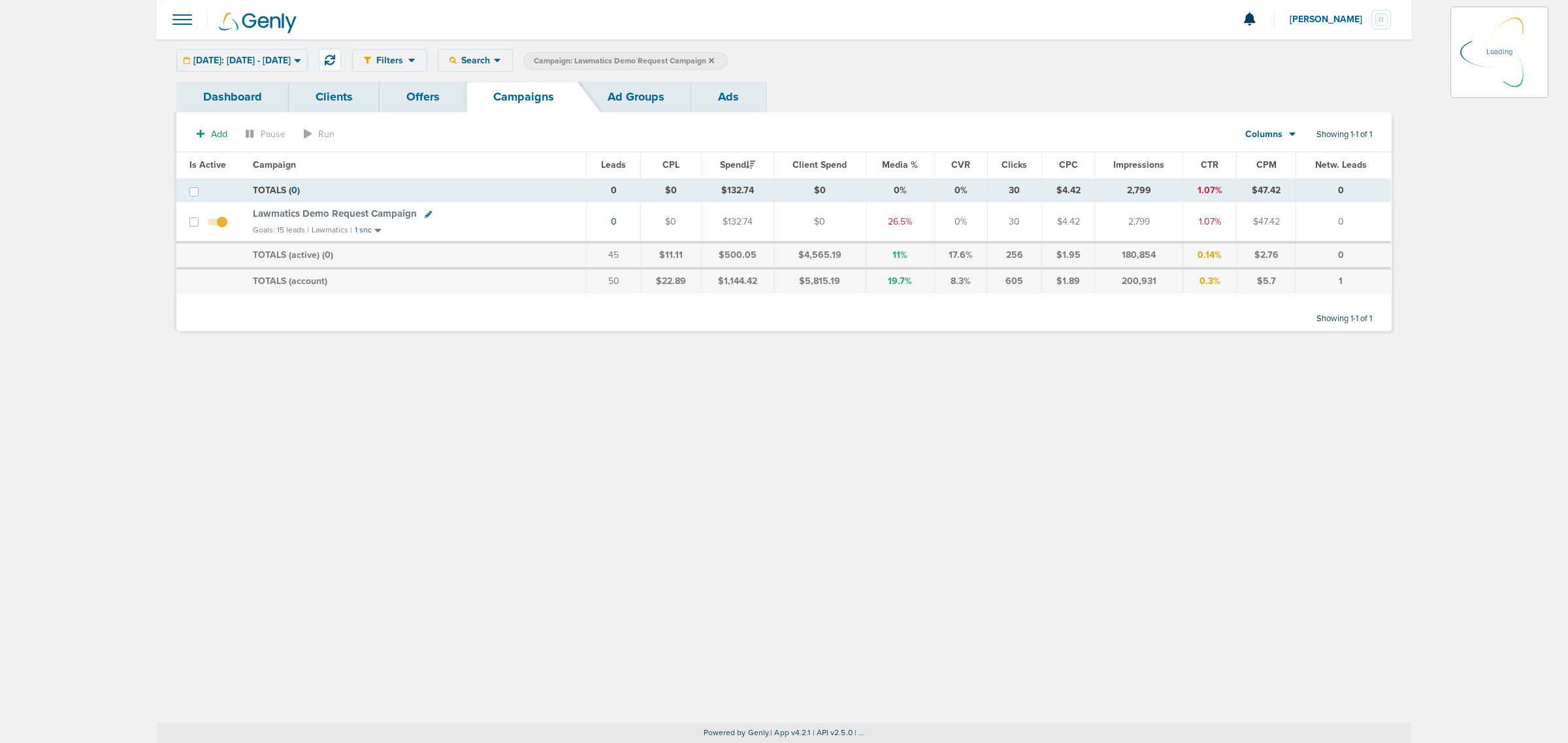
click at [714, 59] on icon at bounding box center [710, 59] width 5 height 5
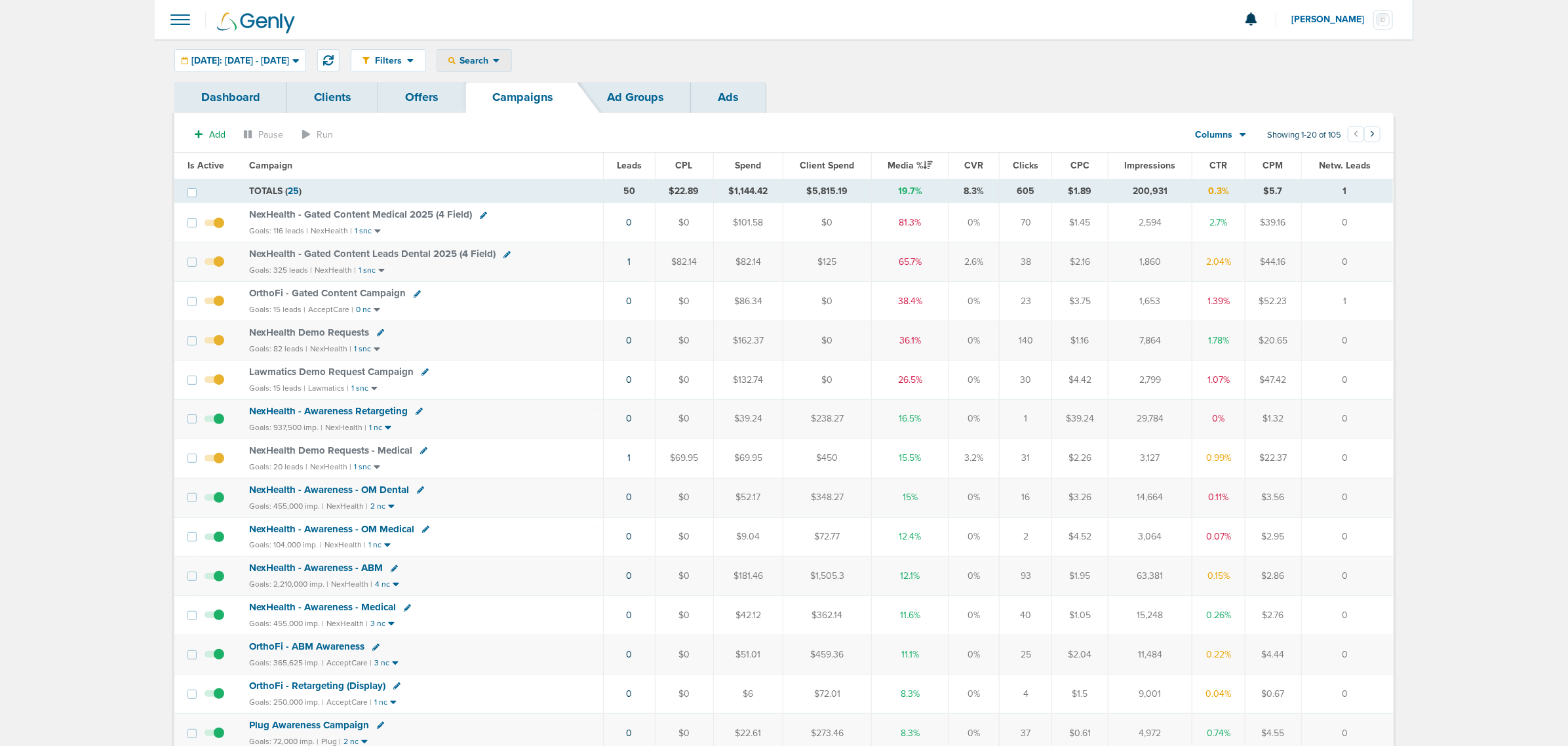
drag, startPoint x: 510, startPoint y: 60, endPoint x: 501, endPoint y: 85, distance: 26.6
click at [493, 61] on span "Search" at bounding box center [473, 60] width 37 height 12
click at [492, 109] on link "Client" at bounding box center [505, 103] width 136 height 16
type input "lily"
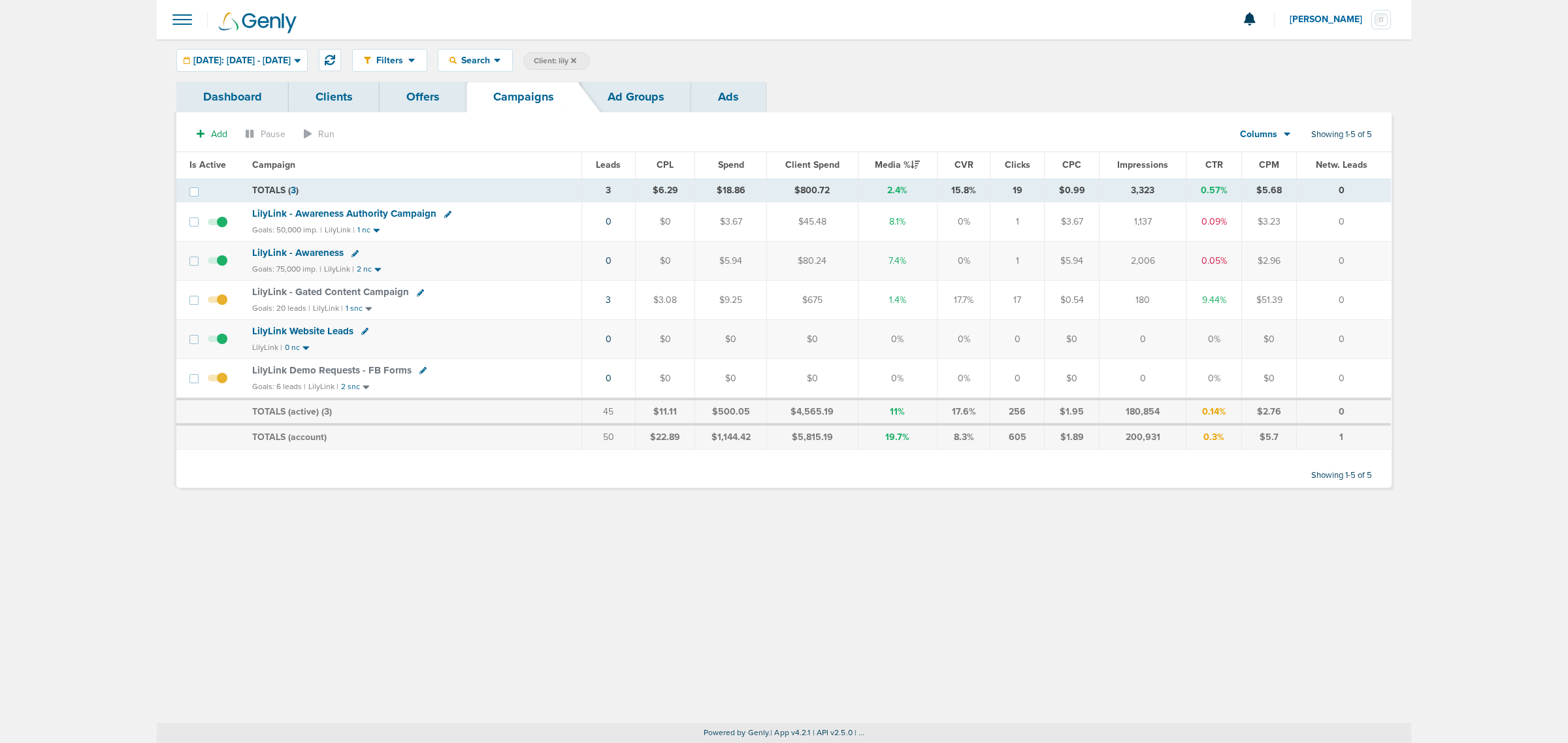
click at [419, 372] on icon at bounding box center [423, 371] width 8 height 8
select select
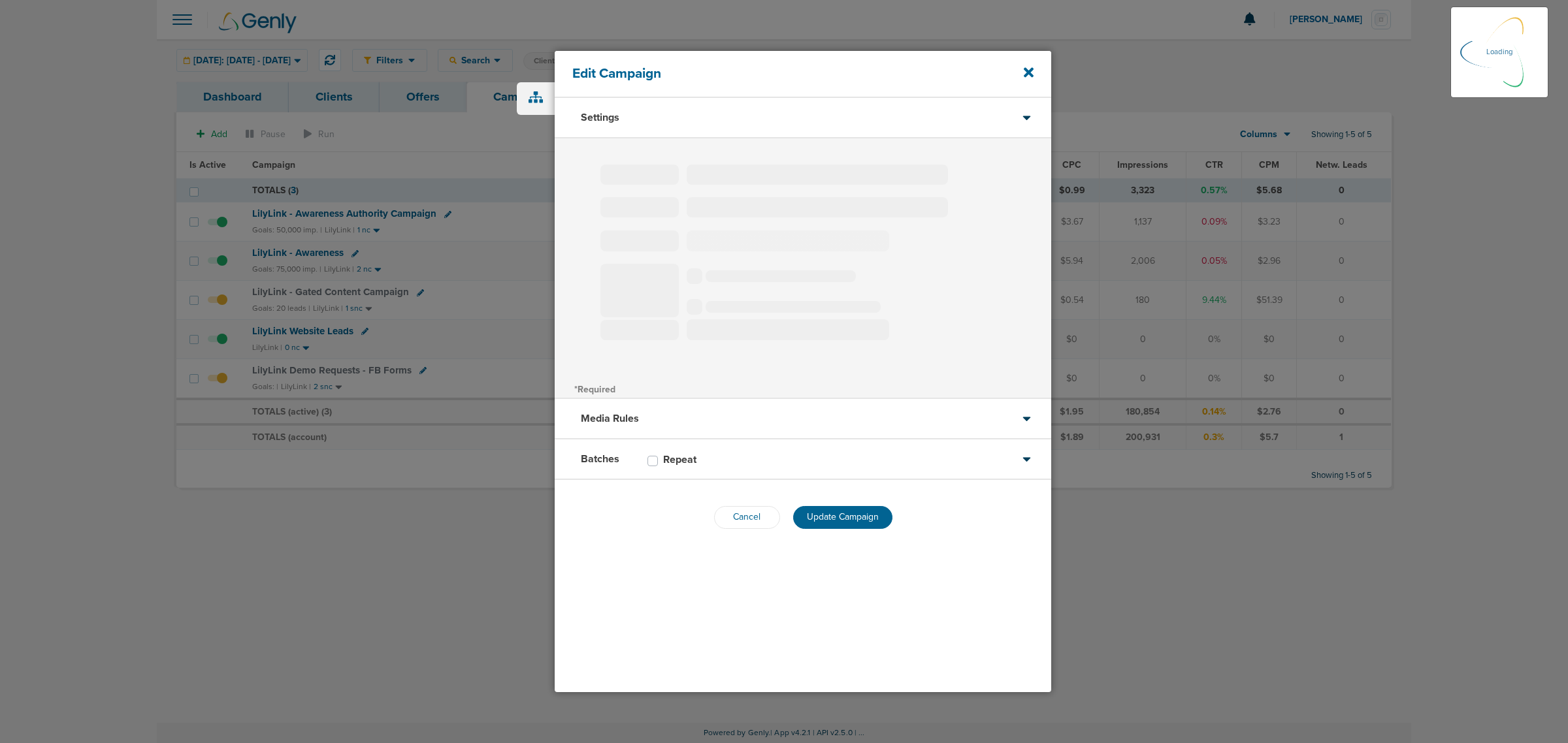
type input "LilyLink Demo Requests - FB Forms"
select select "Leads"
radio input "true"
select select "readOnly"
select select "1"
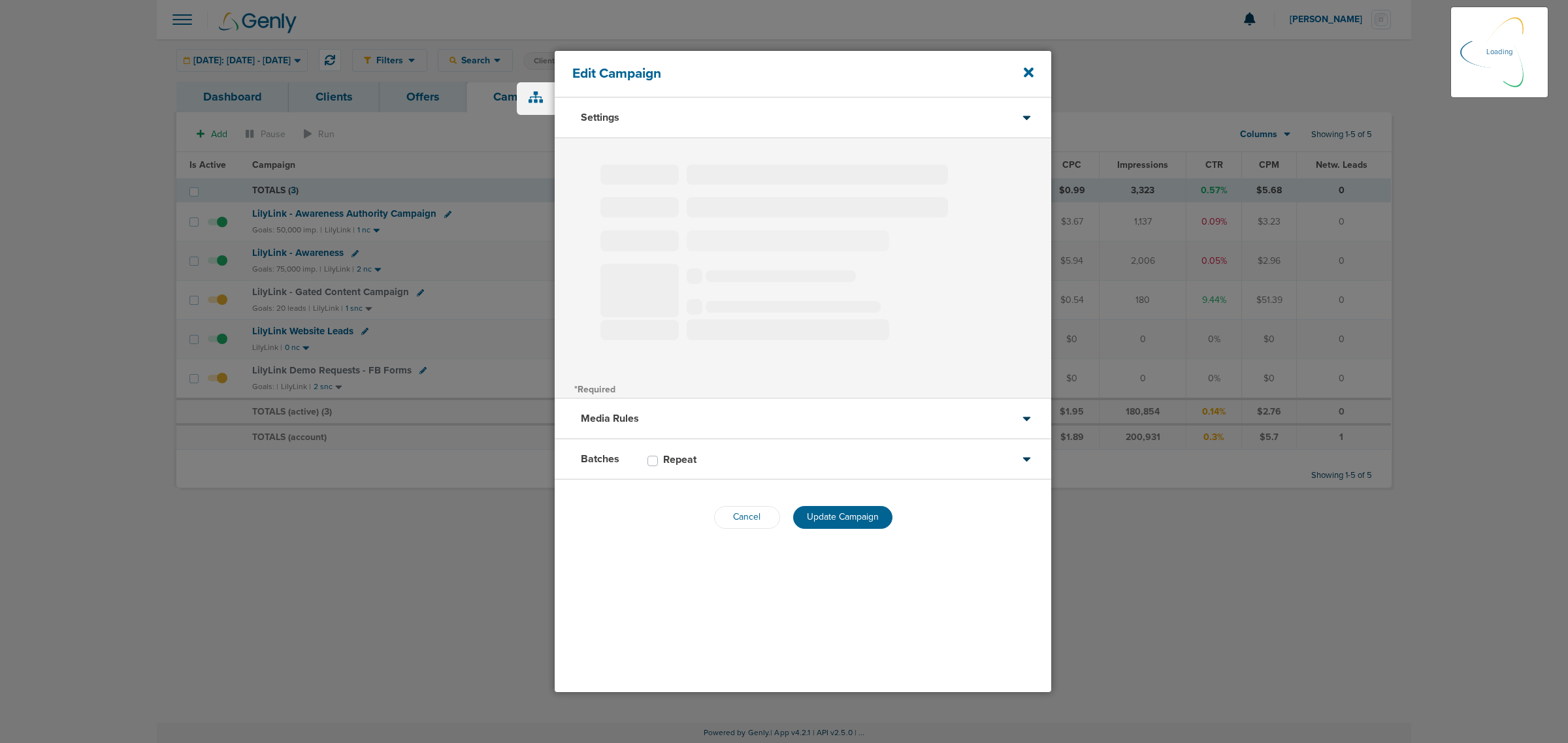
select select "3"
select select "4"
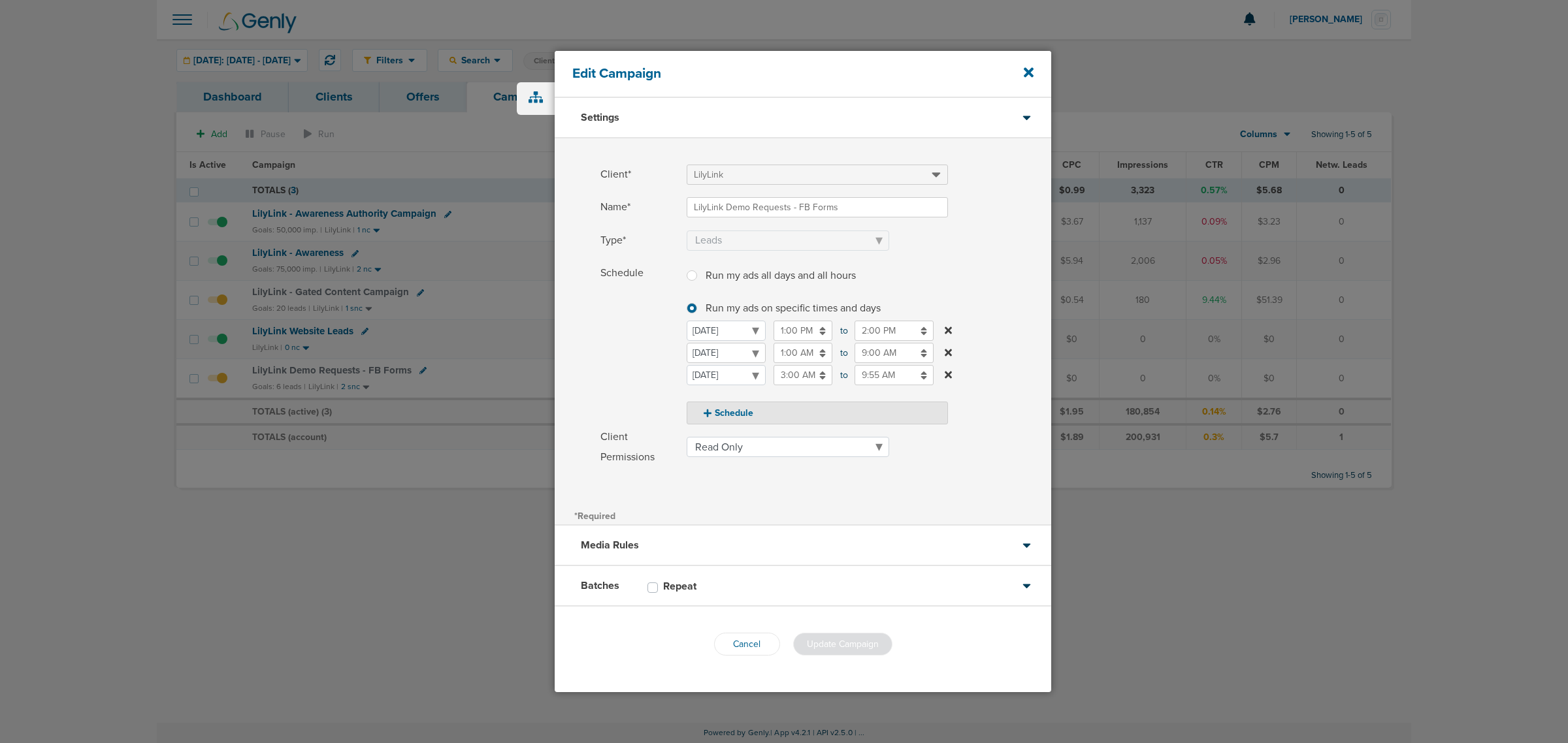
click at [737, 354] on select "[DATE] [DATE] [DATE] [DATE] [DATE] [DATE] [DATE]" at bounding box center [726, 352] width 79 height 20
click at [687, 343] on select "[DATE] [DATE] [DATE] [DATE] [DATE] [DATE] [DATE]" at bounding box center [726, 352] width 79 height 20
click at [615, 313] on span "Schedule" at bounding box center [640, 345] width 78 height 162
click at [743, 642] on button "Cancel" at bounding box center [747, 645] width 66 height 23
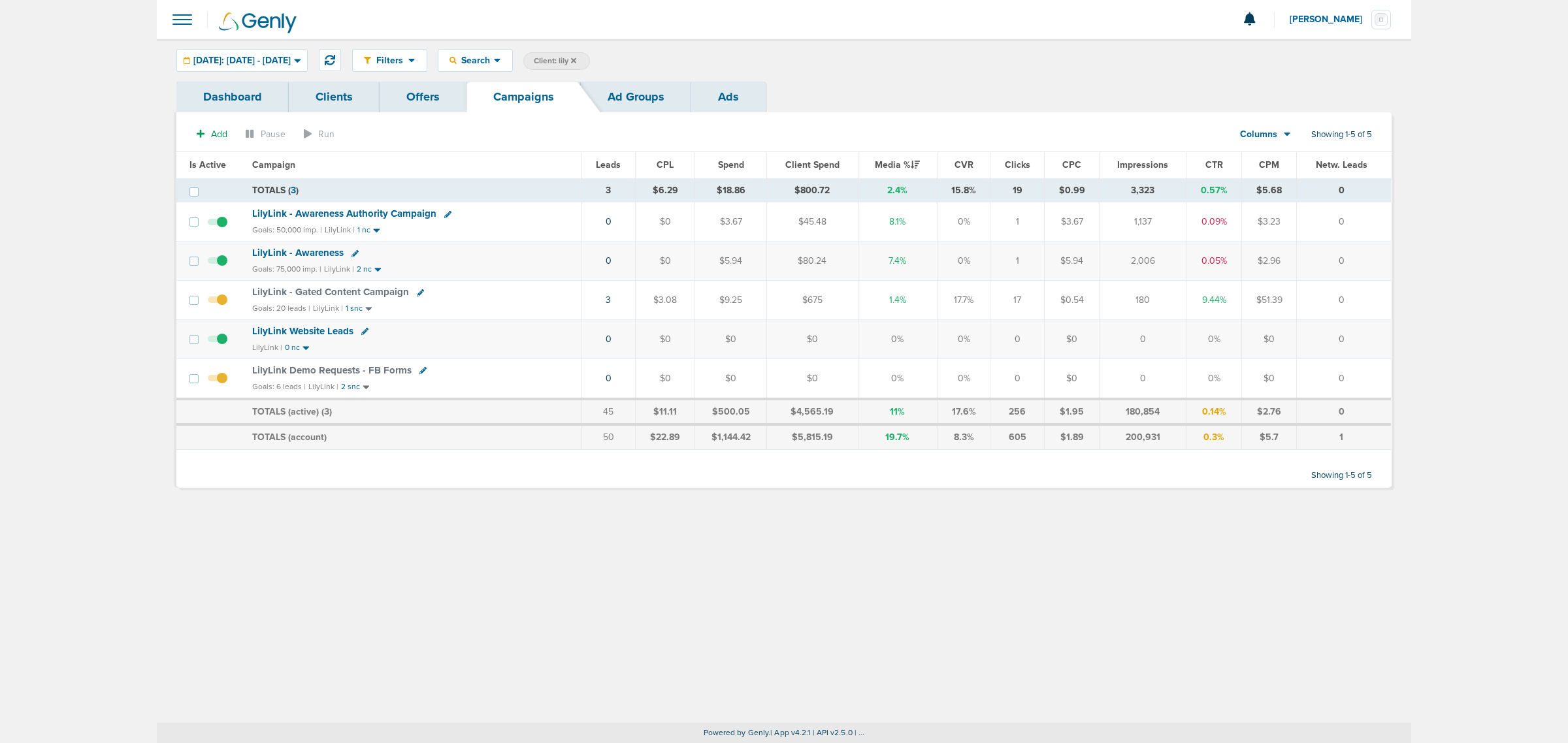
click at [576, 57] on icon at bounding box center [573, 61] width 5 height 8
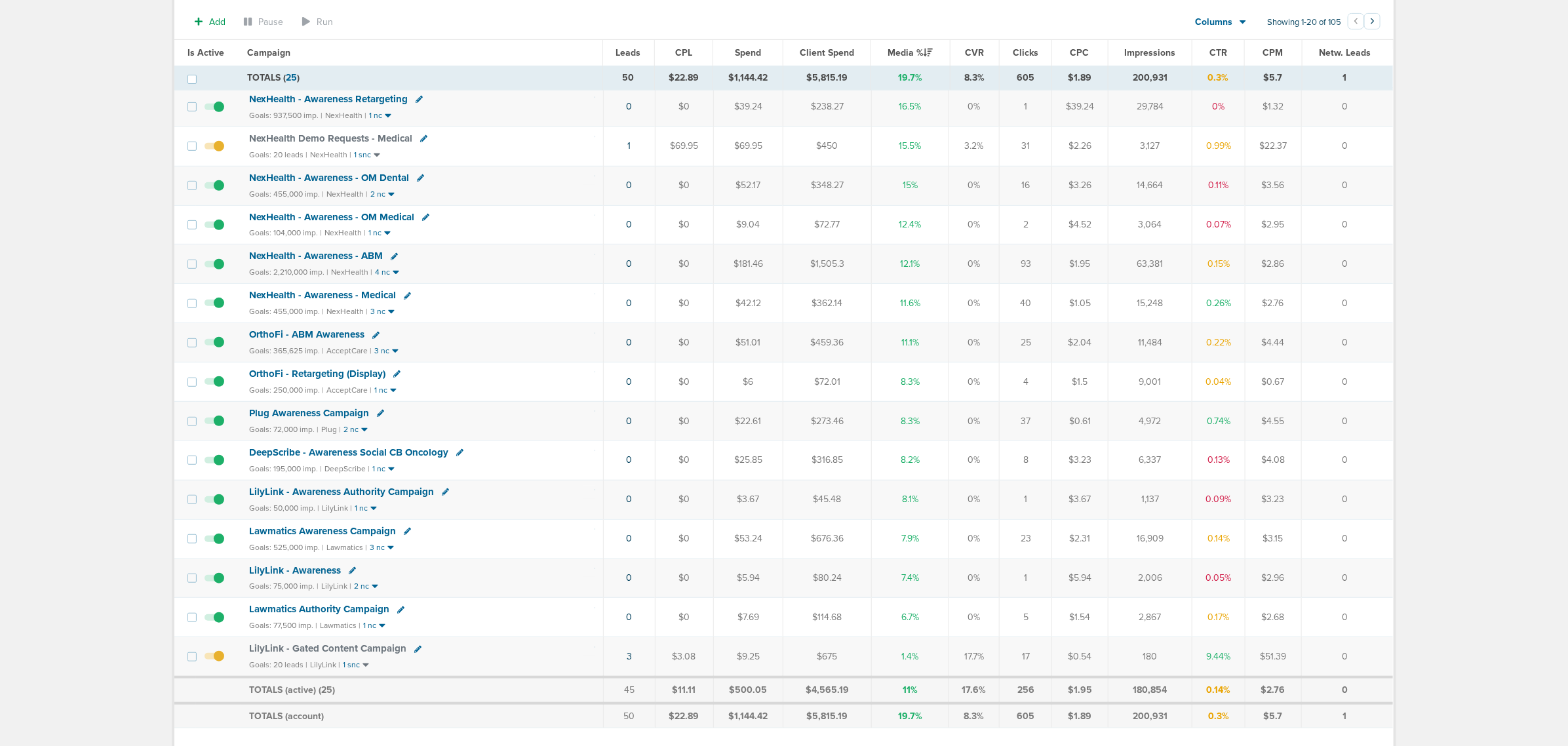
scroll to position [385, 0]
